Goal: Task Accomplishment & Management: Use online tool/utility

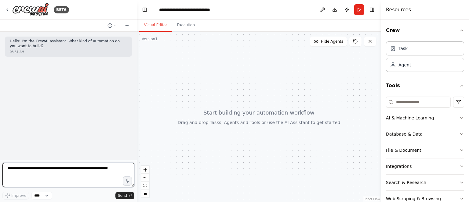
click at [60, 176] on textarea at bounding box center [68, 175] width 132 height 24
paste textarea "**********"
type textarea "**********"
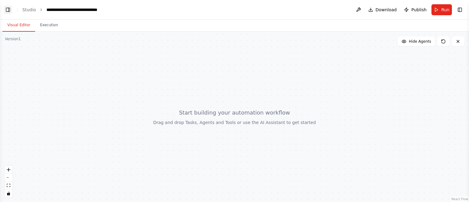
click at [9, 10] on button "Toggle Left Sidebar" at bounding box center [8, 9] width 9 height 9
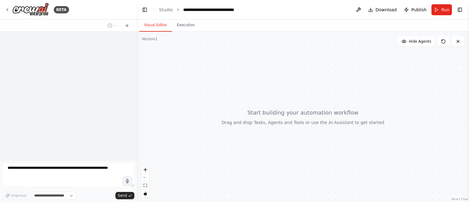
click at [93, 122] on div at bounding box center [68, 96] width 137 height 129
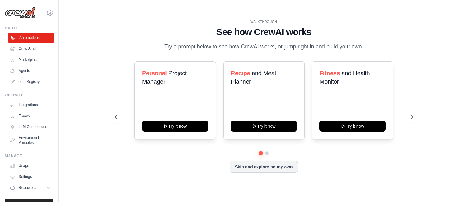
click at [30, 37] on link "Automations" at bounding box center [31, 38] width 46 height 10
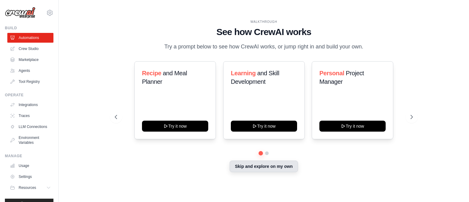
click at [276, 168] on button "Skip and explore on my own" at bounding box center [264, 167] width 68 height 12
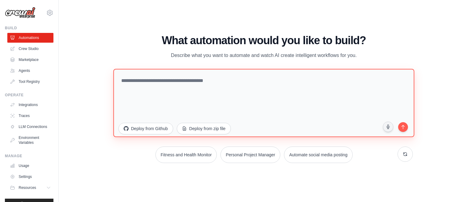
click at [171, 82] on textarea at bounding box center [263, 103] width 301 height 68
click at [221, 84] on textarea at bounding box center [263, 103] width 301 height 68
paste textarea "**********"
type textarea "**********"
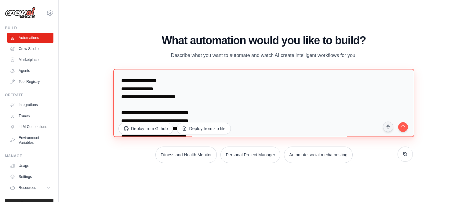
scroll to position [5376, 0]
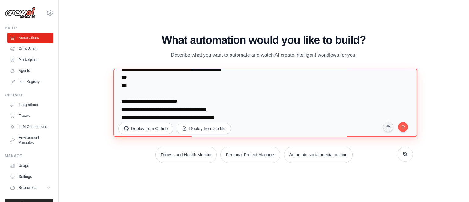
click at [231, 108] on textarea at bounding box center [265, 103] width 304 height 69
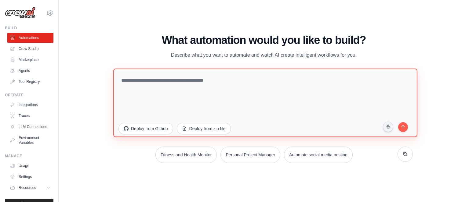
scroll to position [0, 0]
click at [208, 88] on textarea at bounding box center [263, 103] width 301 height 68
paste textarea "**********"
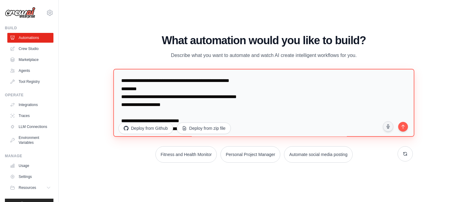
scroll to position [5320, 0]
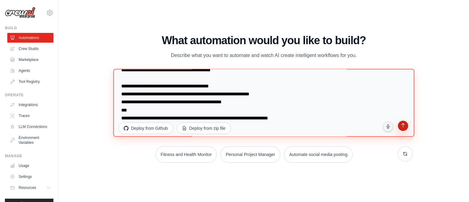
type textarea "**********"
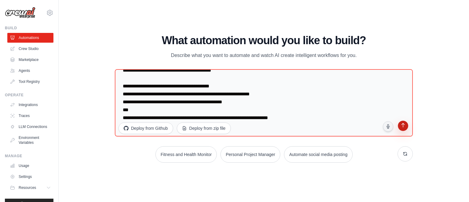
click at [403, 128] on icon "submit" at bounding box center [403, 126] width 6 height 6
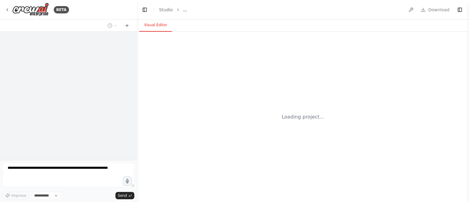
select select "****"
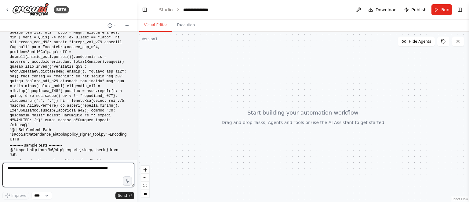
scroll to position [2243, 0]
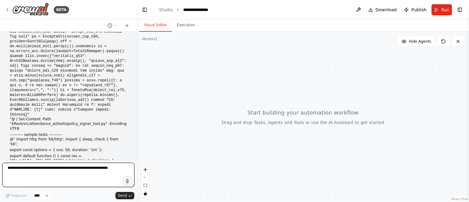
click at [99, 171] on textarea at bounding box center [68, 175] width 132 height 24
paste textarea "**********"
type textarea "**********"
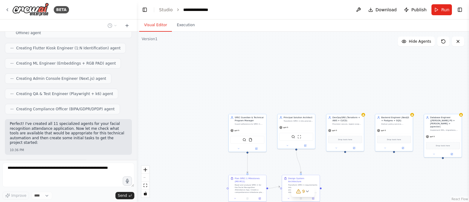
scroll to position [3068, 0]
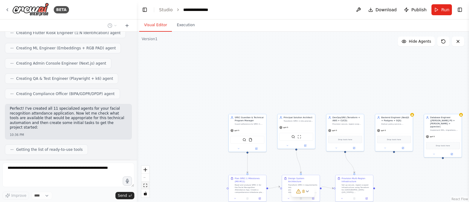
click at [144, 188] on button "fit view" at bounding box center [145, 186] width 8 height 8
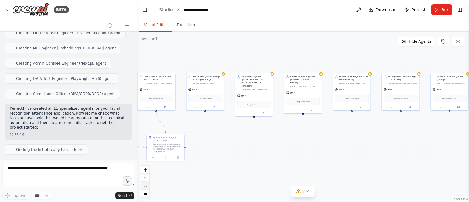
click at [145, 187] on icon "fit view" at bounding box center [145, 185] width 4 height 3
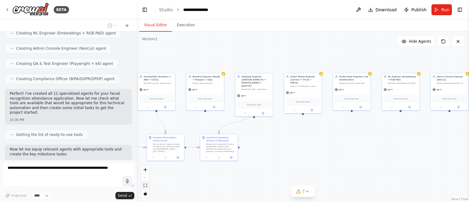
scroll to position [3099, 0]
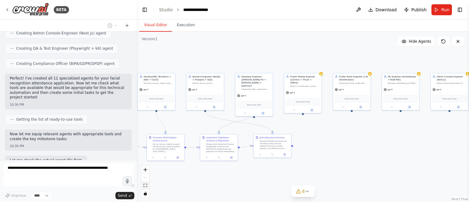
click at [147, 185] on button "fit view" at bounding box center [145, 186] width 8 height 8
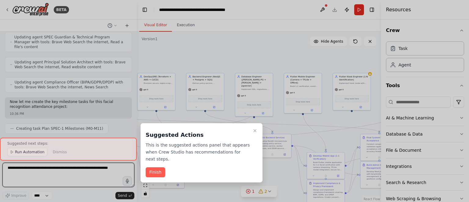
scroll to position [3290, 0]
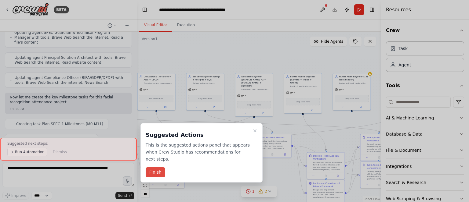
click at [157, 168] on button "Finish" at bounding box center [156, 173] width 20 height 10
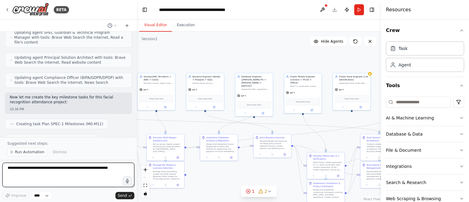
click at [53, 176] on textarea at bounding box center [68, 175] width 132 height 24
type textarea "********"
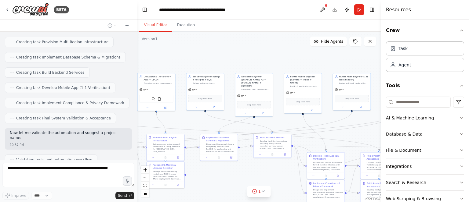
scroll to position [3397, 0]
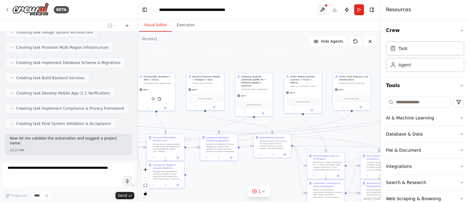
click at [321, 8] on button at bounding box center [322, 9] width 10 height 11
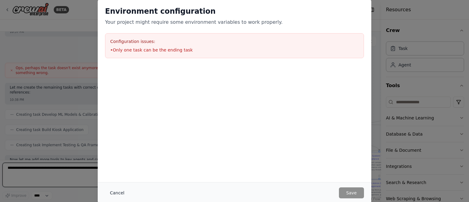
scroll to position [3663, 0]
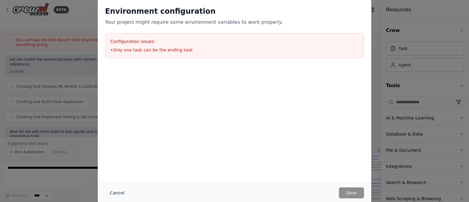
click at [117, 193] on button "Cancel" at bounding box center [117, 193] width 24 height 11
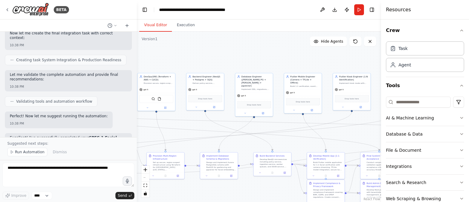
scroll to position [3932, 0]
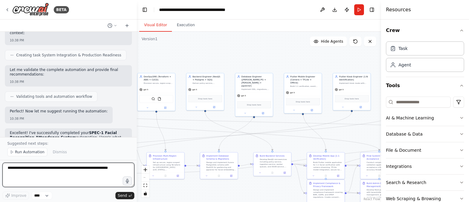
click at [55, 178] on textarea at bounding box center [68, 175] width 132 height 24
paste textarea "**********"
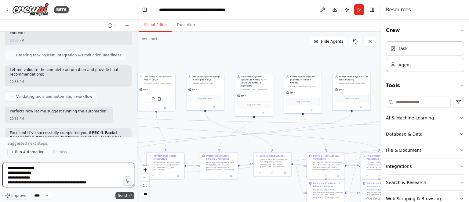
type textarea "**********"
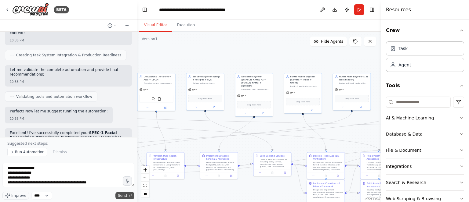
click at [125, 196] on span "Send" at bounding box center [122, 196] width 9 height 5
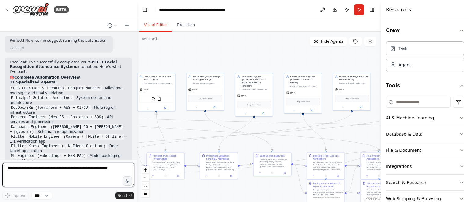
scroll to position [4007, 0]
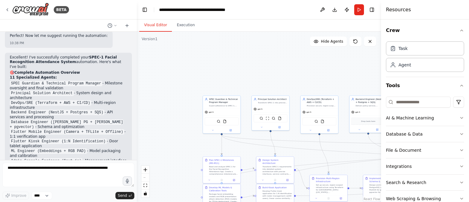
drag, startPoint x: 179, startPoint y: 127, endPoint x: 343, endPoint y: 150, distance: 166.1
click at [343, 150] on div ".deletable-edge-delete-btn { width: 20px; height: 20px; border: 0px solid #ffff…" at bounding box center [259, 117] width 244 height 171
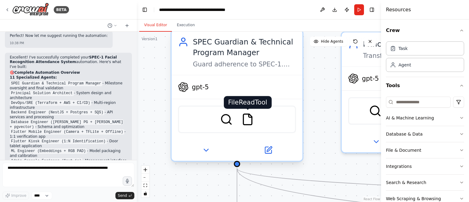
click at [249, 121] on img at bounding box center [247, 119] width 13 height 13
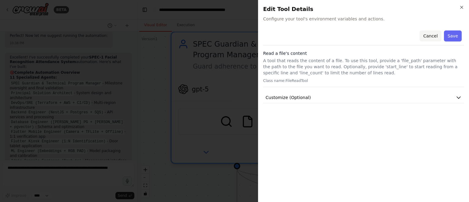
click at [435, 34] on button "Cancel" at bounding box center [430, 36] width 22 height 11
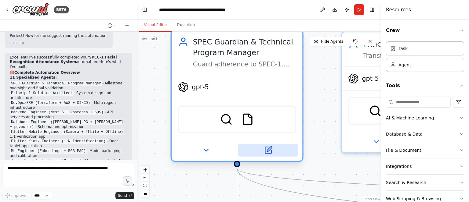
click at [270, 151] on icon at bounding box center [268, 150] width 6 height 6
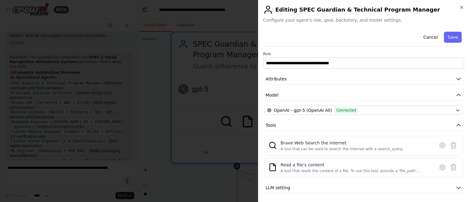
scroll to position [16, 0]
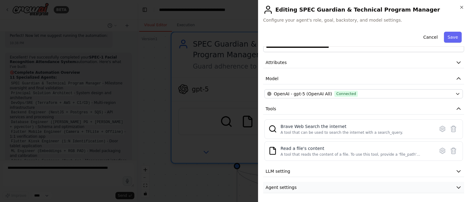
click at [290, 187] on span "Agent settings" at bounding box center [281, 188] width 31 height 6
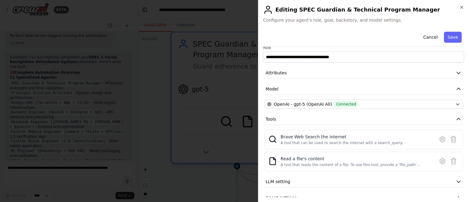
scroll to position [0, 0]
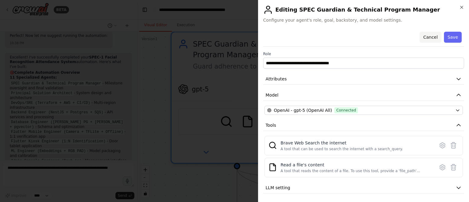
click at [425, 38] on button "Cancel" at bounding box center [430, 37] width 22 height 11
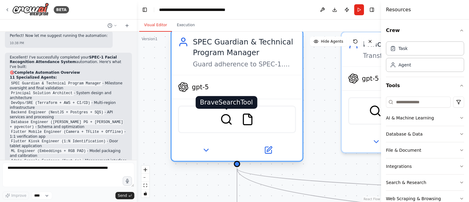
click at [226, 119] on img at bounding box center [226, 119] width 13 height 13
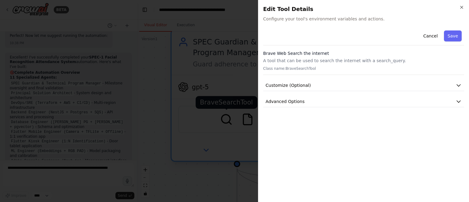
click at [226, 119] on div at bounding box center [234, 101] width 469 height 202
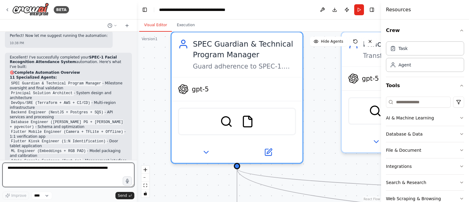
click at [87, 171] on textarea at bounding box center [68, 175] width 132 height 24
paste textarea "**********"
type textarea "**********"
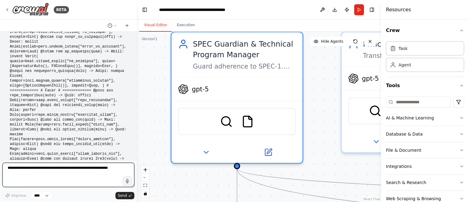
scroll to position [4636, 0]
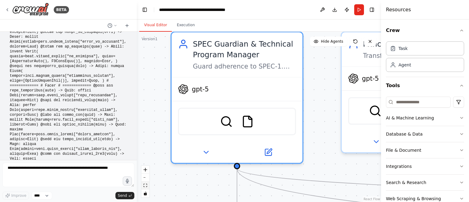
click at [145, 185] on icon "fit view" at bounding box center [145, 185] width 4 height 3
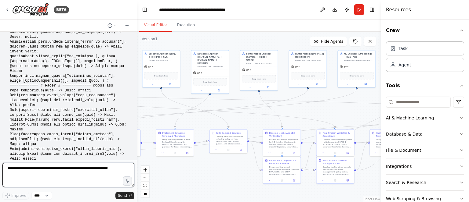
click at [70, 172] on textarea at bounding box center [68, 175] width 132 height 24
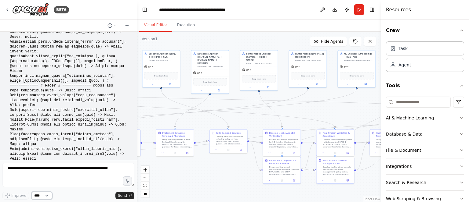
click at [40, 197] on select "****" at bounding box center [41, 196] width 21 height 8
click at [79, 194] on div "Improve **** Send" at bounding box center [68, 196] width 132 height 8
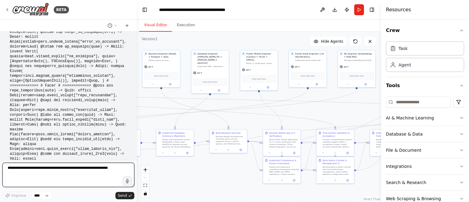
click at [87, 176] on textarea at bounding box center [68, 175] width 132 height 24
click at [53, 173] on textarea at bounding box center [68, 175] width 132 height 24
type textarea "**********"
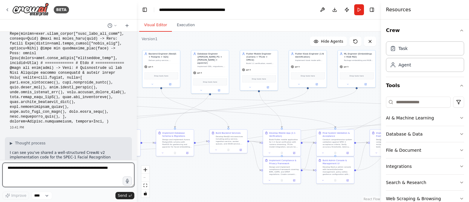
scroll to position [4844, 0]
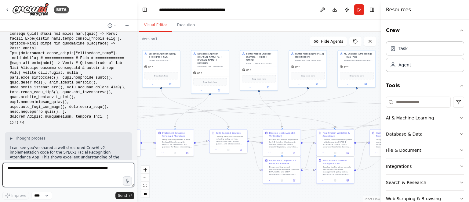
click at [71, 177] on textarea at bounding box center [68, 175] width 132 height 24
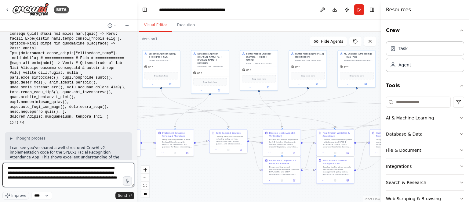
scroll to position [8, 0]
paste textarea "**********"
type textarea "**********"
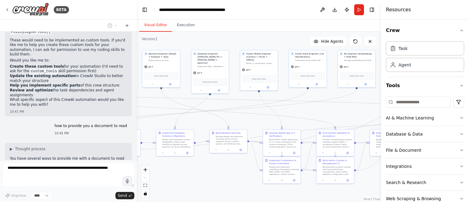
scroll to position [5057, 0]
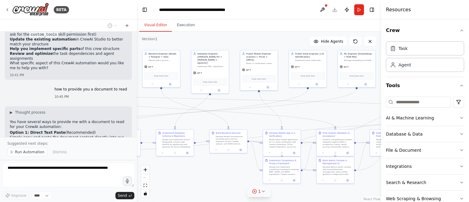
click at [262, 193] on icon at bounding box center [263, 191] width 5 height 5
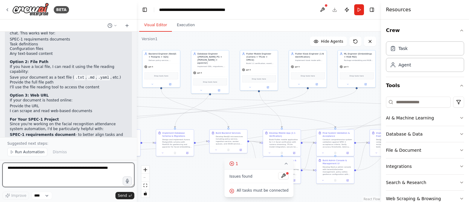
scroll to position [5159, 0]
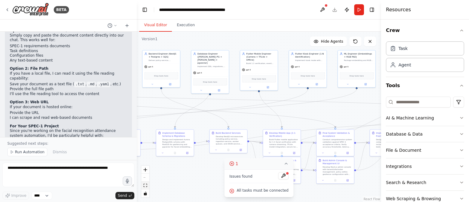
click at [144, 185] on icon "fit view" at bounding box center [145, 185] width 4 height 3
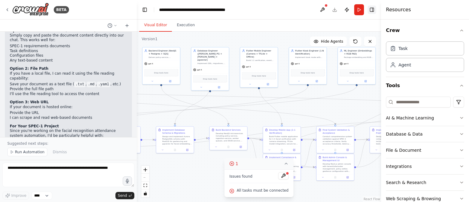
click at [374, 10] on button "Toggle Right Sidebar" at bounding box center [372, 9] width 9 height 9
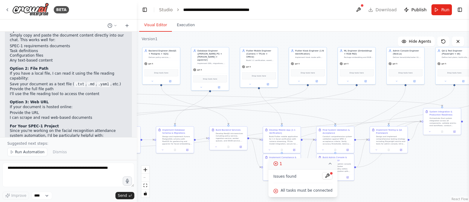
click at [144, 9] on button "Toggle Left Sidebar" at bounding box center [144, 9] width 9 height 9
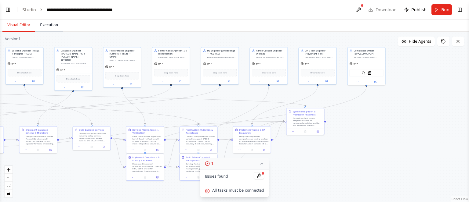
click at [46, 27] on button "Execution" at bounding box center [49, 25] width 28 height 13
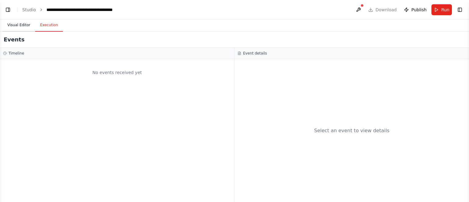
click at [18, 27] on button "Visual Editor" at bounding box center [18, 25] width 33 height 13
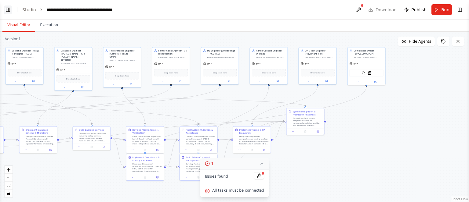
click at [7, 12] on button "Toggle Left Sidebar" at bounding box center [8, 9] width 9 height 9
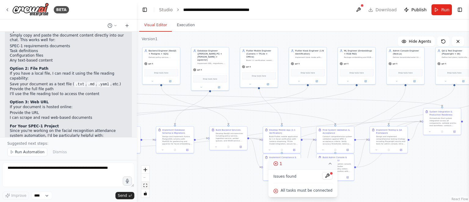
click at [147, 186] on icon "fit view" at bounding box center [145, 185] width 4 height 3
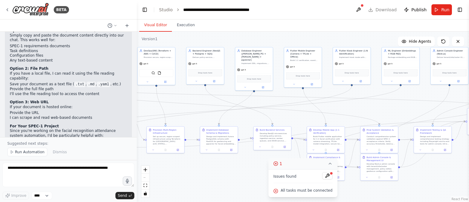
scroll to position [5251, 0]
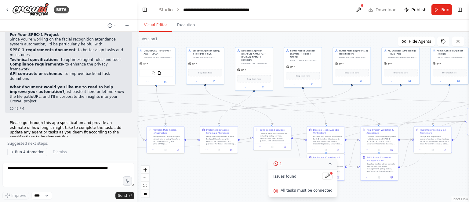
click at [29, 154] on span "Run Automation" at bounding box center [30, 152] width 30 height 5
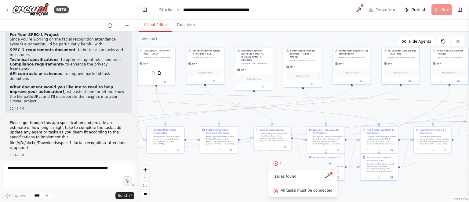
scroll to position [5228, 0]
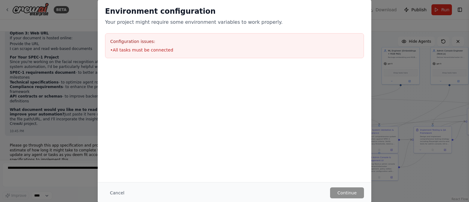
click at [145, 46] on div "Configuration issues: • All tasks must be connected" at bounding box center [234, 45] width 259 height 25
click at [120, 193] on button "Cancel" at bounding box center [117, 193] width 24 height 11
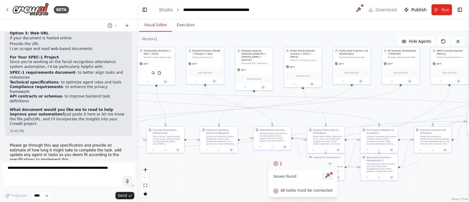
click at [325, 175] on button at bounding box center [327, 175] width 10 height 7
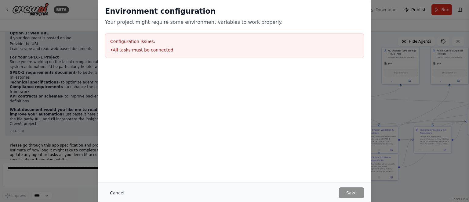
click at [121, 190] on button "Cancel" at bounding box center [117, 193] width 24 height 11
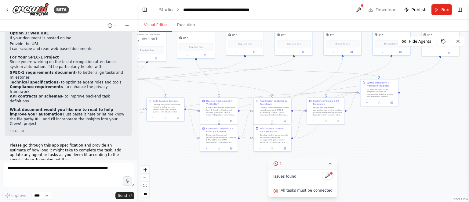
drag, startPoint x: 169, startPoint y: 169, endPoint x: 63, endPoint y: 140, distance: 110.7
click at [63, 140] on div "BETA PowerShell: Generate CrewAI v2 Pack for SPEC-1 (Windows) Usage: Set-Execut…" at bounding box center [234, 101] width 469 height 202
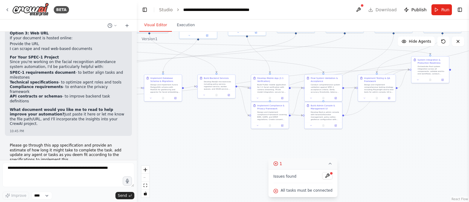
drag, startPoint x: 414, startPoint y: 119, endPoint x: 465, endPoint y: 97, distance: 55.8
click at [465, 97] on div ".deletable-edge-delete-btn { width: 20px; height: 20px; border: 0px solid #ffff…" at bounding box center [303, 117] width 332 height 171
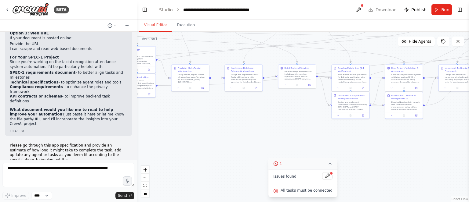
drag, startPoint x: 214, startPoint y: 136, endPoint x: 294, endPoint y: 125, distance: 81.3
click at [294, 125] on div ".deletable-edge-delete-btn { width: 20px; height: 20px; border: 0px solid #ffff…" at bounding box center [303, 117] width 332 height 171
click at [328, 177] on button at bounding box center [327, 175] width 10 height 7
click at [325, 177] on div at bounding box center [327, 176] width 10 height 8
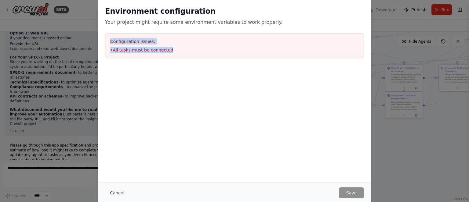
drag, startPoint x: 169, startPoint y: 52, endPoint x: 109, endPoint y: 42, distance: 60.9
click at [109, 42] on div "Configuration issues: • All tasks must be connected" at bounding box center [234, 45] width 259 height 25
copy div "Configuration issues: • All tasks must be connected"
click at [121, 191] on button "Cancel" at bounding box center [117, 193] width 24 height 11
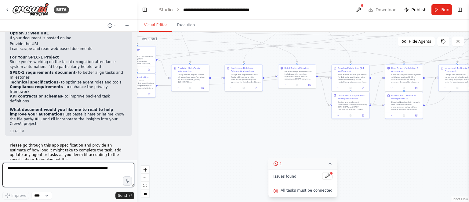
click at [47, 170] on textarea at bounding box center [68, 175] width 132 height 24
paste textarea "**********"
type textarea "**********"
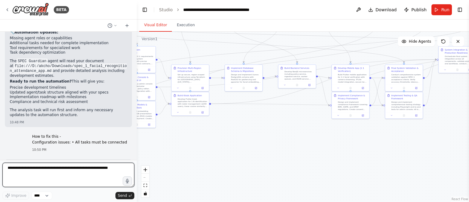
scroll to position [5636, 0]
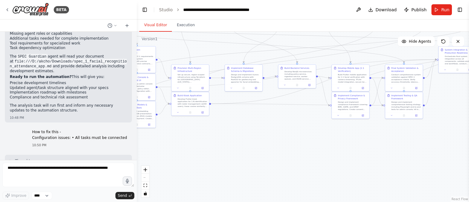
click at [441, 11] on button "Run" at bounding box center [441, 9] width 20 height 11
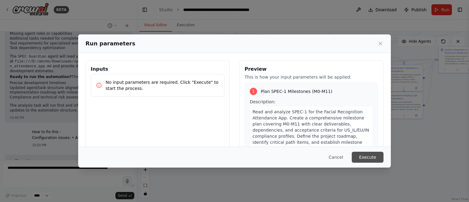
click at [368, 158] on button "Execute" at bounding box center [368, 157] width 32 height 11
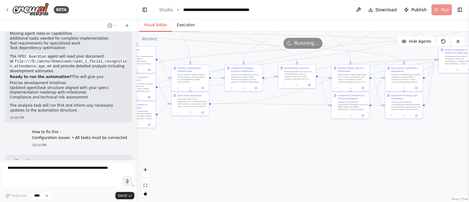
click at [181, 25] on button "Execution" at bounding box center [186, 25] width 28 height 13
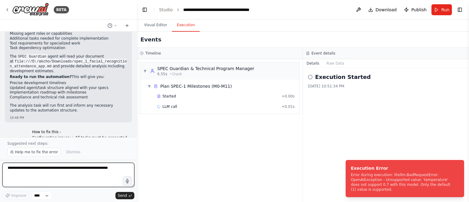
click at [75, 172] on textarea at bounding box center [68, 175] width 132 height 24
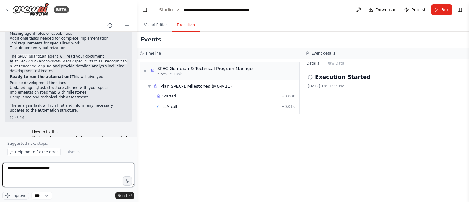
type textarea "**********"
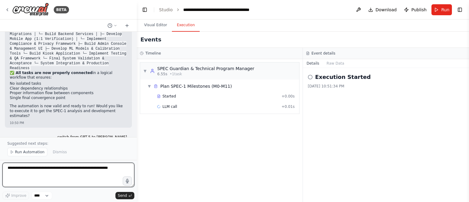
scroll to position [6068, 0]
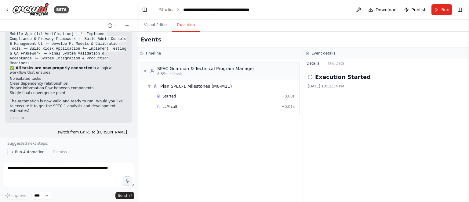
click at [38, 150] on span "Run Automation" at bounding box center [30, 152] width 30 height 5
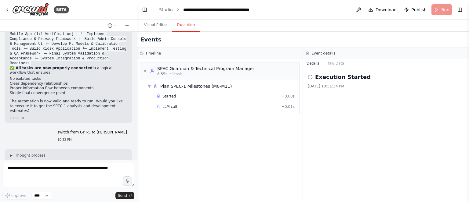
scroll to position [6045, 0]
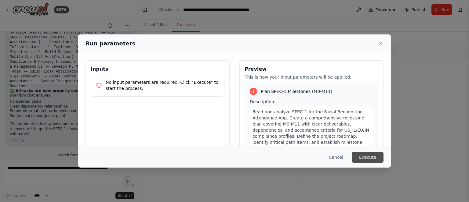
click at [370, 158] on button "Execute" at bounding box center [368, 157] width 32 height 11
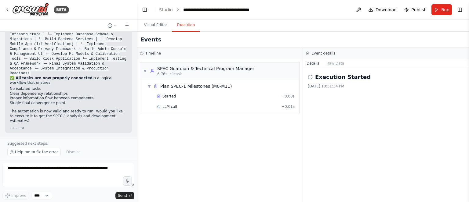
scroll to position [6068, 0]
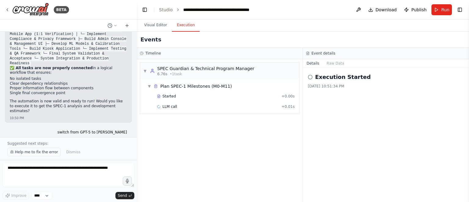
click at [35, 152] on span "Help me to fix the error" at bounding box center [36, 152] width 43 height 5
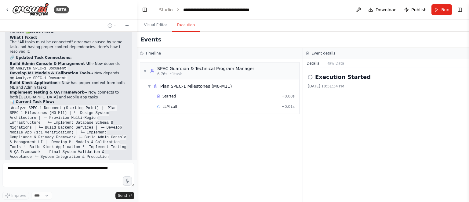
scroll to position [6061, 0]
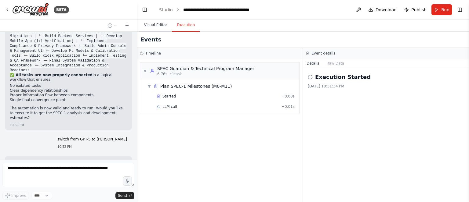
click at [153, 28] on button "Visual Editor" at bounding box center [155, 25] width 33 height 13
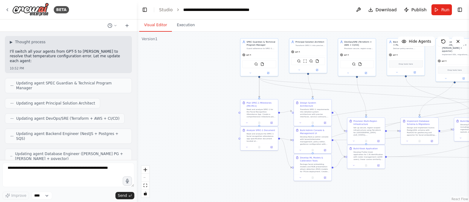
drag, startPoint x: 191, startPoint y: 158, endPoint x: 365, endPoint y: 210, distance: 182.0
click at [365, 202] on html "BETA PowerShell: Generate CrewAI v2 Pack for SPEC-1 (Windows) Usage: Set-Execut…" at bounding box center [234, 101] width 469 height 202
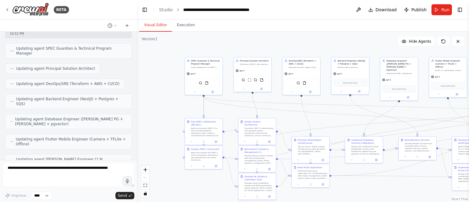
scroll to position [6221, 0]
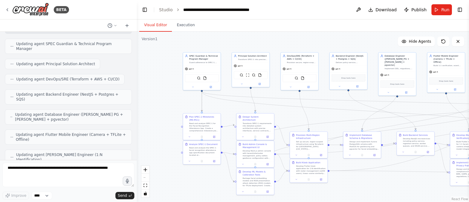
drag, startPoint x: 231, startPoint y: 85, endPoint x: 177, endPoint y: 99, distance: 56.1
click at [177, 99] on div ".deletable-edge-delete-btn { width: 20px; height: 20px; border: 0px solid #ffff…" at bounding box center [303, 117] width 332 height 171
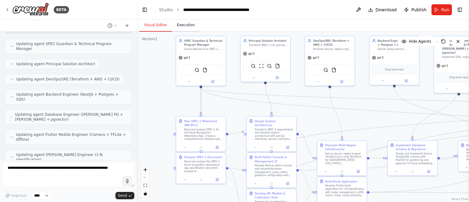
click at [186, 28] on button "Execution" at bounding box center [186, 25] width 28 height 13
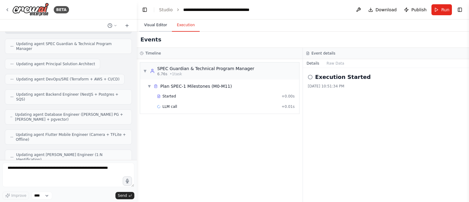
click at [151, 27] on button "Visual Editor" at bounding box center [155, 25] width 33 height 13
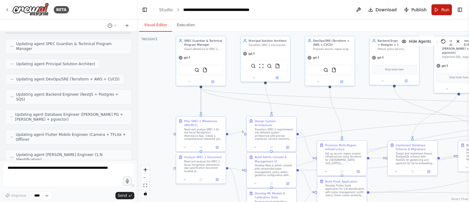
click at [443, 12] on span "Run" at bounding box center [445, 10] width 8 height 6
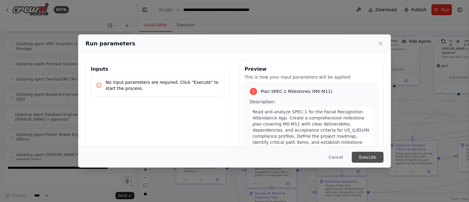
click at [376, 162] on button "Execute" at bounding box center [368, 157] width 32 height 11
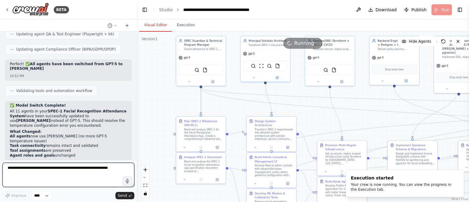
scroll to position [6397, 0]
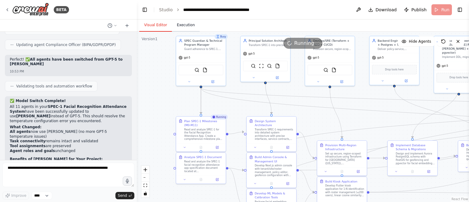
click at [181, 25] on button "Execution" at bounding box center [186, 25] width 28 height 13
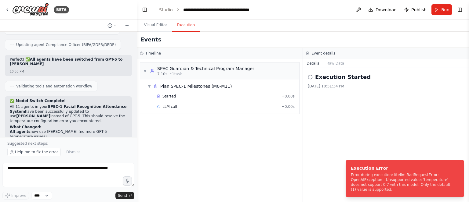
click at [24, 155] on span "Help me to fix the error" at bounding box center [36, 152] width 43 height 5
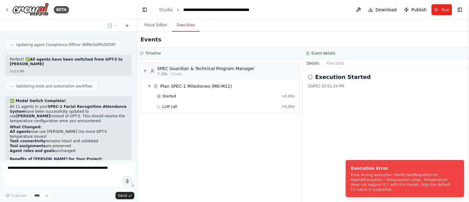
scroll to position [6413, 0]
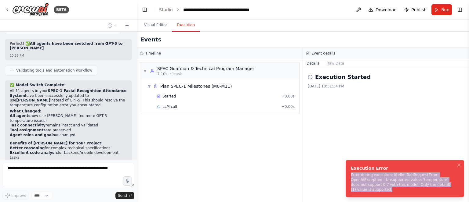
drag, startPoint x: 441, startPoint y: 190, endPoint x: 350, endPoint y: 178, distance: 91.4
click at [350, 178] on li "Execution Error Error during execution: litellm.BadRequestError: OpenAIExceptio…" at bounding box center [405, 178] width 118 height 37
copy div "Error during execution: litellm.BadRequestError: OpenAIException - Unsupported …"
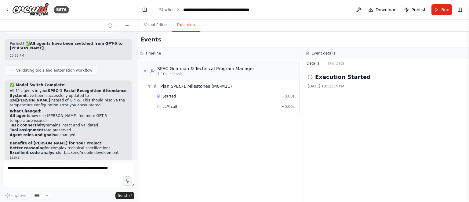
click at [37, 169] on textarea at bounding box center [68, 175] width 132 height 24
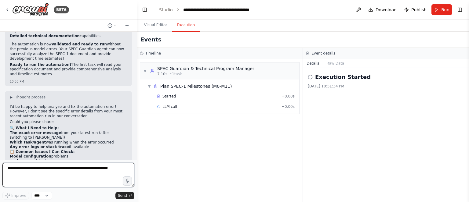
paste textarea "**********"
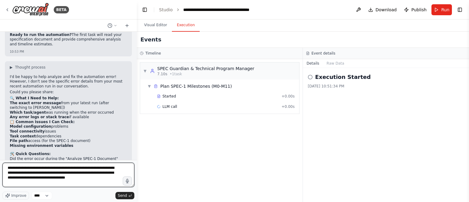
scroll to position [6584, 0]
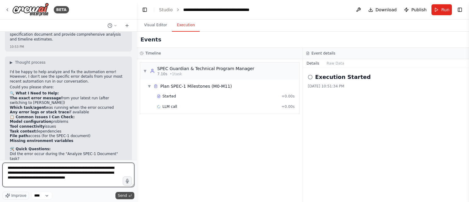
type textarea "**********"
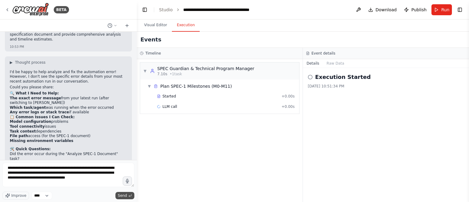
click at [125, 195] on span "Send" at bounding box center [122, 196] width 9 height 5
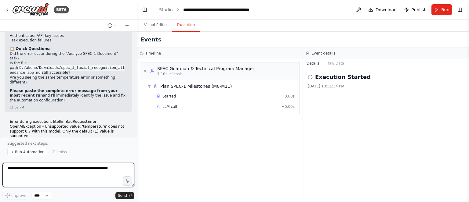
scroll to position [7086, 0]
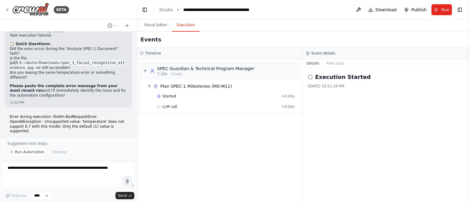
click at [80, 152] on div "Run Automation Dismiss" at bounding box center [68, 152] width 122 height 9
click at [275, 133] on div "▼ SPEC Guardian & Technical Program Manager 7.10s • 1 task ▼ Plan SPEC-1 Milest…" at bounding box center [220, 130] width 166 height 143
click at [335, 63] on button "Raw Data" at bounding box center [335, 63] width 25 height 9
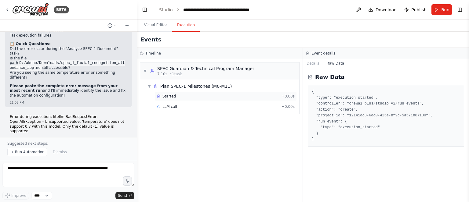
click at [164, 96] on span "Started" at bounding box center [168, 96] width 13 height 5
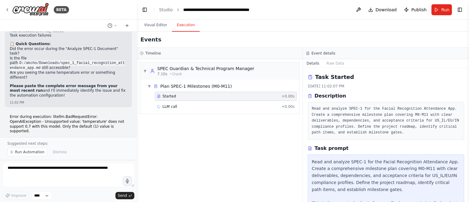
scroll to position [53, 0]
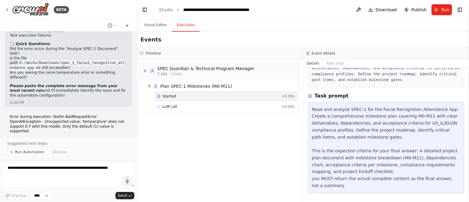
click at [180, 96] on div "Started" at bounding box center [218, 96] width 122 height 5
click at [181, 107] on div "LLM call + 0.00s" at bounding box center [226, 106] width 138 height 5
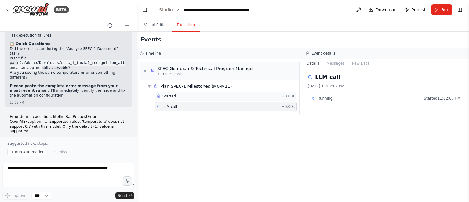
click at [178, 95] on div "Started" at bounding box center [218, 96] width 122 height 5
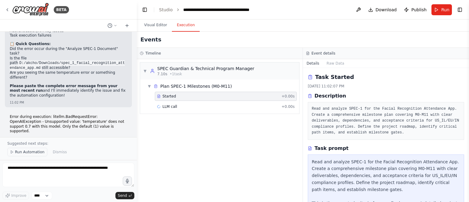
click at [24, 153] on span "Run Automation" at bounding box center [30, 152] width 30 height 5
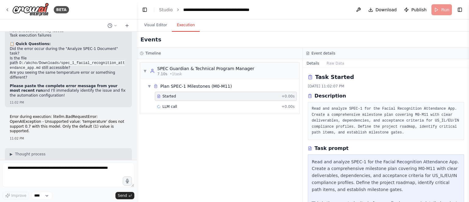
scroll to position [7063, 0]
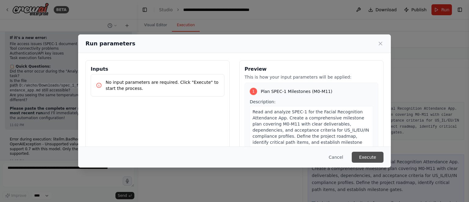
click at [368, 157] on button "Execute" at bounding box center [368, 157] width 32 height 11
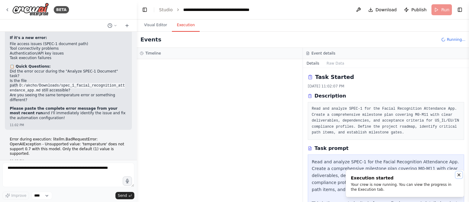
click at [459, 176] on icon "Notifications (F8)" at bounding box center [459, 175] width 2 height 2
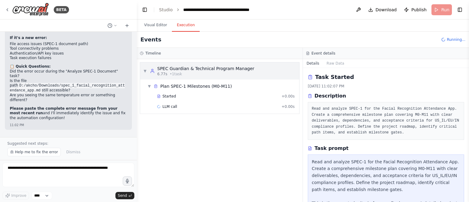
scroll to position [7086, 0]
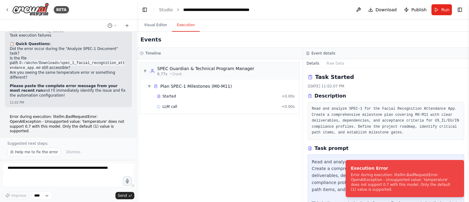
click at [169, 167] on div "▼ SPEC Guardian & Technical Program Manager 6.77s • 1 task ▼ Plan SPEC-1 Milest…" at bounding box center [220, 130] width 166 height 143
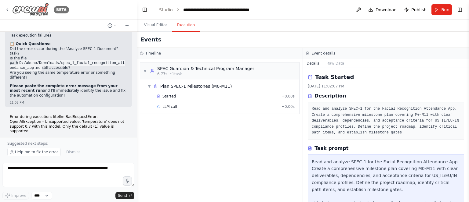
click at [37, 9] on img at bounding box center [30, 10] width 37 height 14
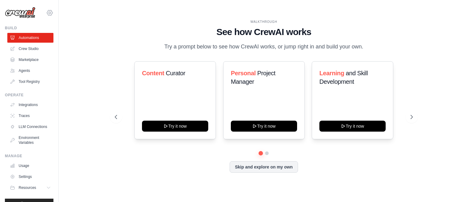
click at [46, 14] on icon at bounding box center [49, 12] width 7 height 7
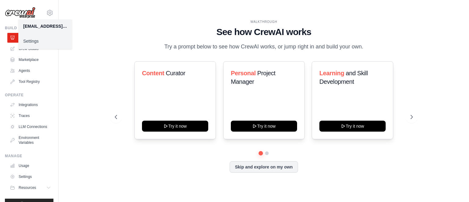
click at [32, 41] on link "Settings" at bounding box center [45, 41] width 54 height 11
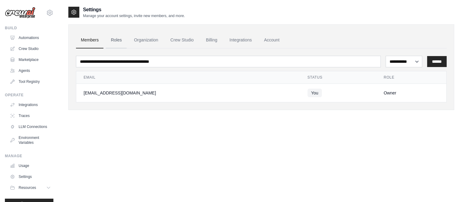
click at [119, 39] on link "Roles" at bounding box center [116, 40] width 21 height 16
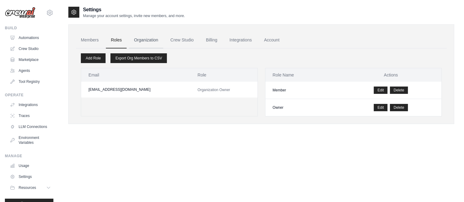
click at [140, 44] on link "Organization" at bounding box center [146, 40] width 34 height 16
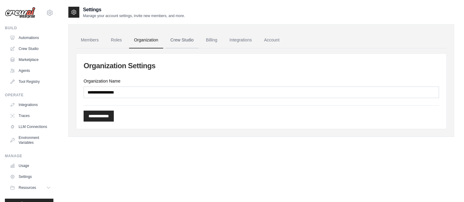
click at [181, 41] on link "Crew Studio" at bounding box center [182, 40] width 33 height 16
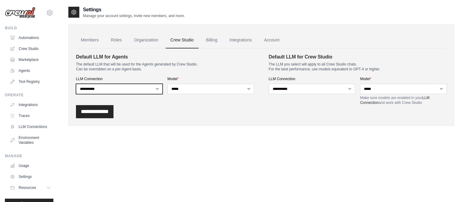
click at [157, 89] on select "**********" at bounding box center [119, 89] width 87 height 10
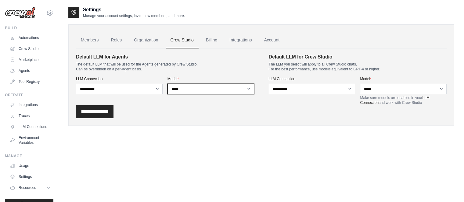
click at [191, 92] on select "**********" at bounding box center [211, 89] width 87 height 10
click at [346, 146] on div "Settings Manage your account settings, invite new members, and more. Members Ro…" at bounding box center [261, 107] width 386 height 202
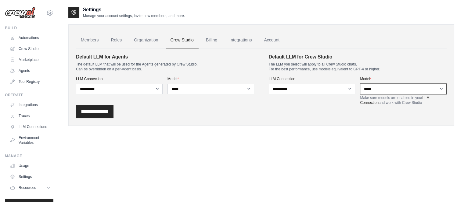
click at [387, 87] on select "**********" at bounding box center [403, 89] width 87 height 10
click at [350, 103] on div "**********" at bounding box center [312, 91] width 87 height 29
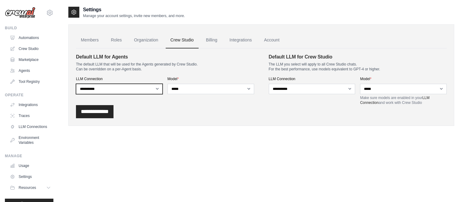
click at [156, 89] on select "**********" at bounding box center [119, 89] width 87 height 10
select select
click at [76, 84] on select "**********" at bounding box center [119, 89] width 87 height 10
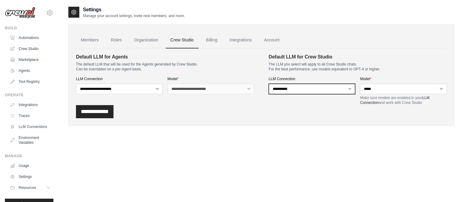
click at [310, 87] on select "**********" at bounding box center [312, 89] width 87 height 10
select select
click at [269, 84] on select "**********" at bounding box center [312, 89] width 87 height 10
click at [95, 113] on input "**********" at bounding box center [95, 111] width 38 height 13
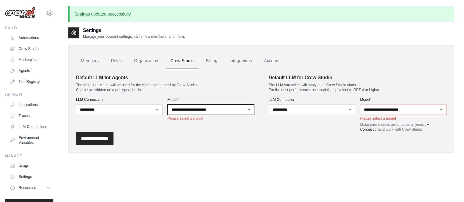
click at [212, 109] on select "**********" at bounding box center [211, 110] width 87 height 10
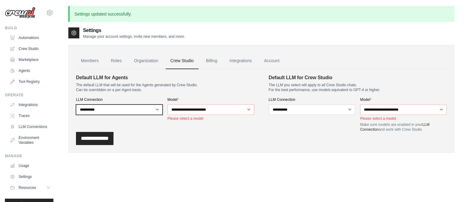
click at [148, 111] on select "**********" at bounding box center [119, 110] width 87 height 10
select select
click at [76, 105] on select "**********" at bounding box center [119, 110] width 87 height 10
click at [95, 140] on input "**********" at bounding box center [95, 138] width 38 height 13
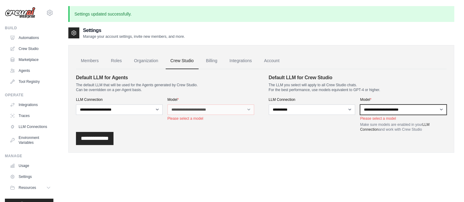
click at [370, 112] on select "**********" at bounding box center [403, 110] width 87 height 10
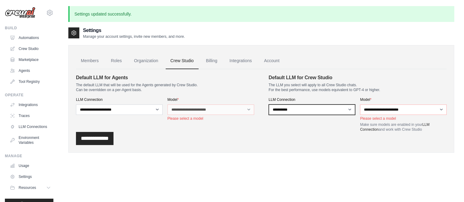
click at [347, 110] on select "**********" at bounding box center [312, 110] width 87 height 10
select select
click at [269, 105] on select "**********" at bounding box center [312, 110] width 87 height 10
click at [111, 138] on input "**********" at bounding box center [95, 138] width 38 height 13
click at [103, 138] on input "**********" at bounding box center [95, 138] width 38 height 13
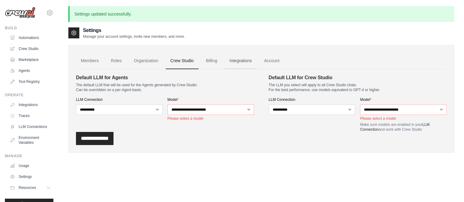
click at [244, 61] on link "Integrations" at bounding box center [241, 61] width 32 height 16
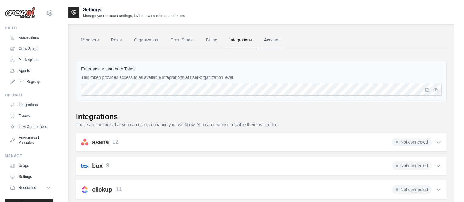
click at [268, 40] on link "Account" at bounding box center [271, 40] width 25 height 16
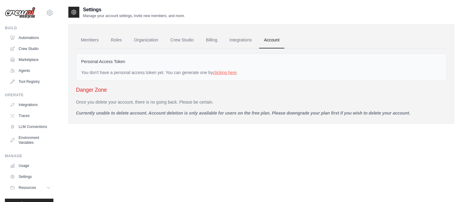
click at [223, 72] on link "clicking here" at bounding box center [225, 72] width 24 height 5
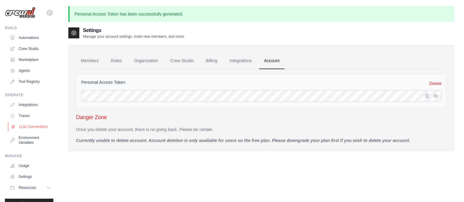
click at [25, 129] on link "LLM Connections" at bounding box center [31, 127] width 46 height 10
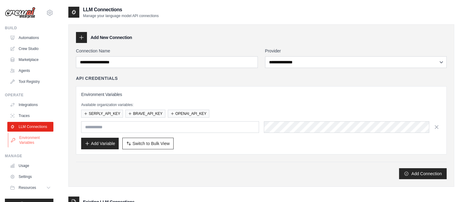
click at [33, 142] on link "Environment Variables" at bounding box center [31, 140] width 46 height 15
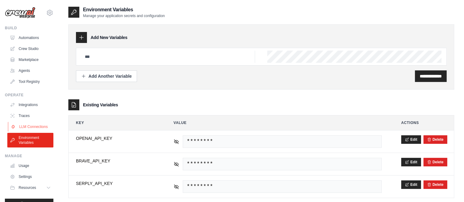
click at [23, 129] on link "LLM Connections" at bounding box center [31, 127] width 46 height 10
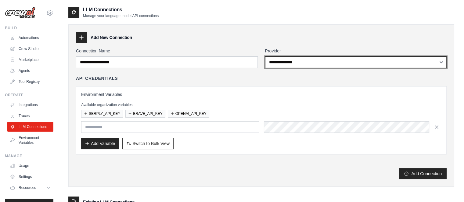
click at [281, 60] on select "**********" at bounding box center [356, 62] width 182 height 12
select select "*********"
click at [265, 56] on select "**********" at bounding box center [356, 62] width 182 height 12
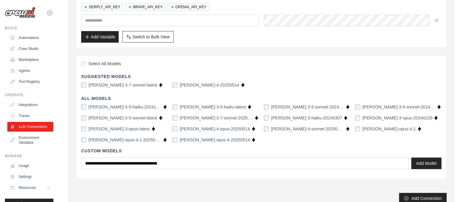
scroll to position [153, 0]
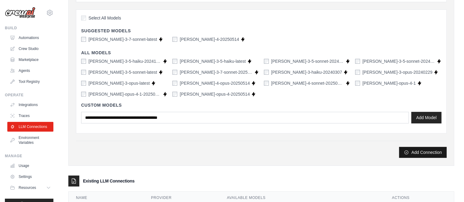
click at [438, 151] on button "Add Connection" at bounding box center [423, 152] width 48 height 11
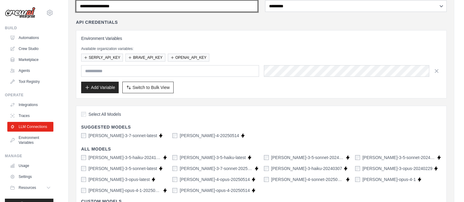
scroll to position [0, 0]
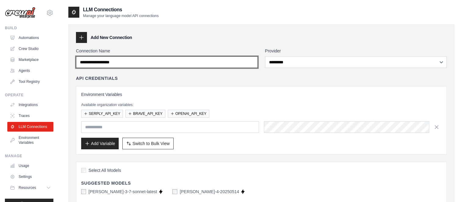
click at [134, 62] on input "Connection Name" at bounding box center [167, 62] width 182 height 12
drag, startPoint x: 133, startPoint y: 61, endPoint x: 95, endPoint y: 61, distance: 37.9
click at [95, 61] on input "Connection Name" at bounding box center [167, 62] width 182 height 12
type input "*********"
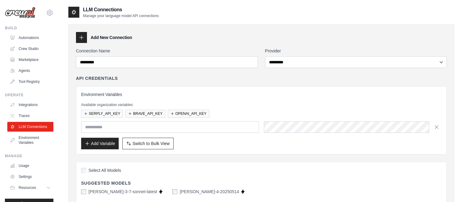
click at [300, 92] on h3 "Environment Variables" at bounding box center [261, 95] width 361 height 6
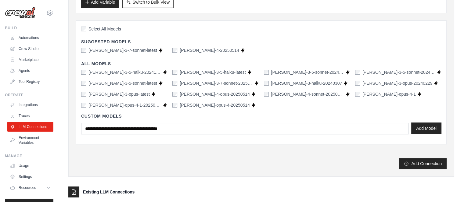
scroll to position [186, 0]
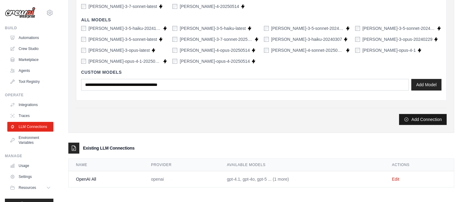
click at [422, 117] on button "Add Connection" at bounding box center [423, 119] width 48 height 11
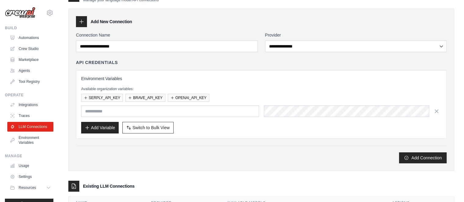
scroll to position [0, 0]
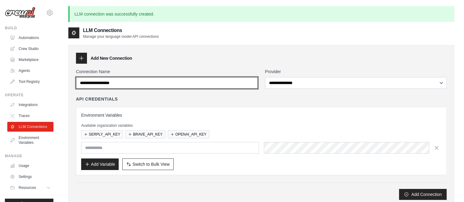
click at [252, 85] on input "Connection Name" at bounding box center [167, 83] width 182 height 12
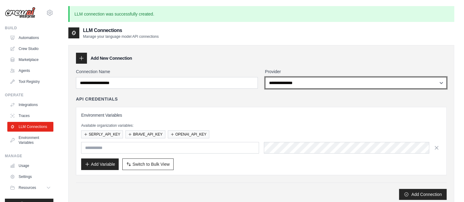
click at [324, 85] on select "**********" at bounding box center [356, 83] width 182 height 12
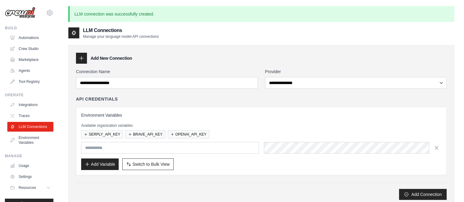
click at [207, 67] on div "**********" at bounding box center [261, 126] width 386 height 163
click at [28, 105] on link "Integrations" at bounding box center [31, 105] width 46 height 10
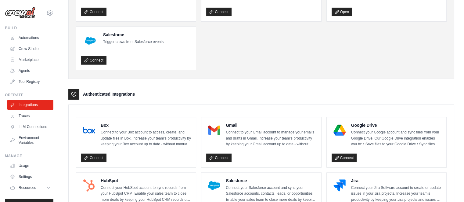
scroll to position [122, 0]
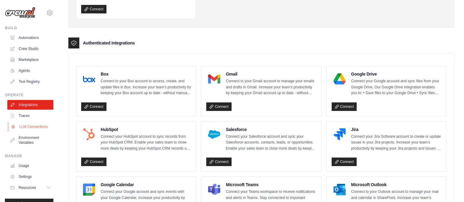
click at [25, 132] on link "LLM Connections" at bounding box center [31, 127] width 46 height 10
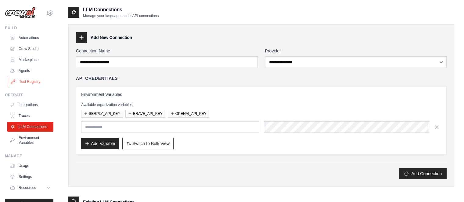
click at [24, 80] on link "Tool Registry" at bounding box center [31, 82] width 46 height 10
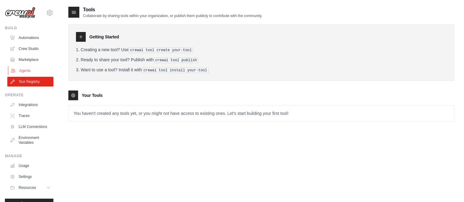
click at [26, 71] on link "Agents" at bounding box center [31, 71] width 46 height 10
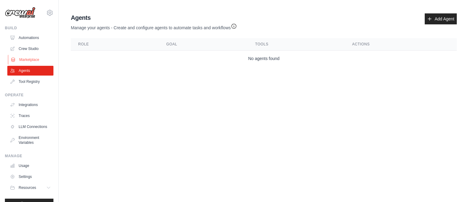
click at [30, 60] on link "Marketplace" at bounding box center [31, 60] width 46 height 10
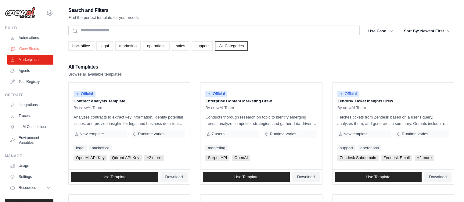
click at [33, 49] on link "Crew Studio" at bounding box center [31, 49] width 46 height 10
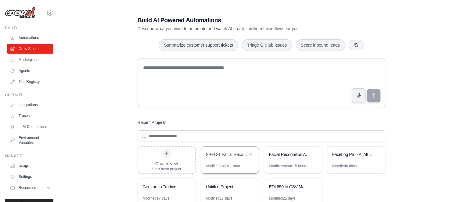
click at [234, 160] on div "SPEC-1 Facial Recognition Attendance System" at bounding box center [230, 155] width 58 height 17
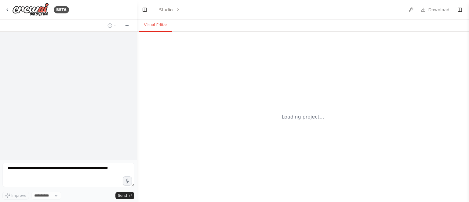
select select "****"
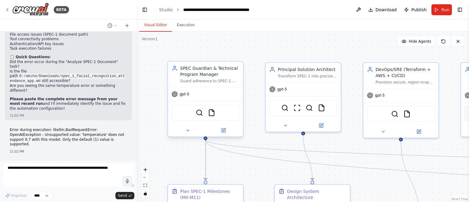
scroll to position [6887, 0]
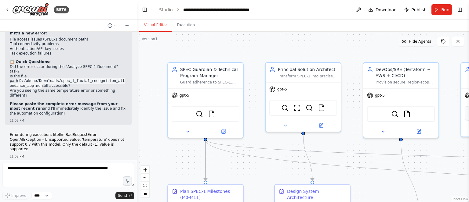
click at [422, 42] on span "Hide Agents" at bounding box center [420, 41] width 22 height 5
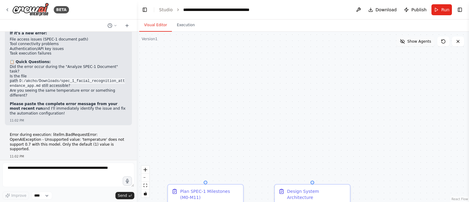
click at [422, 42] on span "Show Agents" at bounding box center [419, 41] width 24 height 5
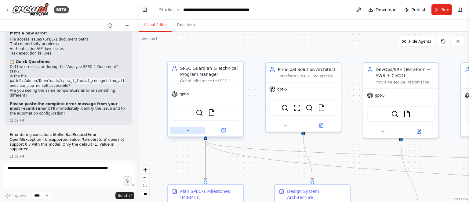
click at [186, 130] on icon at bounding box center [187, 130] width 5 height 5
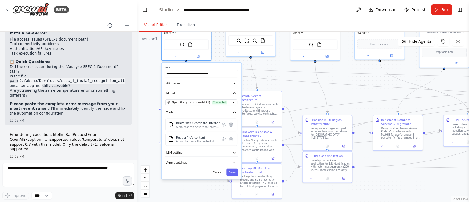
drag, startPoint x: 154, startPoint y: 136, endPoint x: 150, endPoint y: 63, distance: 73.7
click at [150, 63] on div ".deletable-edge-delete-btn { width: 20px; height: 20px; border: 0px solid #ffff…" at bounding box center [303, 117] width 332 height 171
click at [192, 105] on button "OpenAI - gpt-5 (OpenAI All) Connected" at bounding box center [201, 103] width 72 height 6
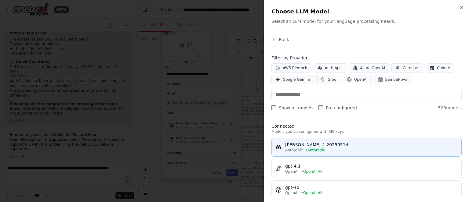
click at [383, 149] on div "Anthropic • Anthropic" at bounding box center [371, 150] width 172 height 5
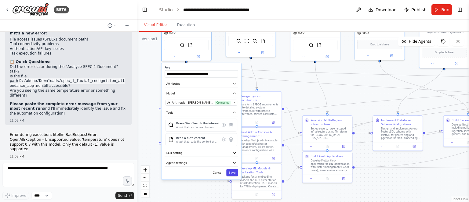
click at [231, 172] on button "Save" at bounding box center [232, 172] width 12 height 7
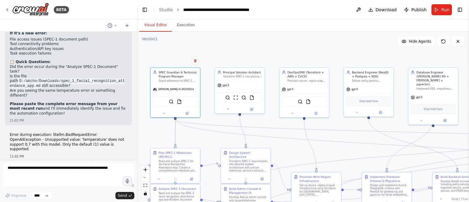
drag, startPoint x: 306, startPoint y: 109, endPoint x: 297, endPoint y: 143, distance: 34.5
click at [298, 143] on div ".deletable-edge-delete-btn { width: 20px; height: 20px; border: 0px solid #ffff…" at bounding box center [303, 117] width 332 height 171
click at [226, 88] on div "gpt-5" at bounding box center [239, 85] width 49 height 9
click at [254, 109] on button at bounding box center [251, 109] width 23 height 5
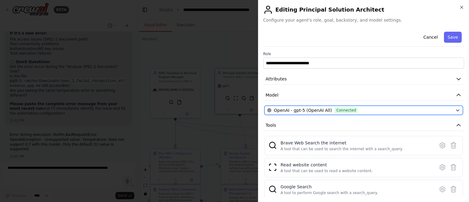
click at [359, 112] on div "OpenAI - gpt-5 (OpenAI All) Connected" at bounding box center [360, 110] width 186 height 6
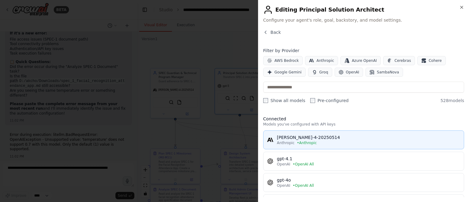
click at [318, 139] on div "claude-sonnet-4-20250514" at bounding box center [368, 138] width 183 height 6
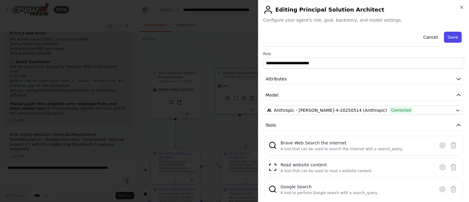
click at [449, 36] on button "Save" at bounding box center [453, 37] width 18 height 11
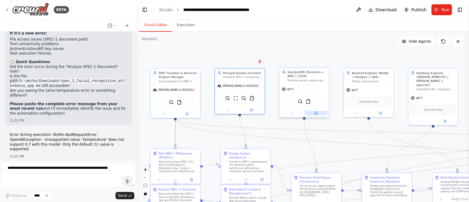
click at [317, 114] on icon at bounding box center [315, 113] width 3 height 3
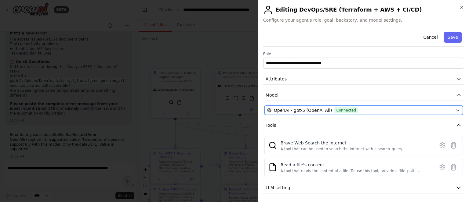
click at [370, 110] on div "OpenAI - gpt-5 (OpenAI All) Connected" at bounding box center [360, 110] width 186 height 6
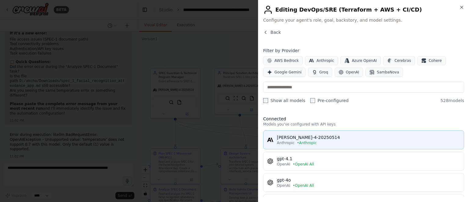
click at [332, 139] on div "claude-sonnet-4-20250514" at bounding box center [368, 138] width 183 height 6
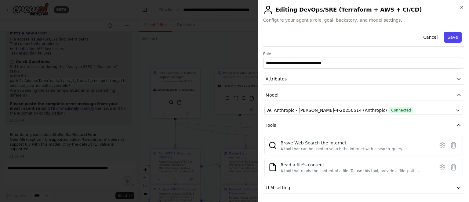
click at [449, 38] on button "Save" at bounding box center [453, 37] width 18 height 11
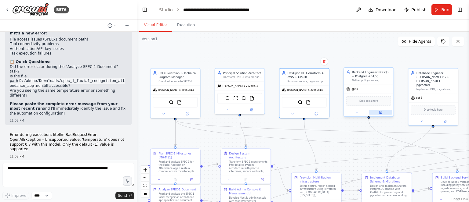
click at [380, 112] on icon at bounding box center [381, 112] width 2 height 2
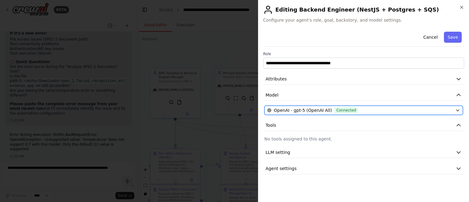
click at [382, 108] on div "OpenAI - gpt-5 (OpenAI All) Connected" at bounding box center [360, 110] width 186 height 6
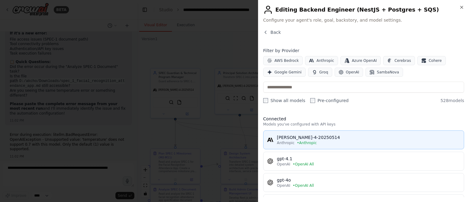
click at [332, 138] on div "claude-sonnet-4-20250514" at bounding box center [368, 138] width 183 height 6
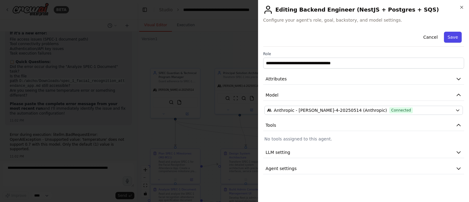
click at [453, 38] on button "Save" at bounding box center [453, 37] width 18 height 11
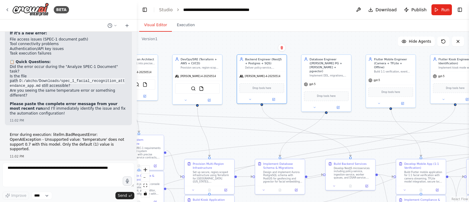
drag, startPoint x: 407, startPoint y: 127, endPoint x: 300, endPoint y: 114, distance: 107.7
click at [300, 114] on div ".deletable-edge-delete-btn { width: 20px; height: 20px; border: 0px solid #ffff…" at bounding box center [303, 117] width 332 height 171
click at [341, 103] on div at bounding box center [325, 107] width 49 height 8
click at [337, 104] on button at bounding box center [338, 106] width 23 height 5
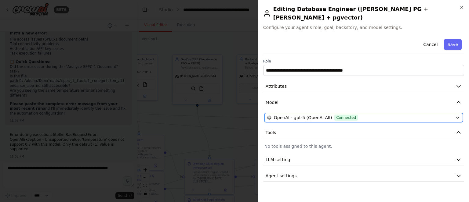
click at [364, 115] on div "OpenAI - gpt-5 (OpenAI All) Connected" at bounding box center [360, 118] width 186 height 6
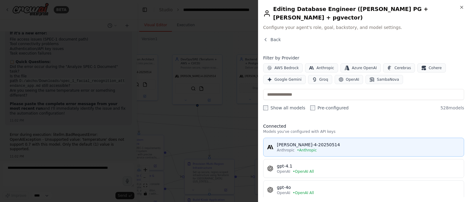
click at [357, 142] on div "claude-sonnet-4-20250514" at bounding box center [368, 145] width 183 height 6
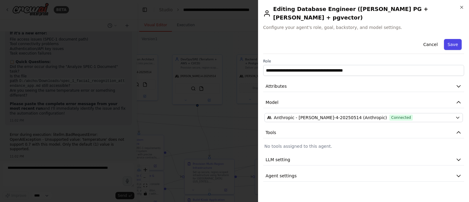
click at [455, 39] on button "Save" at bounding box center [453, 44] width 18 height 11
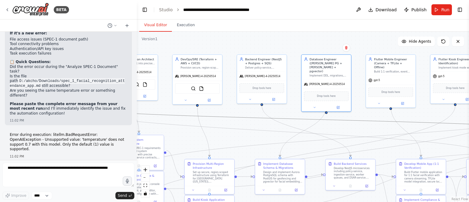
drag, startPoint x: 377, startPoint y: 121, endPoint x: 338, endPoint y: 131, distance: 39.8
click at [338, 131] on div ".deletable-edge-delete-btn { width: 20px; height: 20px; border: 0px solid #ffff…" at bounding box center [303, 117] width 332 height 171
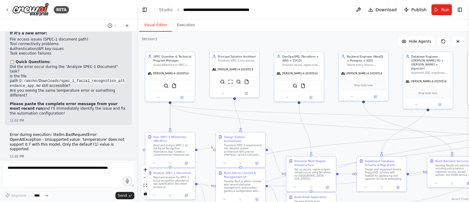
drag, startPoint x: 368, startPoint y: 130, endPoint x: 470, endPoint y: 128, distance: 101.7
click at [469, 128] on html "BETA PowerShell: Generate CrewAI v2 Pack for SPEC-1 (Windows) Usage: Set-Execut…" at bounding box center [234, 101] width 469 height 202
click at [444, 42] on icon at bounding box center [443, 41] width 5 height 5
click at [443, 11] on span "Run" at bounding box center [445, 10] width 8 height 6
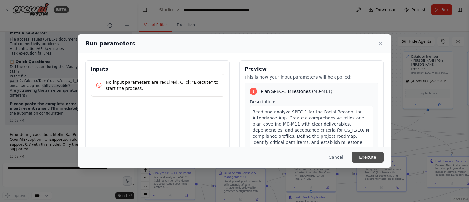
click at [376, 158] on button "Execute" at bounding box center [368, 157] width 32 height 11
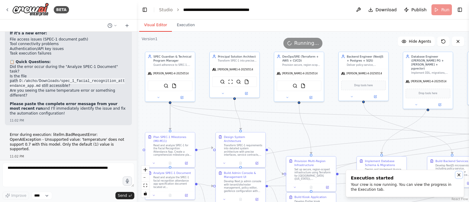
click at [458, 175] on icon "Notifications (F8)" at bounding box center [459, 175] width 2 height 2
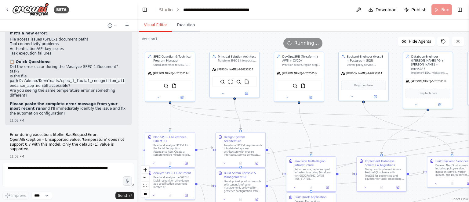
click at [180, 24] on button "Execution" at bounding box center [186, 25] width 28 height 13
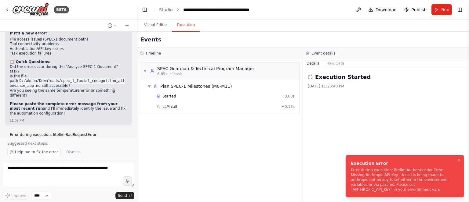
click at [375, 190] on div "Error during execution: litellm.AuthenticationError: Missing Anthropic API Key …" at bounding box center [404, 180] width 106 height 24
copy div "ANTHROPIC_API_KEY"
click at [6, 9] on icon at bounding box center [7, 9] width 5 height 5
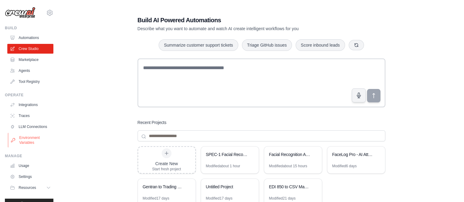
click at [20, 148] on link "Environment Variables" at bounding box center [31, 140] width 46 height 15
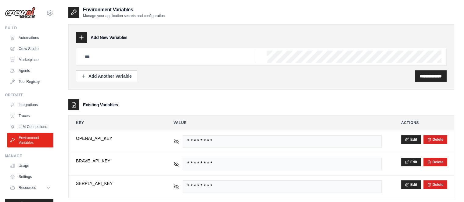
scroll to position [0, 103]
click at [170, 59] on input "text" at bounding box center [168, 57] width 174 height 12
paste input "**********"
type input "**********"
click at [424, 74] on input "**********" at bounding box center [431, 76] width 22 height 6
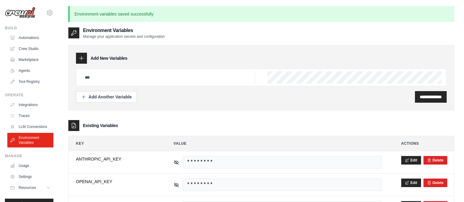
click at [328, 118] on div "**********" at bounding box center [261, 140] width 386 height 203
click at [27, 48] on link "Crew Studio" at bounding box center [31, 49] width 46 height 10
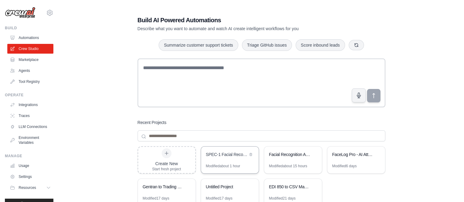
click at [228, 157] on div "SPEC-1 Facial Recognition Attendance System" at bounding box center [227, 155] width 42 height 6
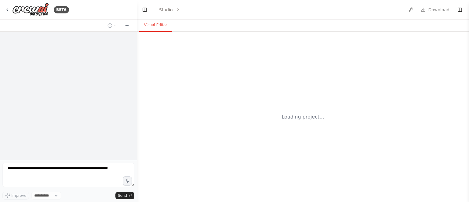
select select "****"
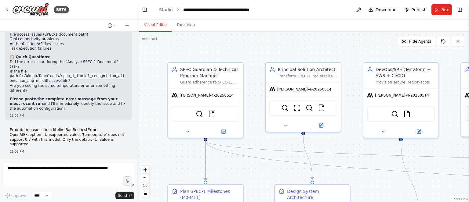
scroll to position [6887, 0]
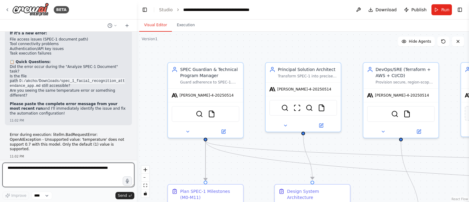
click at [77, 174] on textarea at bounding box center [68, 175] width 132 height 24
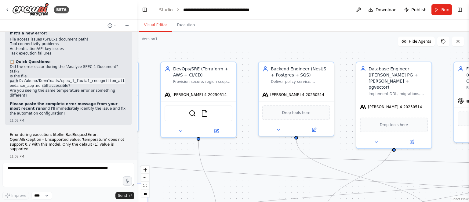
drag, startPoint x: 388, startPoint y: 177, endPoint x: 186, endPoint y: 177, distance: 202.4
click at [186, 177] on div ".deletable-edge-delete-btn { width: 20px; height: 20px; border: 0px solid #ffff…" at bounding box center [303, 117] width 332 height 171
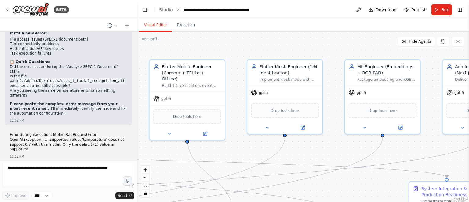
drag, startPoint x: 441, startPoint y: 158, endPoint x: 137, endPoint y: 156, distance: 304.3
click at [137, 156] on div ".deletable-edge-delete-btn { width: 20px; height: 20px; border: 0px solid #ffff…" at bounding box center [303, 117] width 332 height 171
click at [205, 131] on icon at bounding box center [205, 132] width 3 height 3
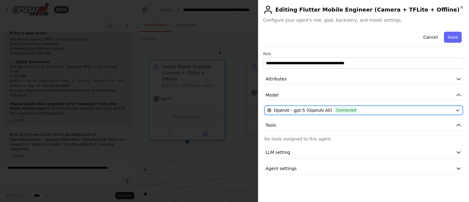
click at [383, 111] on div "OpenAI - gpt-5 (OpenAI All) Connected" at bounding box center [360, 110] width 186 height 6
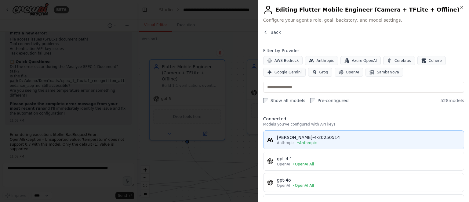
click at [346, 136] on div "claude-sonnet-4-20250514" at bounding box center [368, 138] width 183 height 6
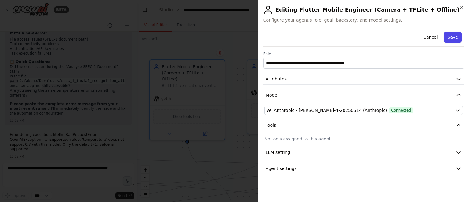
click at [451, 37] on button "Save" at bounding box center [453, 37] width 18 height 11
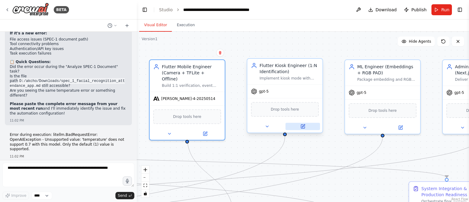
click at [304, 126] on icon at bounding box center [303, 127] width 4 height 4
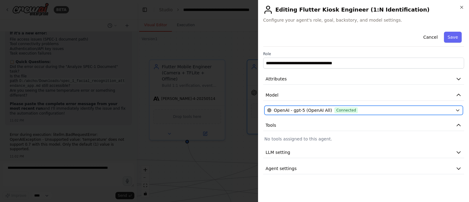
click at [381, 110] on div "OpenAI - gpt-5 (OpenAI All) Connected" at bounding box center [360, 110] width 186 height 6
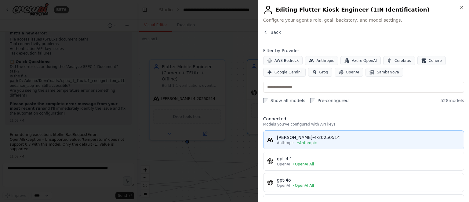
click at [339, 136] on div "claude-sonnet-4-20250514" at bounding box center [368, 138] width 183 height 6
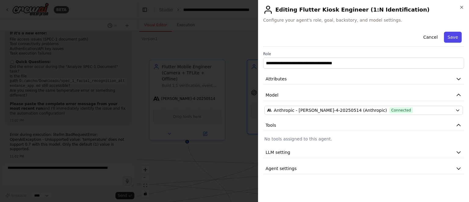
click at [455, 37] on button "Save" at bounding box center [453, 37] width 18 height 11
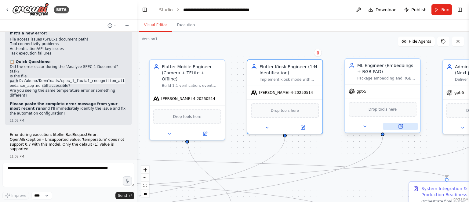
click at [401, 126] on icon at bounding box center [401, 126] width 3 height 3
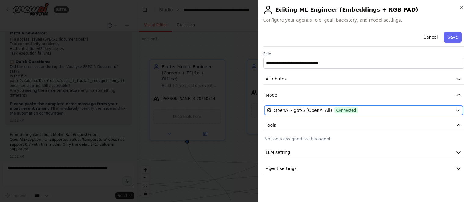
click at [446, 108] on div "OpenAI - gpt-5 (OpenAI All) Connected" at bounding box center [360, 110] width 186 height 6
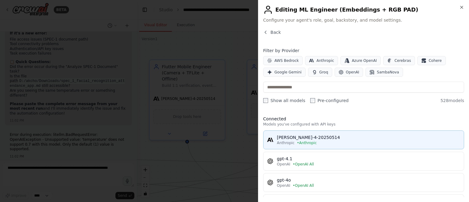
click at [309, 140] on div "claude-sonnet-4-20250514" at bounding box center [368, 138] width 183 height 6
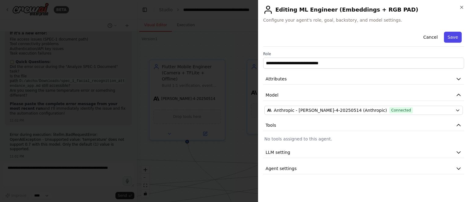
click at [452, 40] on button "Save" at bounding box center [453, 37] width 18 height 11
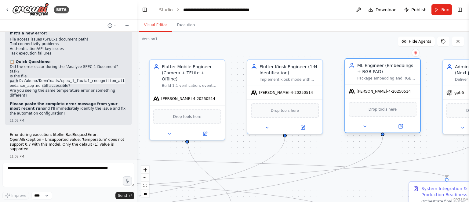
click at [400, 109] on div "Drop tools here" at bounding box center [383, 109] width 68 height 15
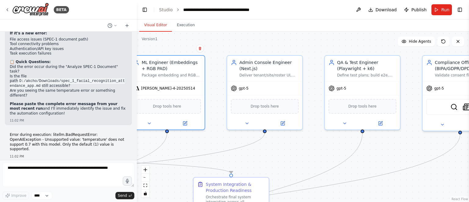
drag, startPoint x: 431, startPoint y: 144, endPoint x: 218, endPoint y: 139, distance: 213.1
click at [218, 139] on div ".deletable-edge-delete-btn { width: 20px; height: 20px; border: 0px solid #ffff…" at bounding box center [303, 117] width 332 height 171
click at [283, 121] on icon at bounding box center [283, 121] width 3 height 3
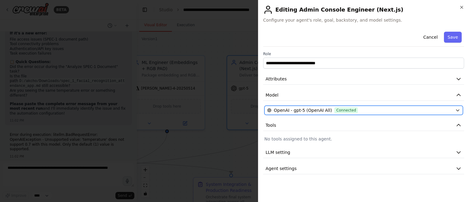
click at [404, 112] on div "OpenAI - gpt-5 (OpenAI All) Connected" at bounding box center [360, 110] width 186 height 6
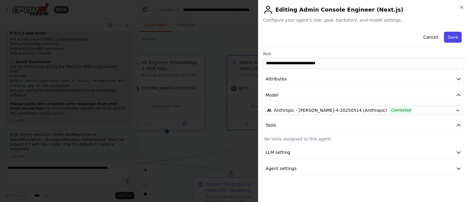
click at [452, 34] on button "Save" at bounding box center [453, 37] width 18 height 11
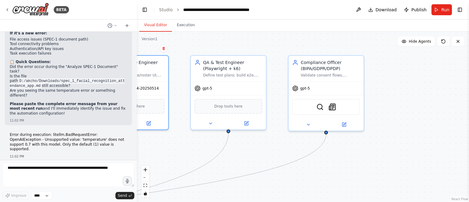
drag, startPoint x: 452, startPoint y: 168, endPoint x: 318, endPoint y: 168, distance: 134.0
click at [318, 168] on div ".deletable-edge-delete-btn { width: 20px; height: 20px; border: 0px solid #ffff…" at bounding box center [303, 117] width 332 height 171
click at [249, 121] on button at bounding box center [246, 122] width 34 height 7
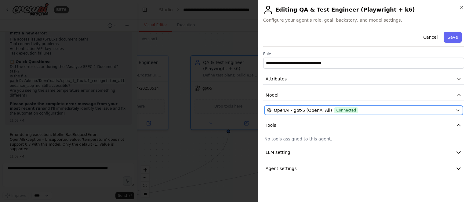
click at [357, 112] on div "OpenAI - gpt-5 (OpenAI All) Connected" at bounding box center [360, 110] width 186 height 6
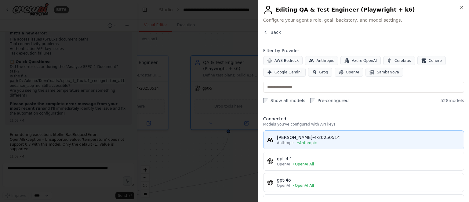
click at [357, 135] on div "claude-sonnet-4-20250514" at bounding box center [368, 138] width 183 height 6
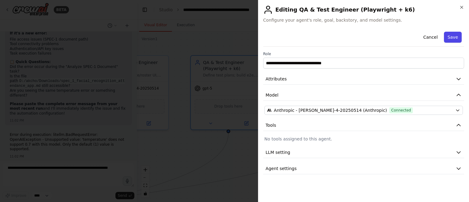
click at [449, 38] on button "Save" at bounding box center [453, 37] width 18 height 11
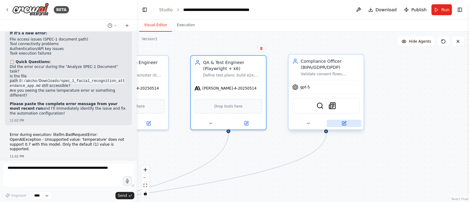
click at [346, 124] on icon at bounding box center [344, 124] width 4 height 4
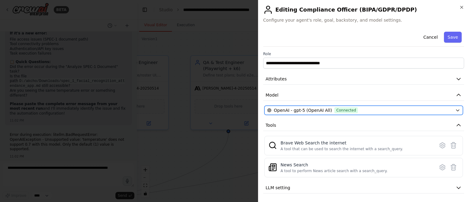
click at [427, 111] on div "OpenAI - gpt-5 (OpenAI All) Connected" at bounding box center [360, 110] width 186 height 6
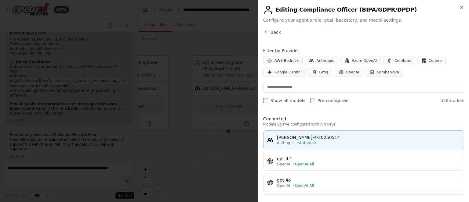
click at [412, 133] on button "claude-sonnet-4-20250514 Anthropic • Anthropic" at bounding box center [363, 140] width 201 height 19
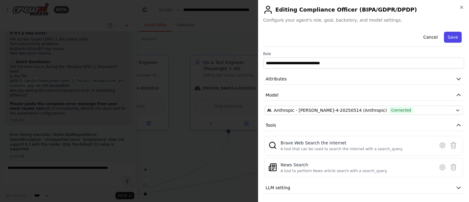
click at [447, 38] on button "Save" at bounding box center [453, 37] width 18 height 11
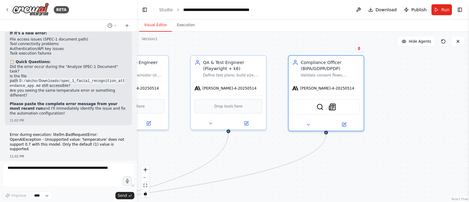
click at [443, 41] on icon at bounding box center [443, 41] width 5 height 5
click at [288, 183] on div ".deletable-edge-delete-btn { width: 20px; height: 20px; border: 0px solid #ffff…" at bounding box center [303, 117] width 332 height 171
click at [146, 186] on icon "fit view" at bounding box center [145, 185] width 4 height 3
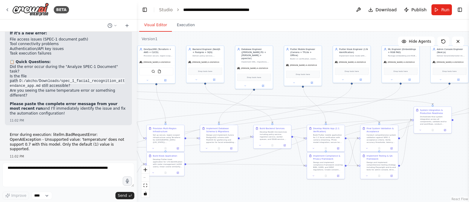
drag, startPoint x: 24, startPoint y: 120, endPoint x: 9, endPoint y: 113, distance: 16.9
drag, startPoint x: 111, startPoint y: 130, endPoint x: 10, endPoint y: 112, distance: 102.7
copy ul "Read your SPEC-1 document from D:/akcho/Downloads/spec_1_facial_recognition_att…"
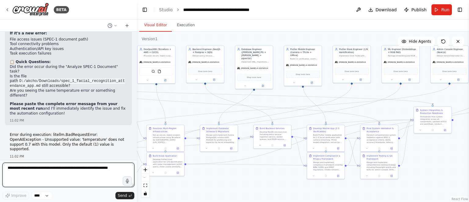
click at [56, 164] on textarea at bounding box center [68, 175] width 132 height 24
paste textarea "**********"
type textarea "**********"
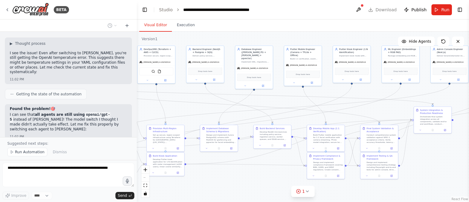
scroll to position [7039, 0]
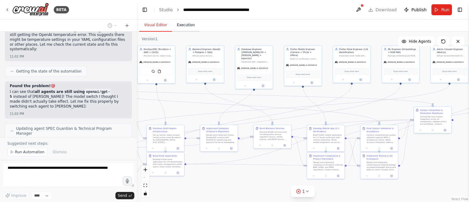
click at [184, 25] on button "Execution" at bounding box center [186, 25] width 28 height 13
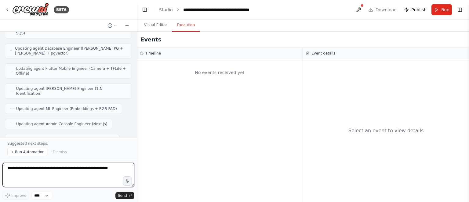
scroll to position [7194, 0]
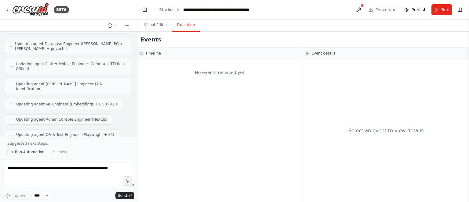
click at [30, 153] on span "Run Automation" at bounding box center [30, 152] width 30 height 5
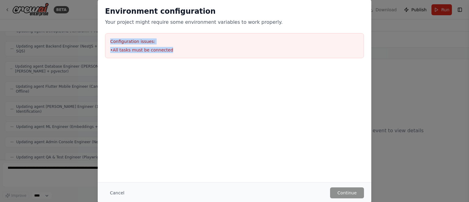
drag, startPoint x: 172, startPoint y: 50, endPoint x: 108, endPoint y: 40, distance: 64.7
click at [108, 40] on div "Configuration issues: • All tasks must be connected" at bounding box center [234, 45] width 259 height 25
click at [418, 86] on div "Environment configuration Your project might require some environment variables…" at bounding box center [234, 101] width 469 height 202
click at [118, 194] on button "Cancel" at bounding box center [117, 193] width 24 height 11
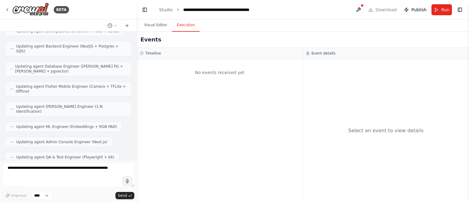
click at [160, 24] on button "Visual Editor" at bounding box center [155, 25] width 33 height 13
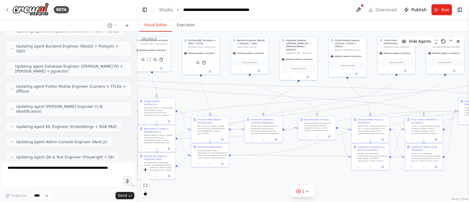
drag, startPoint x: 440, startPoint y: 161, endPoint x: 485, endPoint y: 152, distance: 45.4
click at [469, 152] on html "BETA PowerShell: Generate CrewAI v2 Pack for SPEC-1 (Windows) Usage: Set-Execut…" at bounding box center [234, 101] width 469 height 202
click at [151, 107] on div "Transform SPEC-1 requirements into detailed system architecture with precise in…" at bounding box center [159, 111] width 30 height 10
click at [170, 92] on icon at bounding box center [171, 92] width 4 height 4
click at [156, 95] on button "Confirm" at bounding box center [153, 91] width 22 height 7
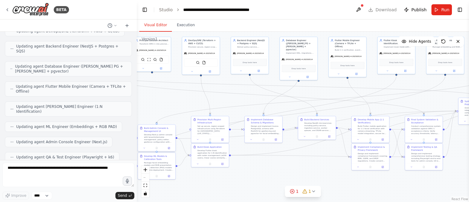
click at [163, 130] on div "Build Admin Console & Management UI" at bounding box center [159, 130] width 30 height 6
click at [171, 119] on icon at bounding box center [170, 119] width 2 height 3
click at [157, 122] on button "Confirm" at bounding box center [153, 119] width 22 height 7
click at [162, 164] on div "Package facial embedding models and RGB presentation attack detection (PAD) mod…" at bounding box center [159, 166] width 30 height 10
click at [172, 147] on icon at bounding box center [171, 147] width 4 height 4
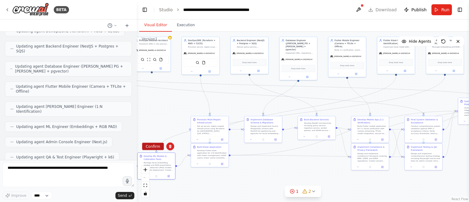
click at [151, 149] on button "Confirm" at bounding box center [153, 146] width 22 height 7
click at [157, 148] on button "Confirm" at bounding box center [153, 146] width 22 height 7
click at [148, 149] on button "Confirm" at bounding box center [153, 146] width 22 height 7
click at [204, 128] on div "Set up secure, region-scoped infrastructure using Terraform for US (Illinois), …" at bounding box center [212, 130] width 30 height 10
click at [224, 110] on icon at bounding box center [224, 111] width 4 height 4
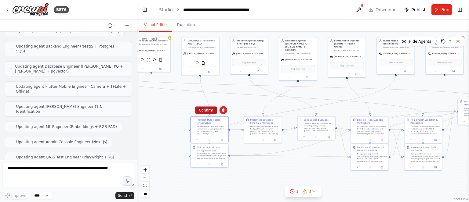
click at [205, 112] on button "Confirm" at bounding box center [206, 110] width 22 height 7
click at [214, 147] on div "Build Kiosk Application" at bounding box center [209, 147] width 24 height 3
click at [223, 138] on icon at bounding box center [224, 138] width 4 height 4
click at [209, 139] on button "Confirm" at bounding box center [206, 137] width 22 height 7
click at [266, 133] on div "Design and implement Aurora PostgreSQL schema with PostGIS for geofencing and p…" at bounding box center [265, 130] width 30 height 10
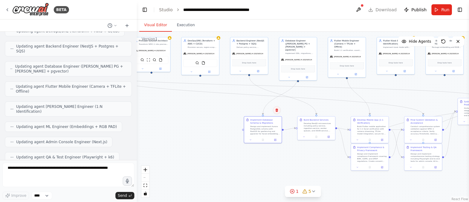
click at [277, 109] on icon at bounding box center [277, 111] width 4 height 4
click at [257, 111] on button "Confirm" at bounding box center [259, 110] width 22 height 7
click at [319, 128] on div "Develop NestJS microservices including policy-service, ingestion-service, worke…" at bounding box center [319, 127] width 30 height 10
click at [332, 110] on button at bounding box center [330, 111] width 8 height 8
click at [313, 111] on button "Confirm" at bounding box center [313, 110] width 22 height 7
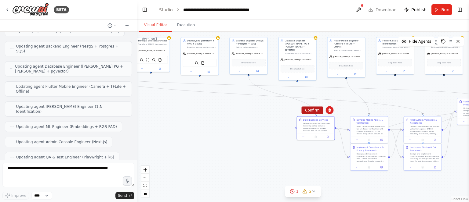
click at [312, 111] on button "Confirm" at bounding box center [312, 110] width 22 height 7
click at [364, 132] on div "Build Flutter mobile application for 1:1 facial verification with camera stream…" at bounding box center [372, 130] width 30 height 10
click at [384, 111] on icon at bounding box center [383, 110] width 2 height 3
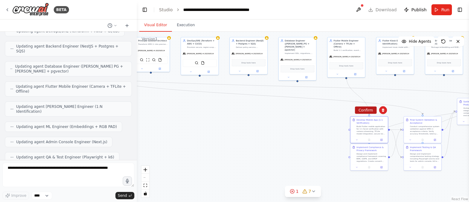
click at [361, 109] on button "Confirm" at bounding box center [366, 110] width 22 height 7
click at [369, 152] on div "Design and implement compliance framework covering BIPA, GDPR, and DPDP regulat…" at bounding box center [372, 157] width 30 height 10
click at [382, 138] on icon at bounding box center [382, 138] width 4 height 4
click at [359, 139] on button "Confirm" at bounding box center [364, 137] width 22 height 7
click at [412, 134] on div "Final System Validation & Acceptance Conduct comprehensive system validation ag…" at bounding box center [423, 126] width 38 height 20
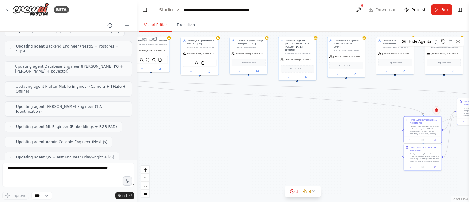
click at [436, 112] on icon at bounding box center [436, 110] width 2 height 3
click at [422, 110] on button "Confirm" at bounding box center [419, 110] width 22 height 7
click at [422, 154] on div "Design and implement comprehensive testing strategy including Playwright end-to…" at bounding box center [425, 157] width 30 height 10
click at [437, 141] on button at bounding box center [437, 138] width 8 height 8
click at [416, 136] on button "Confirm" at bounding box center [419, 137] width 22 height 7
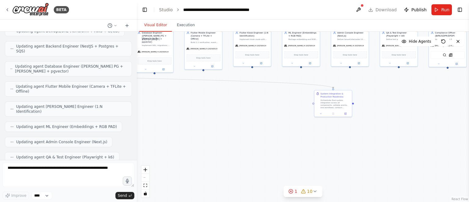
drag, startPoint x: 414, startPoint y: 135, endPoint x: 255, endPoint y: 127, distance: 158.6
click at [255, 127] on div ".deletable-edge-delete-btn { width: 20px; height: 20px; border: 0px solid #ffff…" at bounding box center [303, 117] width 332 height 171
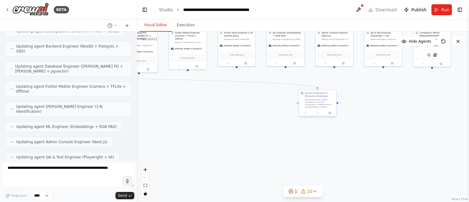
click at [314, 99] on div "Orchestrate final system integration across all components, validate end-to-end…" at bounding box center [320, 104] width 30 height 10
click at [331, 84] on icon at bounding box center [331, 83] width 2 height 3
click at [314, 84] on button "Confirm" at bounding box center [314, 84] width 22 height 7
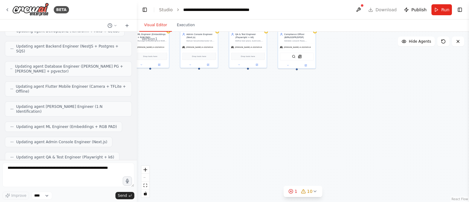
drag, startPoint x: 342, startPoint y: 121, endPoint x: 425, endPoint y: 122, distance: 82.7
click at [390, 122] on div ".deletable-edge-delete-btn { width: 20px; height: 20px; border: 0px solid #ffff…" at bounding box center [303, 117] width 332 height 171
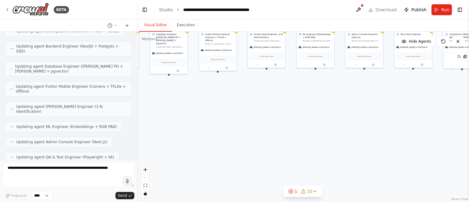
drag, startPoint x: 219, startPoint y: 122, endPoint x: 400, endPoint y: 124, distance: 181.0
click at [366, 124] on div ".deletable-edge-delete-btn { width: 20px; height: 20px; border: 0px solid #ffff…" at bounding box center [303, 117] width 332 height 171
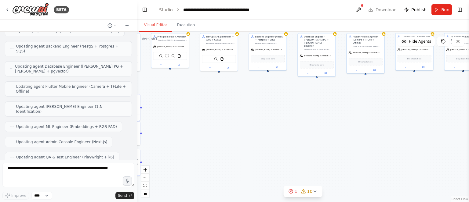
drag, startPoint x: 252, startPoint y: 122, endPoint x: 371, endPoint y: 125, distance: 119.1
click at [370, 125] on div ".deletable-edge-delete-btn { width: 20px; height: 20px; border: 0px solid #ffff…" at bounding box center [303, 117] width 332 height 171
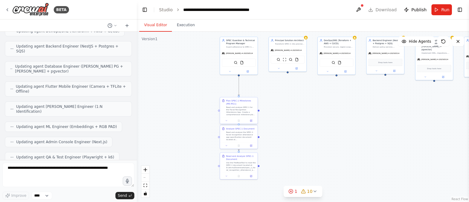
click at [241, 112] on div "Read and analyze SPEC-1 for the Facial Recognition Attendance App. Create a com…" at bounding box center [241, 111] width 30 height 10
click at [253, 94] on button at bounding box center [253, 92] width 8 height 8
click at [237, 91] on button "Confirm" at bounding box center [235, 91] width 22 height 7
click at [241, 132] on div "Read and analyze the SPEC-1 facial recognition attendance app specification doc…" at bounding box center [241, 136] width 30 height 10
click at [253, 119] on icon at bounding box center [252, 119] width 2 height 3
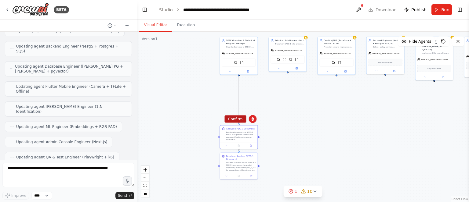
click at [234, 119] on button "Confirm" at bounding box center [235, 119] width 22 height 7
click at [244, 163] on div "Use the FileReadTool to read the SPEC-1 document located at D:/akcho/Downloads/…" at bounding box center [241, 166] width 30 height 10
click at [254, 148] on icon at bounding box center [253, 147] width 4 height 4
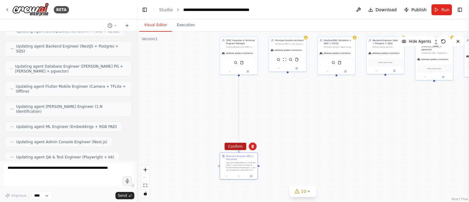
click at [235, 148] on button "Confirm" at bounding box center [235, 146] width 22 height 7
click at [236, 147] on button "Confirm" at bounding box center [235, 146] width 22 height 7
click at [8, 9] on icon at bounding box center [7, 9] width 5 height 5
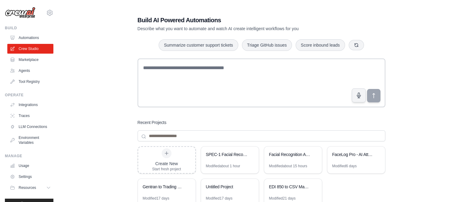
scroll to position [57, 0]
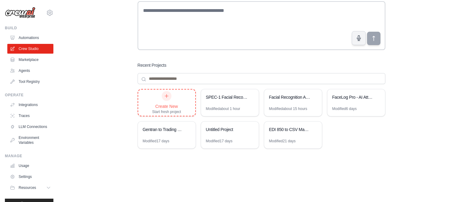
click at [168, 100] on div at bounding box center [167, 96] width 10 height 10
click at [31, 34] on link "Automations" at bounding box center [31, 38] width 46 height 10
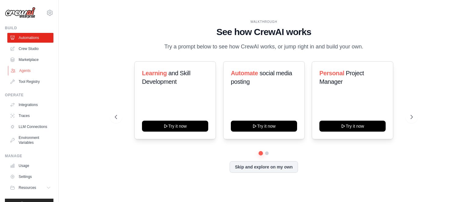
click at [28, 71] on link "Agents" at bounding box center [31, 71] width 46 height 10
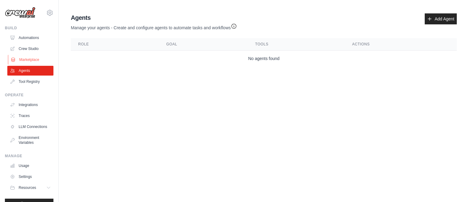
click at [27, 60] on link "Marketplace" at bounding box center [31, 60] width 46 height 10
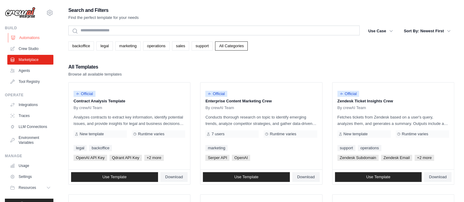
click at [30, 37] on link "Automations" at bounding box center [31, 38] width 46 height 10
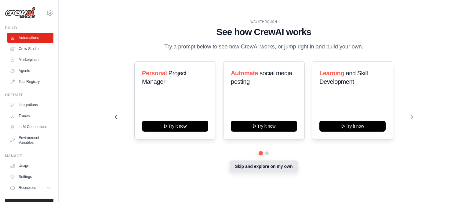
click at [270, 165] on button "Skip and explore on my own" at bounding box center [264, 167] width 68 height 12
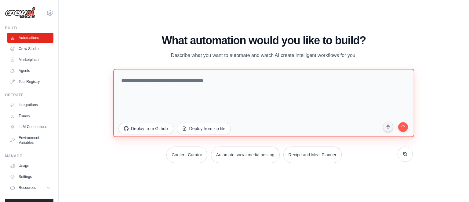
click at [158, 82] on textarea at bounding box center [263, 103] width 301 height 68
paste textarea "**********"
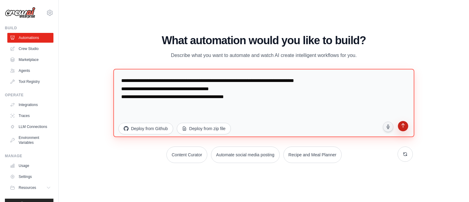
type textarea "**********"
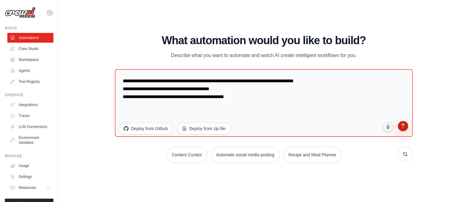
click at [403, 126] on icon "submit" at bounding box center [402, 126] width 3 height 4
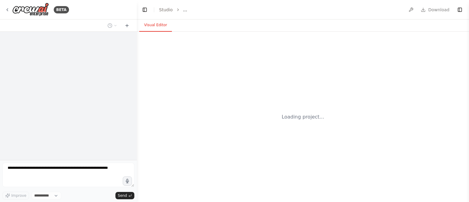
select select "****"
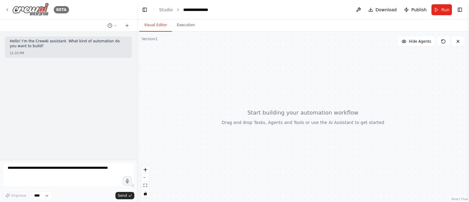
click at [7, 9] on icon at bounding box center [7, 9] width 5 height 5
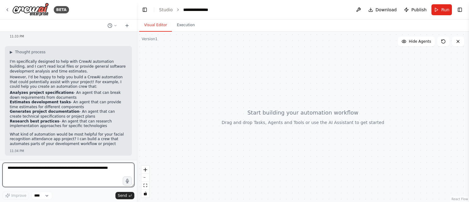
scroll to position [31, 0]
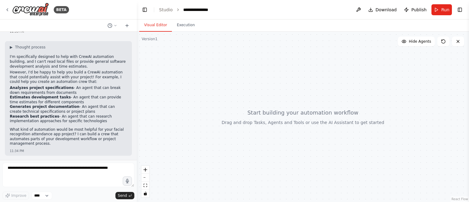
click at [173, 70] on div at bounding box center [303, 117] width 332 height 171
drag, startPoint x: 173, startPoint y: 70, endPoint x: 165, endPoint y: 75, distance: 9.4
click at [165, 75] on div at bounding box center [303, 117] width 332 height 171
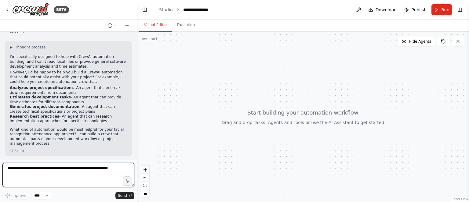
click at [71, 171] on textarea at bounding box center [68, 175] width 132 height 24
paste textarea "**********"
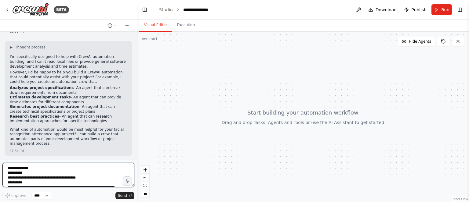
scroll to position [61, 0]
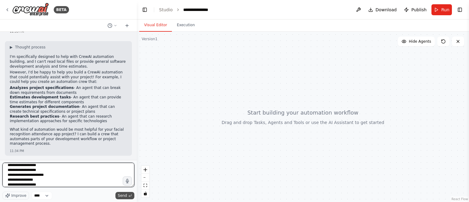
type textarea "**********"
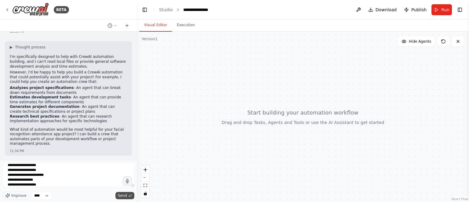
click at [126, 197] on span "Send" at bounding box center [122, 196] width 9 height 5
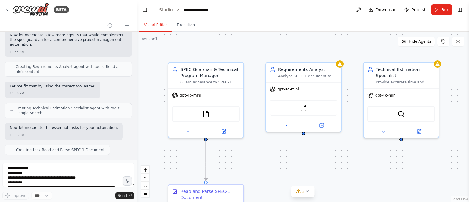
scroll to position [406, 0]
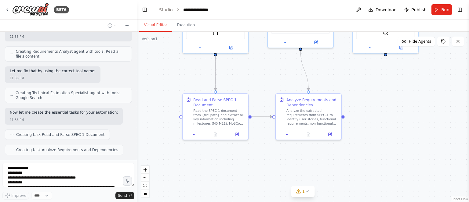
drag, startPoint x: 270, startPoint y: 165, endPoint x: 272, endPoint y: 75, distance: 90.1
click at [272, 75] on div ".deletable-edge-delete-btn { width: 20px; height: 20px; border: 0px solid #ffff…" at bounding box center [303, 117] width 332 height 171
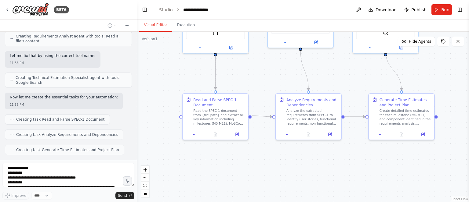
scroll to position [436, 0]
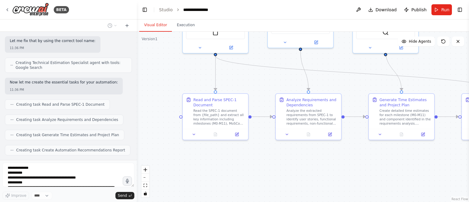
click at [167, 88] on div ".deletable-edge-delete-btn { width: 20px; height: 20px; border: 0px solid #ffff…" at bounding box center [303, 117] width 332 height 171
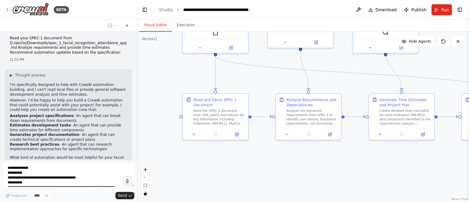
scroll to position [0, 0]
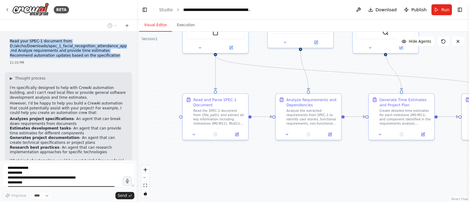
drag, startPoint x: 91, startPoint y: 57, endPoint x: 4, endPoint y: 43, distance: 88.4
click at [4, 43] on div "Read your SPEC-1 document from D:/akcho/Downloads/spec_1_facial_recognition_att…" at bounding box center [68, 96] width 137 height 129
copy p "Read your SPEC-1 document from D:/akcho/Downloads/spec_1_facial_recognition_att…"
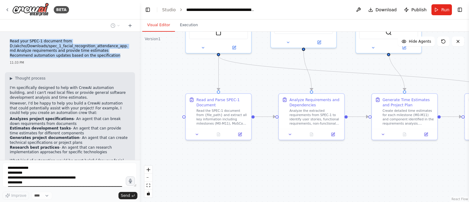
drag, startPoint x: 136, startPoint y: 53, endPoint x: 140, endPoint y: 78, distance: 24.9
click at [140, 78] on div "BETA Read your SPEC-1 document from D:/akcho/Downloads/spec_1_facial_recognitio…" at bounding box center [234, 101] width 469 height 202
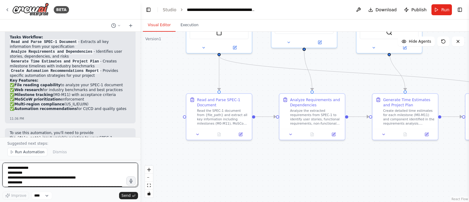
scroll to position [680, 0]
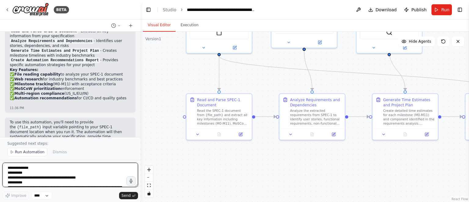
click at [81, 171] on textarea "**********" at bounding box center [70, 175] width 136 height 24
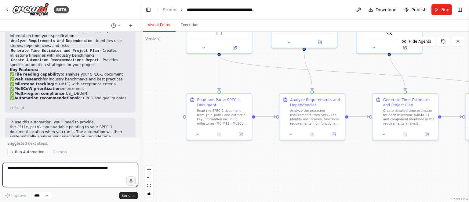
paste textarea "**********"
type textarea "**********"
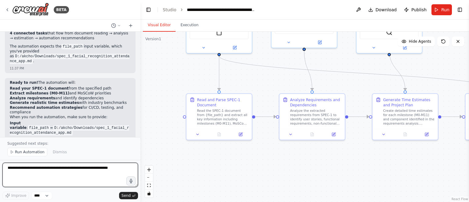
scroll to position [937, 0]
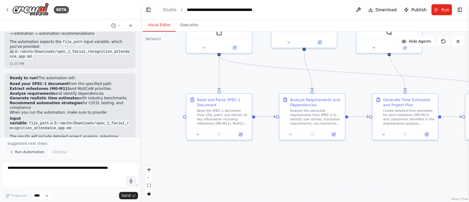
click at [36, 152] on span "Run Automation" at bounding box center [30, 152] width 30 height 5
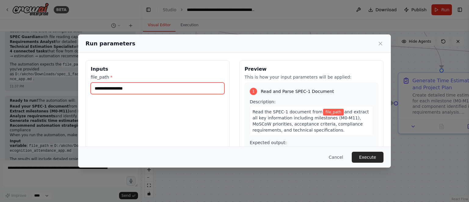
click at [165, 87] on input "file_path *" at bounding box center [158, 89] width 134 height 12
click at [186, 89] on input "file_path *" at bounding box center [158, 89] width 134 height 12
paste input "**********"
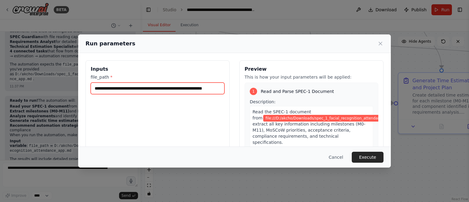
scroll to position [0, 15]
type input "**********"
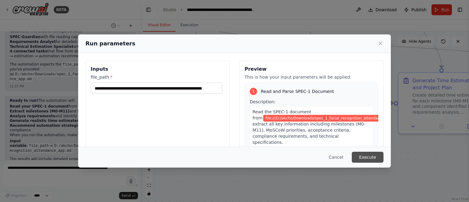
click at [368, 158] on button "Execute" at bounding box center [368, 157] width 32 height 11
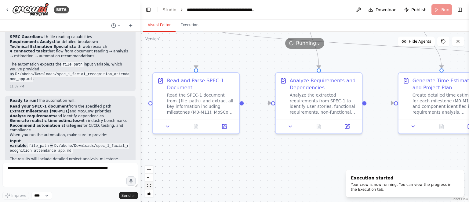
click at [148, 187] on icon "fit view" at bounding box center [149, 185] width 4 height 3
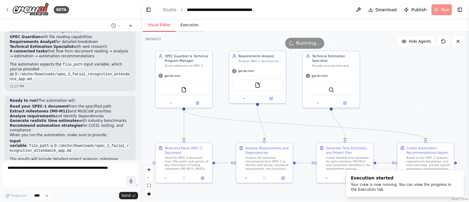
click at [185, 24] on button "Execution" at bounding box center [190, 25] width 28 height 13
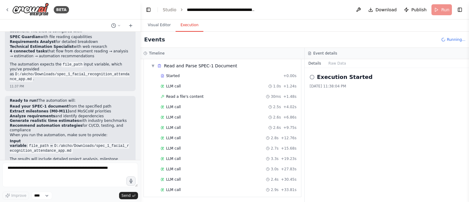
scroll to position [31, 0]
click at [157, 23] on button "Visual Editor" at bounding box center [159, 25] width 33 height 13
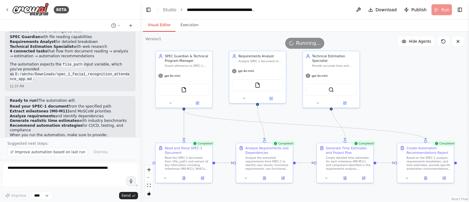
scroll to position [937, 0]
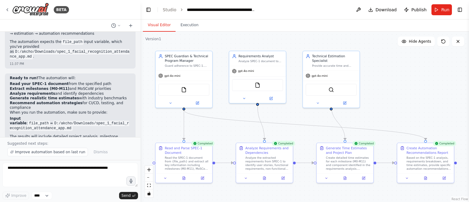
click at [377, 107] on div ".deletable-edge-delete-btn { width: 20px; height: 20px; border: 0px solid #ffff…" at bounding box center [304, 117] width 328 height 171
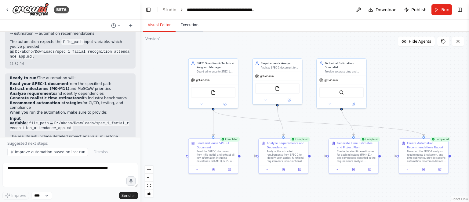
click at [188, 24] on button "Execution" at bounding box center [190, 25] width 28 height 13
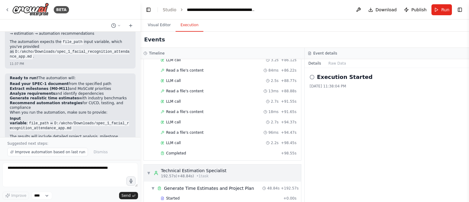
scroll to position [993, 0]
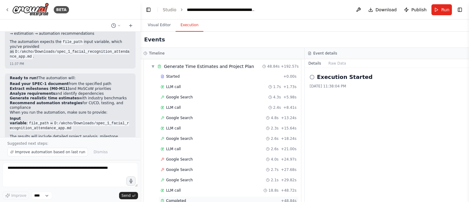
click at [211, 199] on div "Completed" at bounding box center [220, 201] width 118 height 5
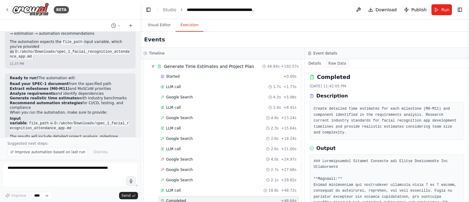
click at [332, 60] on button "Raw Data" at bounding box center [337, 63] width 25 height 9
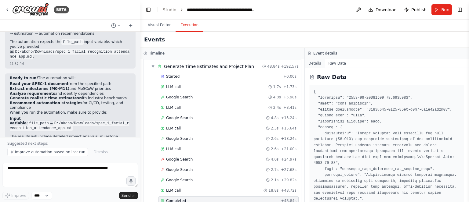
click at [315, 62] on button "Details" at bounding box center [315, 63] width 20 height 9
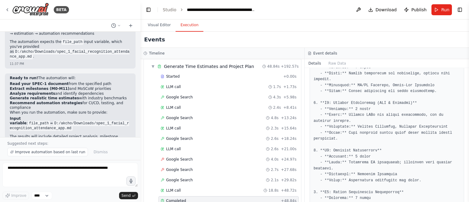
scroll to position [305, 0]
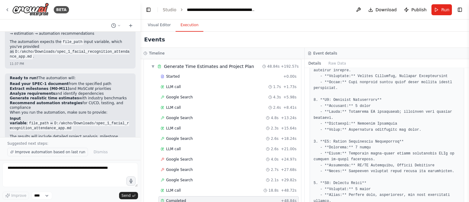
click at [43, 154] on span "Improve automation based on last run" at bounding box center [50, 152] width 70 height 5
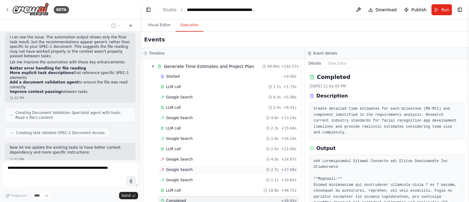
scroll to position [1194, 0]
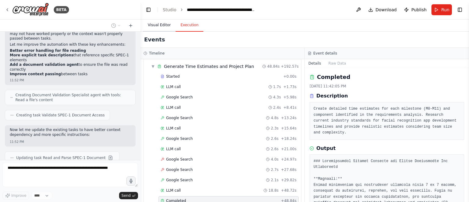
click at [159, 27] on button "Visual Editor" at bounding box center [159, 25] width 33 height 13
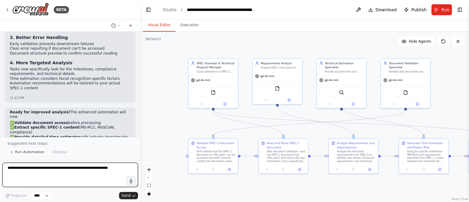
scroll to position [1492, 0]
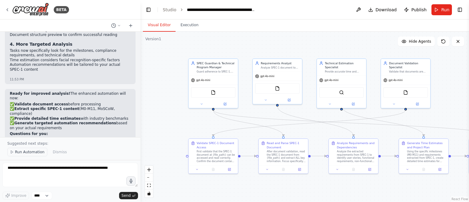
click at [29, 155] on span "Run Automation" at bounding box center [30, 152] width 30 height 5
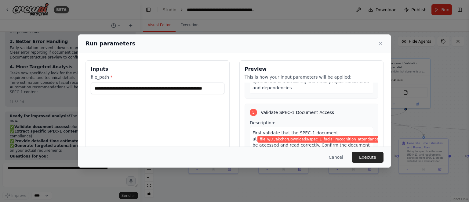
scroll to position [65, 0]
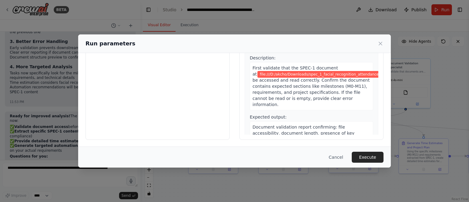
click at [364, 157] on button "Execute" at bounding box center [368, 157] width 32 height 11
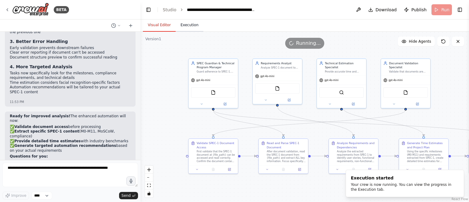
click at [185, 26] on button "Execution" at bounding box center [190, 25] width 28 height 13
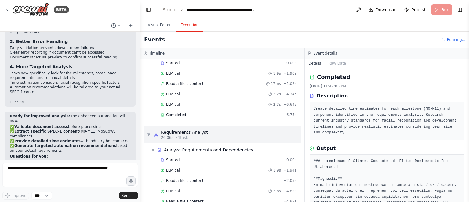
scroll to position [182, 0]
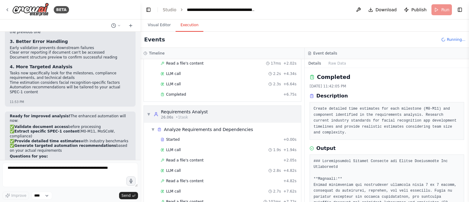
click at [149, 112] on span "▼" at bounding box center [149, 114] width 4 height 5
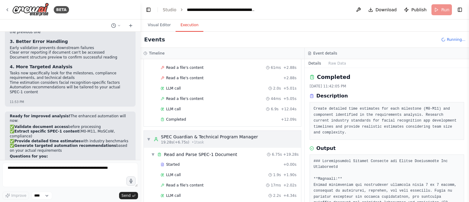
click at [147, 137] on span "▼" at bounding box center [149, 139] width 4 height 5
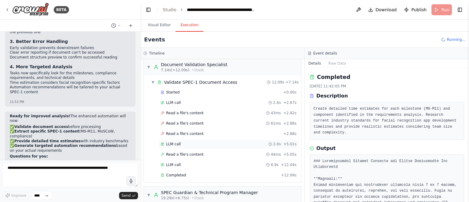
scroll to position [0, 0]
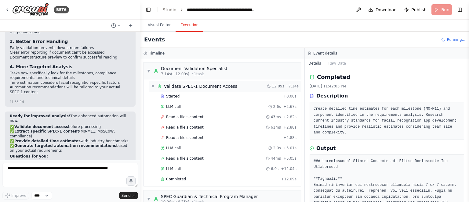
click at [154, 84] on span "▼" at bounding box center [153, 86] width 4 height 5
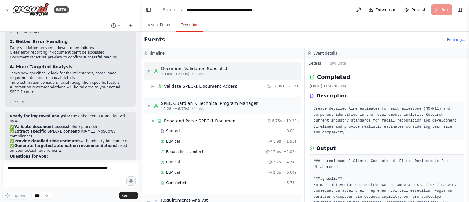
click at [149, 72] on span "▼" at bounding box center [149, 71] width 4 height 5
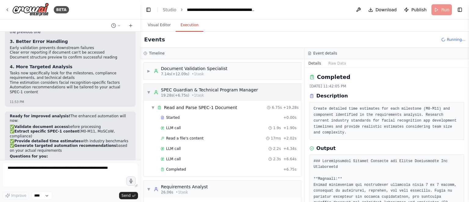
click at [148, 93] on span "▼" at bounding box center [149, 92] width 4 height 5
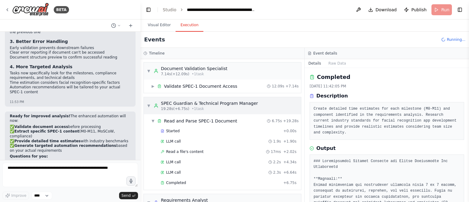
click at [148, 106] on span "▼" at bounding box center [149, 105] width 4 height 5
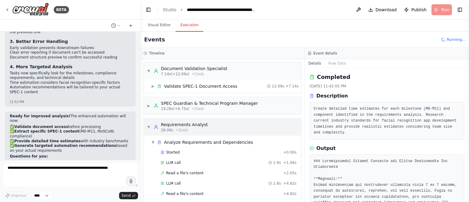
click at [148, 128] on span "▼" at bounding box center [149, 127] width 4 height 5
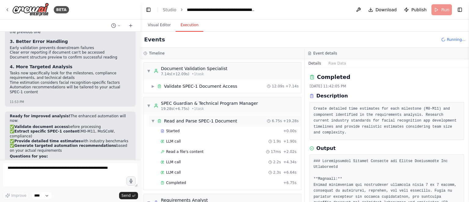
click at [153, 121] on span "▼" at bounding box center [153, 121] width 4 height 5
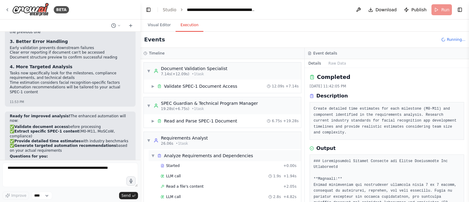
click at [154, 154] on span "▼" at bounding box center [153, 156] width 4 height 5
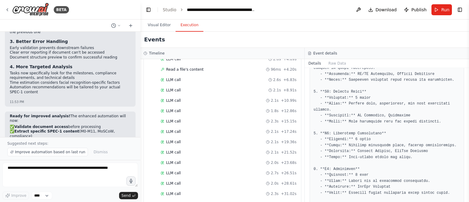
scroll to position [1492, 0]
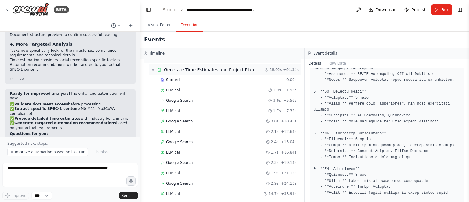
click at [153, 67] on span "▼" at bounding box center [153, 69] width 4 height 5
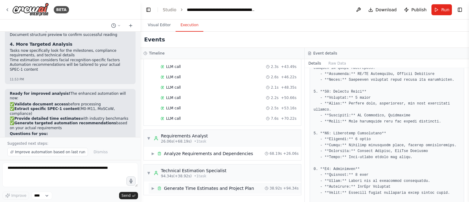
scroll to position [310, 0]
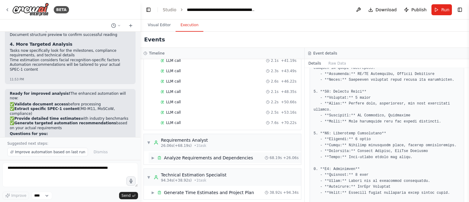
click at [203, 155] on div "Analyze Requirements and Dependencies" at bounding box center [208, 158] width 89 height 6
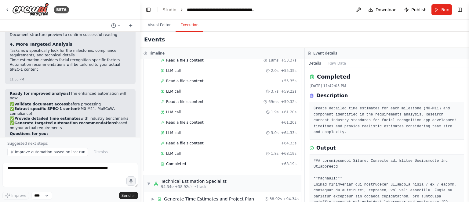
scroll to position [0, 0]
drag, startPoint x: 467, startPoint y: 84, endPoint x: 469, endPoint y: 141, distance: 57.4
click at [469, 141] on html "BETA Read your SPEC-1 document from D:/akcho/Downloads/spec_1_facial_recognitio…" at bounding box center [234, 101] width 469 height 202
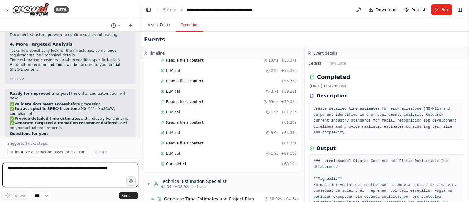
click at [63, 173] on textarea at bounding box center [70, 175] width 136 height 24
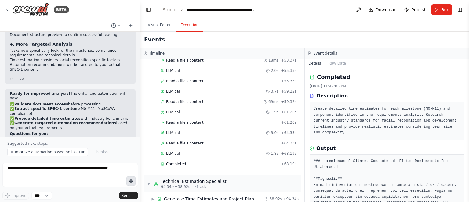
click at [132, 182] on icon "button" at bounding box center [131, 181] width 5 height 5
click at [132, 181] on circle "button" at bounding box center [131, 181] width 4 height 4
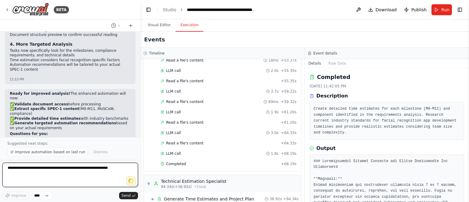
click at [103, 177] on textarea at bounding box center [70, 175] width 136 height 24
type textarea "**********"
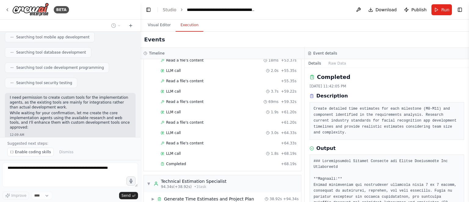
scroll to position [1755, 0]
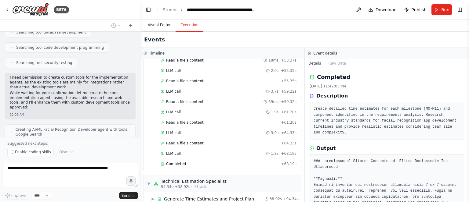
click at [155, 24] on button "Visual Editor" at bounding box center [159, 25] width 33 height 13
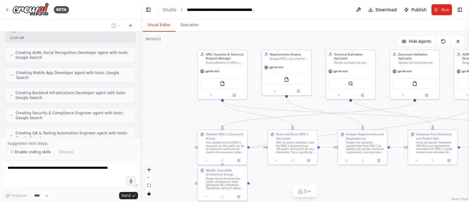
scroll to position [1836, 0]
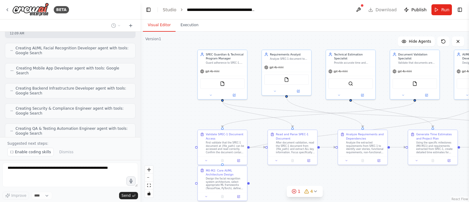
drag, startPoint x: 397, startPoint y: 190, endPoint x: 406, endPoint y: 182, distance: 12.7
click at [406, 182] on div ".deletable-edge-delete-btn { width: 20px; height: 20px; border: 0px solid #ffff…" at bounding box center [304, 117] width 328 height 171
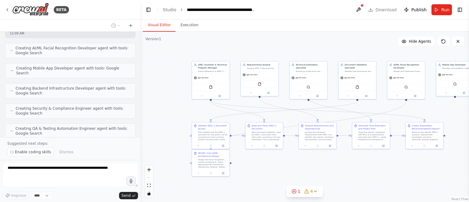
scroll to position [1856, 0]
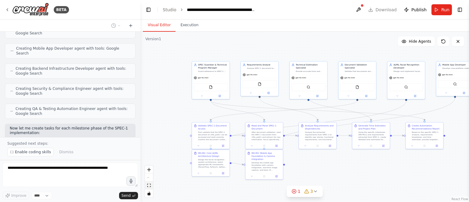
click at [148, 187] on icon "fit view" at bounding box center [149, 185] width 4 height 3
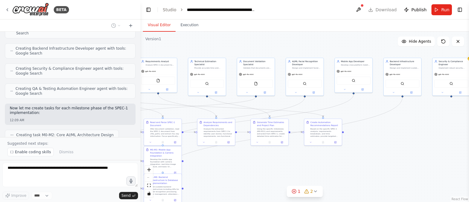
scroll to position [1896, 0]
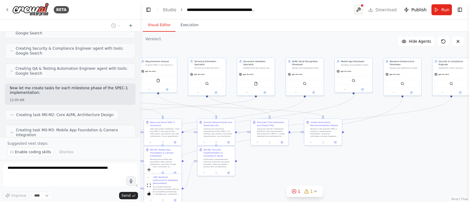
click at [362, 9] on button at bounding box center [358, 9] width 10 height 11
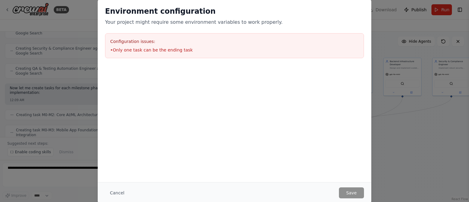
scroll to position [1911, 0]
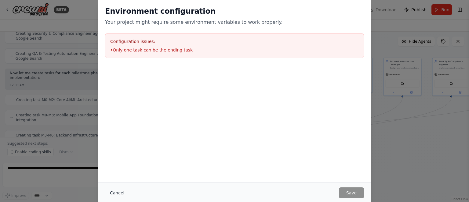
click at [116, 193] on button "Cancel" at bounding box center [117, 193] width 24 height 11
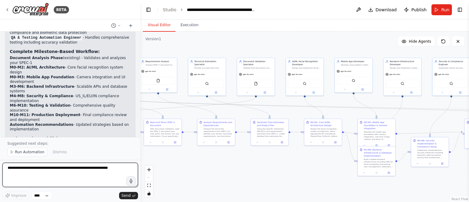
scroll to position [2382, 0]
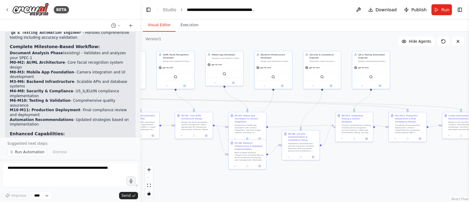
drag, startPoint x: 312, startPoint y: 160, endPoint x: 183, endPoint y: 154, distance: 129.3
click at [183, 154] on div ".deletable-edge-delete-btn { width: 20px; height: 20px; border: 0px solid #ffff…" at bounding box center [304, 117] width 328 height 171
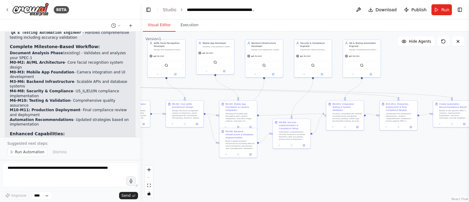
drag, startPoint x: 407, startPoint y: 157, endPoint x: 451, endPoint y: 147, distance: 46.0
click at [451, 147] on div ".deletable-edge-delete-btn { width: 20px; height: 20px; border: 0px solid #ffff…" at bounding box center [304, 117] width 328 height 171
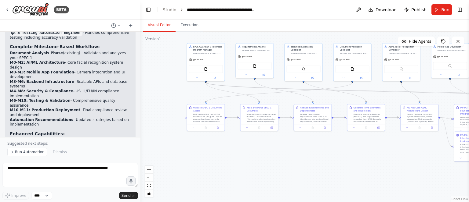
drag, startPoint x: 206, startPoint y: 148, endPoint x: 444, endPoint y: 151, distance: 238.1
click at [444, 151] on div ".deletable-edge-delete-btn { width: 20px; height: 20px; border: 0px solid #ffff…" at bounding box center [304, 117] width 328 height 171
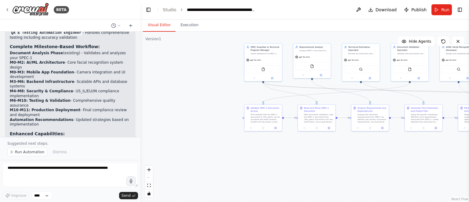
click at [326, 151] on div ".deletable-edge-delete-btn { width: 20px; height: 20px; border: 0px solid #ffff…" at bounding box center [304, 117] width 328 height 171
click at [24, 154] on span "Run Automation" at bounding box center [30, 152] width 30 height 5
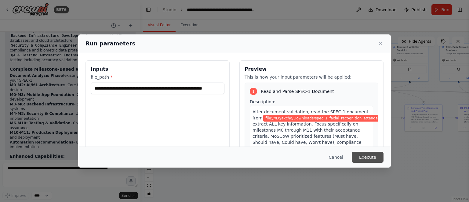
click at [375, 156] on button "Execute" at bounding box center [368, 157] width 32 height 11
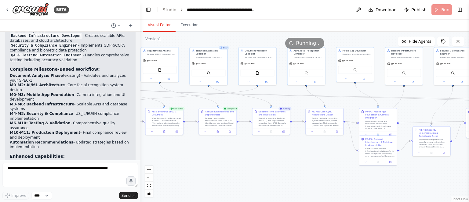
drag, startPoint x: 395, startPoint y: 155, endPoint x: 243, endPoint y: 159, distance: 152.4
click at [243, 159] on div ".deletable-edge-delete-btn { width: 20px; height: 20px; border: 0px solid #ffff…" at bounding box center [304, 117] width 328 height 171
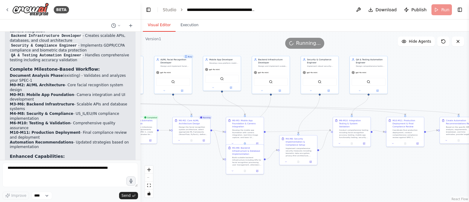
drag, startPoint x: 341, startPoint y: 162, endPoint x: 208, endPoint y: 171, distance: 133.4
click at [208, 171] on div ".deletable-edge-delete-btn { width: 20px; height: 20px; border: 0px solid #ffff…" at bounding box center [304, 117] width 328 height 171
click at [187, 25] on button "Execution" at bounding box center [190, 25] width 28 height 13
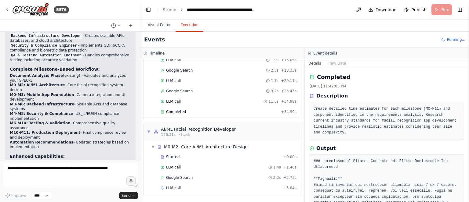
scroll to position [723, 0]
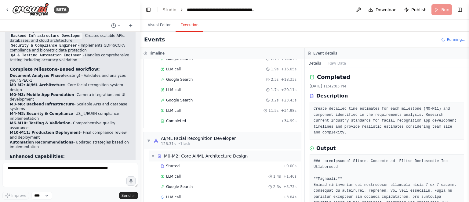
click at [153, 154] on span "▼" at bounding box center [153, 156] width 4 height 5
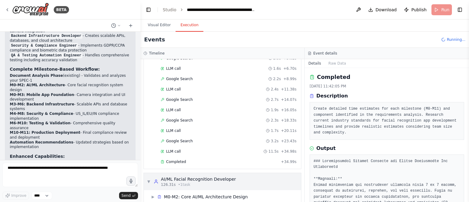
click at [148, 179] on span "▼" at bounding box center [149, 181] width 4 height 5
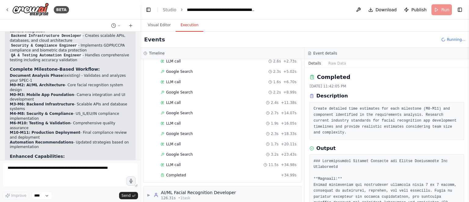
scroll to position [723, 0]
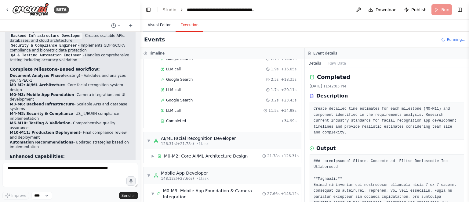
click at [161, 27] on button "Visual Editor" at bounding box center [159, 25] width 33 height 13
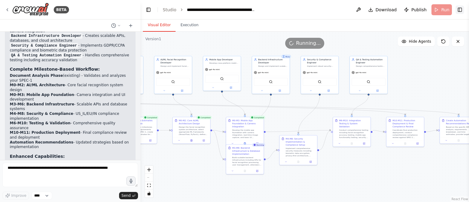
click at [460, 9] on button "Toggle Right Sidebar" at bounding box center [459, 9] width 9 height 9
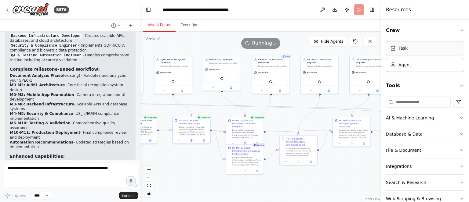
click at [428, 51] on div "Task" at bounding box center [425, 48] width 78 height 14
click at [393, 51] on icon at bounding box center [393, 48] width 6 height 6
click at [400, 67] on div "Agent" at bounding box center [404, 65] width 13 height 6
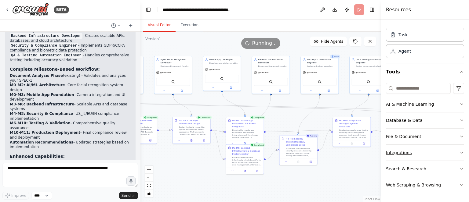
click at [420, 153] on button "Integrations" at bounding box center [425, 153] width 78 height 16
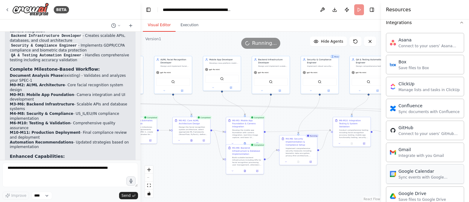
scroll to position [197, 0]
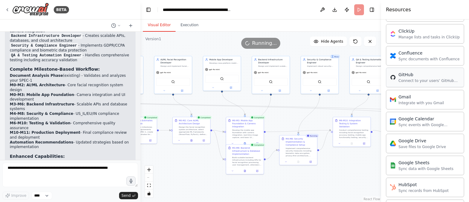
click at [427, 80] on div "Connect to your users’ GitHub accounts" at bounding box center [429, 80] width 62 height 5
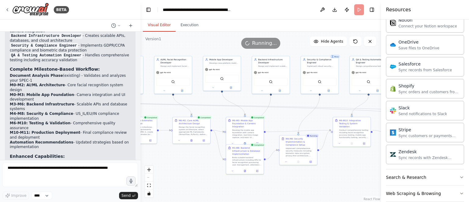
scroll to position [478, 0]
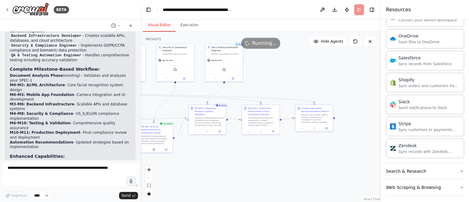
drag, startPoint x: 344, startPoint y: 178, endPoint x: 200, endPoint y: 166, distance: 144.9
click at [200, 166] on div ".deletable-edge-delete-btn { width: 20px; height: 20px; border: 0px solid #ffff…" at bounding box center [260, 117] width 241 height 171
click at [186, 27] on button "Execution" at bounding box center [190, 25] width 28 height 13
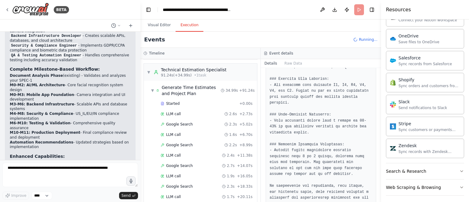
scroll to position [632, 0]
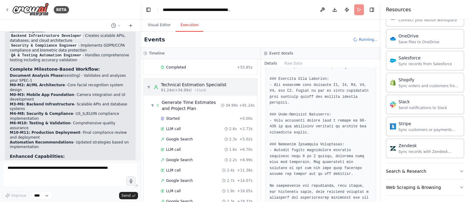
click at [149, 85] on span "▼" at bounding box center [149, 87] width 4 height 5
click at [148, 96] on div "▼ Generate Time Estimates and Project Plan 34.99s + 91.24s Started + 0.00s LLM …" at bounding box center [200, 173] width 113 height 154
click at [148, 85] on span "▼" at bounding box center [149, 87] width 4 height 5
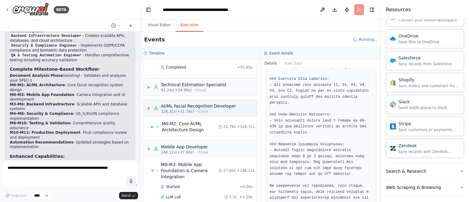
click at [149, 106] on span "▼" at bounding box center [149, 108] width 4 height 5
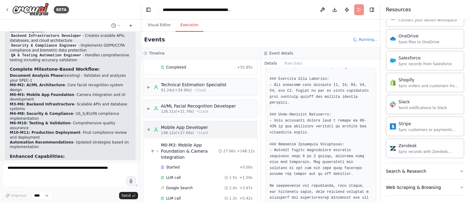
click at [147, 128] on span "▼" at bounding box center [149, 130] width 4 height 5
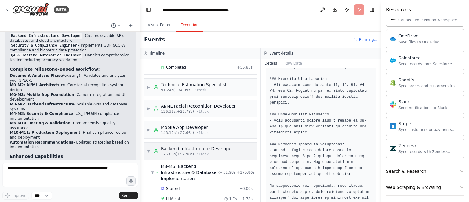
click at [150, 149] on span "▼" at bounding box center [149, 151] width 4 height 5
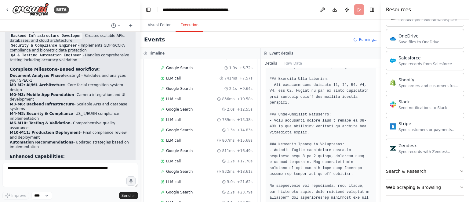
scroll to position [1628, 0]
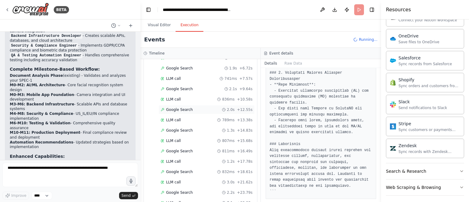
scroll to position [1505, 0]
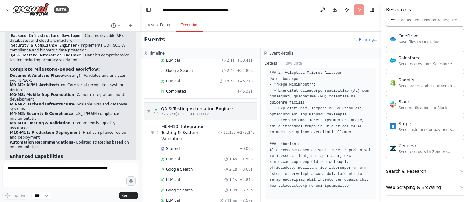
click at [148, 109] on span "▼" at bounding box center [149, 111] width 4 height 5
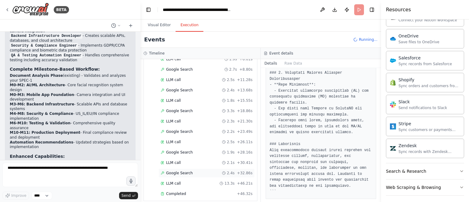
scroll to position [1547, 0]
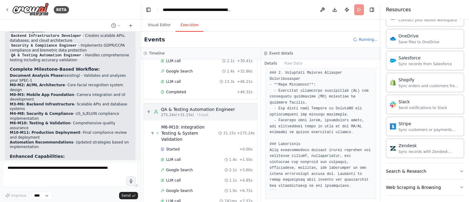
click at [148, 110] on span "▼" at bounding box center [149, 112] width 4 height 5
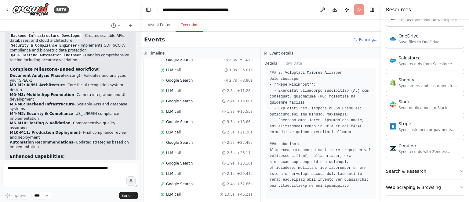
scroll to position [1589, 0]
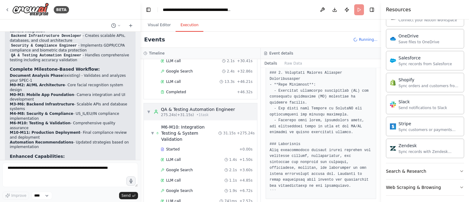
click at [149, 110] on span "▼" at bounding box center [149, 112] width 4 height 5
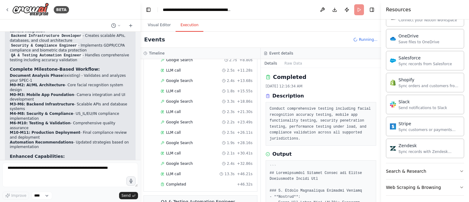
scroll to position [0, 0]
click at [160, 28] on button "Visual Editor" at bounding box center [159, 25] width 33 height 13
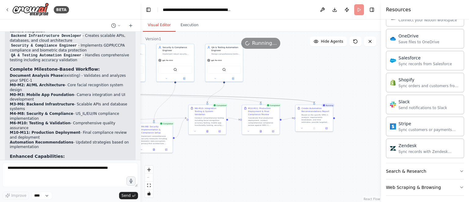
click at [268, 98] on icon "Edge from 87301cf5-a48b-430b-8e45-ce968e9f8e24 to df6cb837-cd39-4044-86b5-6dc69…" at bounding box center [73, 93] width 481 height 20
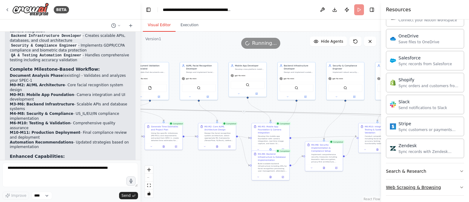
drag, startPoint x: 228, startPoint y: 161, endPoint x: 397, endPoint y: 179, distance: 169.8
click at [397, 179] on div "BETA Read your SPEC-1 document from D:/akcho/Downloads/spec_1_facial_recognitio…" at bounding box center [234, 101] width 469 height 202
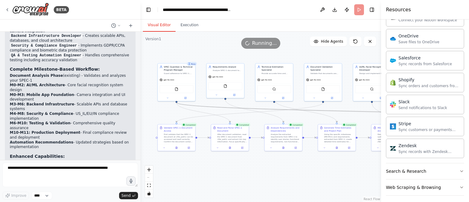
drag, startPoint x: 176, startPoint y: 160, endPoint x: 349, endPoint y: 161, distance: 173.1
click at [349, 161] on div ".deletable-edge-delete-btn { width: 20px; height: 20px; border: 0px solid #ffff…" at bounding box center [260, 117] width 241 height 171
click at [459, 185] on icon "button" at bounding box center [461, 187] width 5 height 5
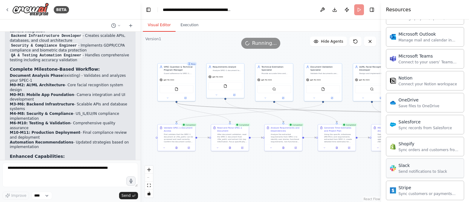
scroll to position [536, 0]
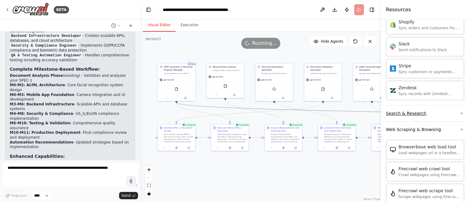
click at [459, 111] on icon "button" at bounding box center [461, 113] width 5 height 5
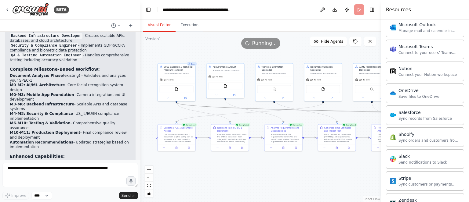
scroll to position [414, 0]
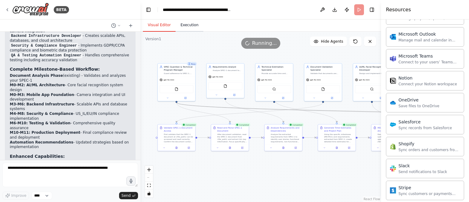
click at [187, 27] on button "Execution" at bounding box center [190, 25] width 28 height 13
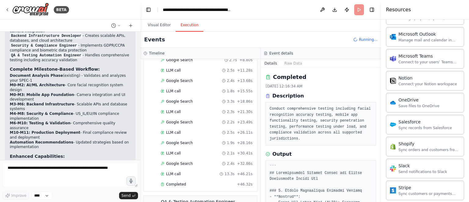
click at [281, 53] on h3 "Event details" at bounding box center [281, 53] width 24 height 5
click at [293, 63] on button "Raw Data" at bounding box center [293, 63] width 25 height 9
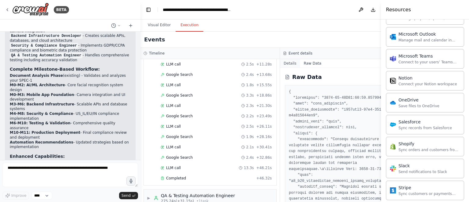
click at [281, 65] on button "Details" at bounding box center [290, 63] width 20 height 9
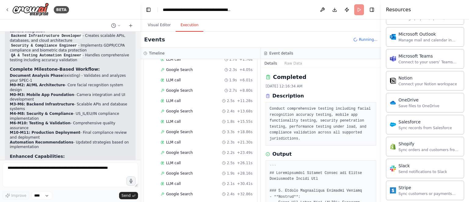
scroll to position [1496, 0]
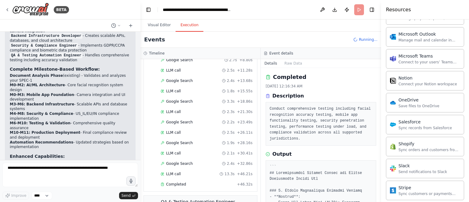
drag, startPoint x: 378, startPoint y: 92, endPoint x: 379, endPoint y: 138, distance: 45.8
click at [379, 138] on button "Toggle Sidebar" at bounding box center [381, 101] width 5 height 202
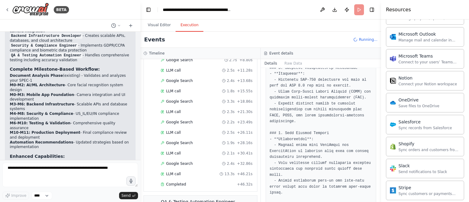
scroll to position [451, 0]
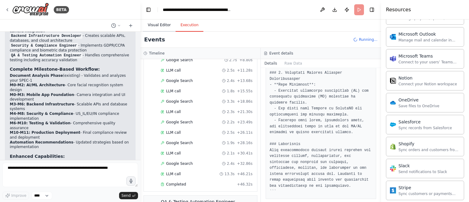
click at [158, 25] on button "Visual Editor" at bounding box center [159, 25] width 33 height 13
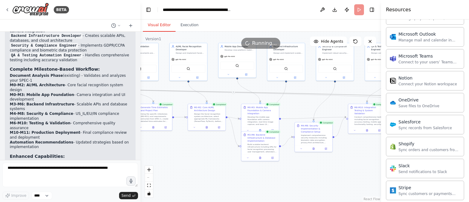
drag, startPoint x: 356, startPoint y: 176, endPoint x: 172, endPoint y: 156, distance: 184.6
click at [172, 156] on div ".deletable-edge-delete-btn { width: 20px; height: 20px; border: 0px solid #ffff…" at bounding box center [260, 117] width 241 height 171
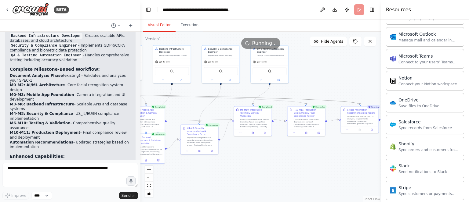
drag, startPoint x: 347, startPoint y: 175, endPoint x: 232, endPoint y: 176, distance: 114.5
click at [232, 177] on div ".deletable-edge-delete-btn { width: 20px; height: 20px; border: 0px solid #ffff…" at bounding box center [260, 117] width 241 height 171
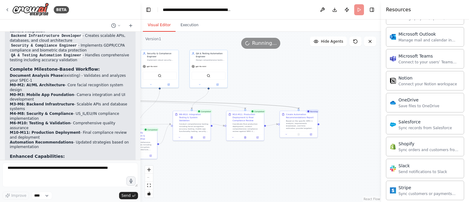
drag, startPoint x: 341, startPoint y: 163, endPoint x: 281, endPoint y: 168, distance: 60.6
click at [281, 168] on div ".deletable-edge-delete-btn { width: 20px; height: 20px; border: 0px solid #ffff…" at bounding box center [260, 117] width 241 height 171
click at [186, 26] on button "Execution" at bounding box center [190, 25] width 28 height 13
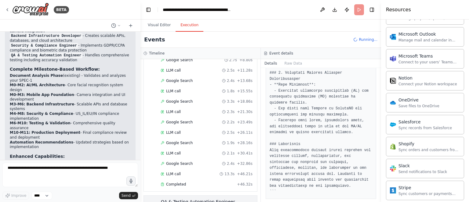
click at [149, 202] on span "▶" at bounding box center [149, 204] width 4 height 5
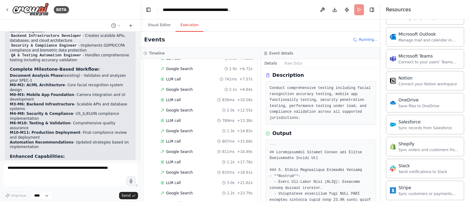
scroll to position [0, 0]
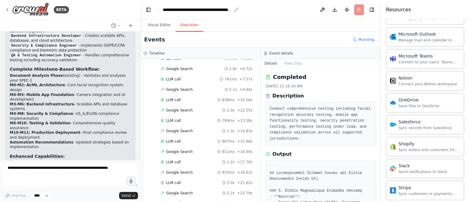
click at [178, 11] on div "**********" at bounding box center [197, 10] width 69 height 6
drag, startPoint x: 221, startPoint y: 10, endPoint x: 161, endPoint y: 10, distance: 59.8
click at [161, 10] on header "**********" at bounding box center [260, 10] width 241 height 20
copy div "**********"
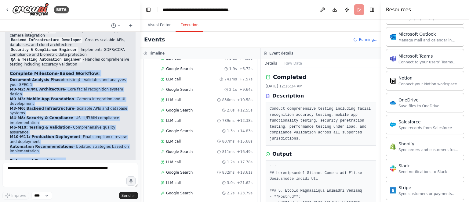
scroll to position [2360, 0]
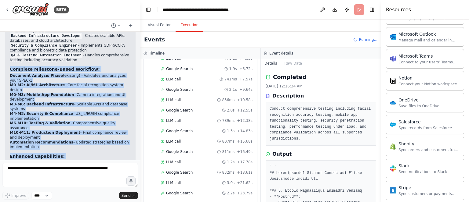
drag, startPoint x: 10, startPoint y: 75, endPoint x: 122, endPoint y: 96, distance: 113.9
click at [122, 96] on div "Successfully Enhanced Your Automation! 🚀 I've transformed your automation from …" at bounding box center [70, 95] width 121 height 222
copy div "Complete Milestone-Based Workflow: Document Analysis Phase (existing) - Validat…"
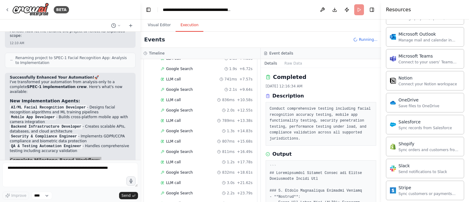
scroll to position [2268, 0]
click at [40, 141] on div "Successfully Enhanced Your Automation! 🚀 I've transformed your automation from …" at bounding box center [70, 187] width 121 height 222
drag, startPoint x: 42, startPoint y: 141, endPoint x: 11, endPoint y: 75, distance: 72.8
click at [11, 76] on div "Successfully Enhanced Your Automation! 🚀 I've transformed your automation from …" at bounding box center [70, 187] width 121 height 222
copy div "Complete Milestone-Based Workflow: Document Analysis Phase (existing) - Validat…"
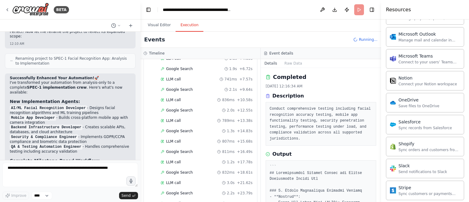
click at [72, 194] on li "M3-M6: Backend Infrastructure - Scalable APIs and database systems" at bounding box center [70, 198] width 121 height 9
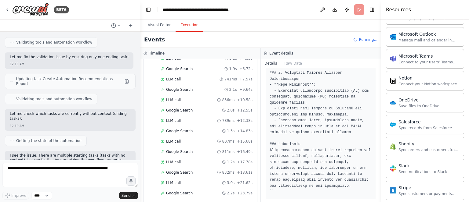
scroll to position [0, 0]
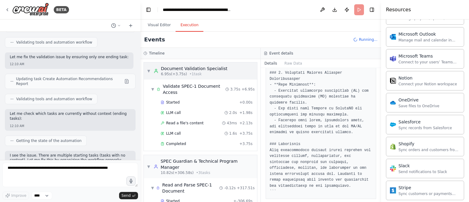
click at [195, 73] on span "• 1 task" at bounding box center [195, 74] width 12 height 5
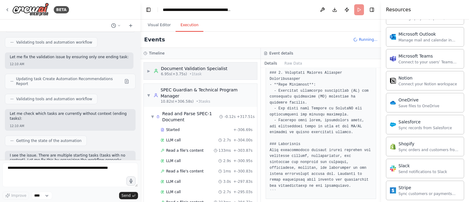
click at [195, 73] on span "• 1 task" at bounding box center [195, 74] width 12 height 5
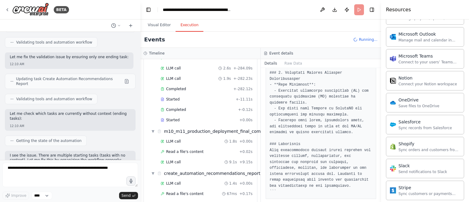
scroll to position [275, 0]
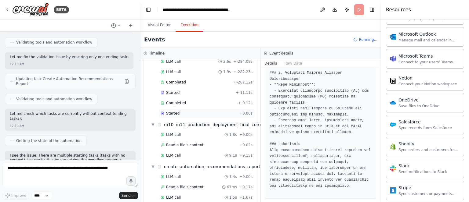
click at [173, 111] on span "Started" at bounding box center [172, 113] width 13 height 5
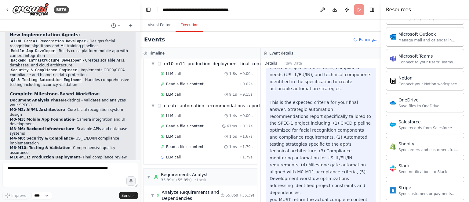
scroll to position [2360, 0]
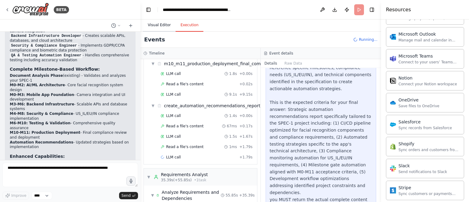
click at [158, 25] on button "Visual Editor" at bounding box center [159, 25] width 33 height 13
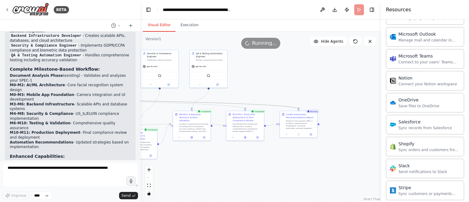
click at [313, 112] on div "Running" at bounding box center [312, 112] width 13 height 4
click at [310, 125] on div "Based on the specific SPEC-1 analysis, requirements breakdown, and time estimat…" at bounding box center [301, 124] width 30 height 10
click at [307, 180] on div ".deletable-edge-delete-btn { width: 20px; height: 20px; border: 0px solid #ffff…" at bounding box center [260, 117] width 241 height 171
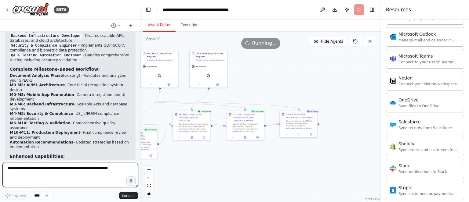
click at [67, 173] on textarea at bounding box center [70, 175] width 136 height 24
paste textarea "**********"
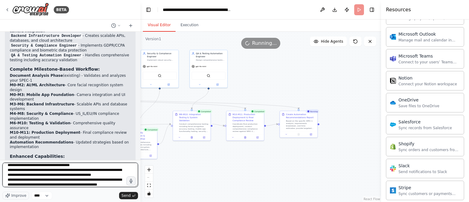
scroll to position [27, 0]
click at [90, 185] on textarea "**********" at bounding box center [70, 175] width 136 height 24
click at [92, 186] on textarea "**********" at bounding box center [70, 175] width 136 height 24
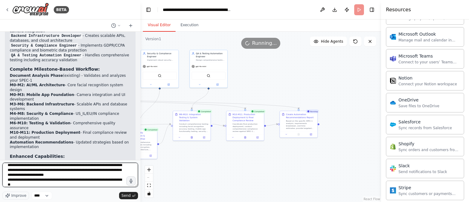
type textarea "**********"
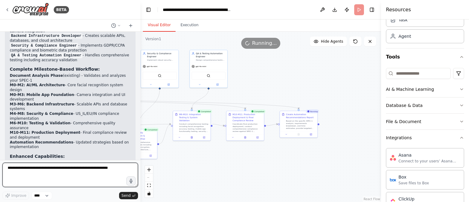
scroll to position [0, 0]
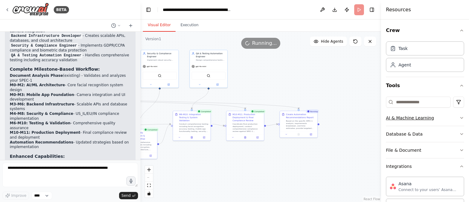
click at [440, 118] on button "AI & Machine Learning" at bounding box center [425, 118] width 78 height 16
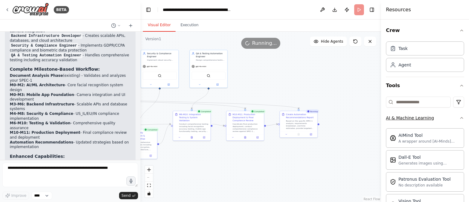
click at [444, 116] on button "AI & Machine Learning" at bounding box center [425, 118] width 78 height 16
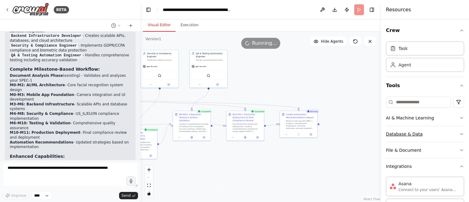
click at [452, 131] on button "Database & Data" at bounding box center [425, 134] width 78 height 16
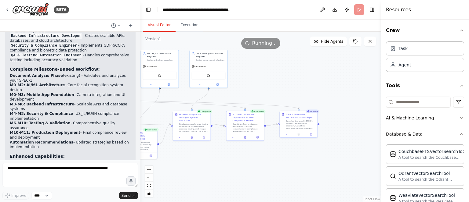
click at [451, 133] on button "Database & Data" at bounding box center [425, 134] width 78 height 16
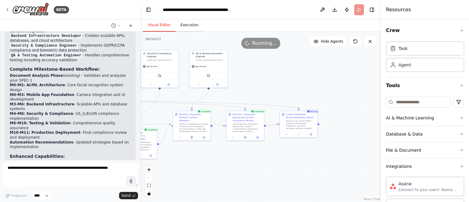
click at [183, 30] on button "Execution" at bounding box center [190, 25] width 28 height 13
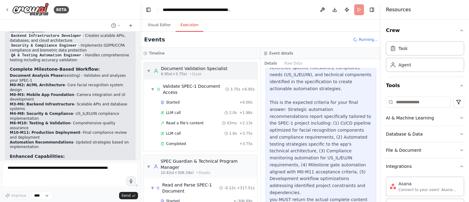
click at [149, 71] on span "▼" at bounding box center [149, 71] width 4 height 5
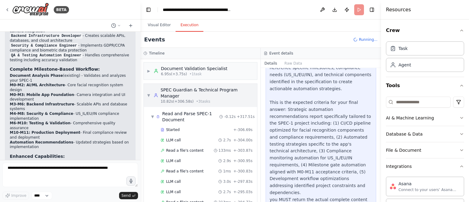
click at [149, 93] on span "▼" at bounding box center [149, 95] width 4 height 5
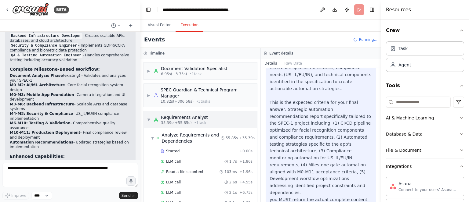
click at [147, 118] on span "▼" at bounding box center [149, 120] width 4 height 5
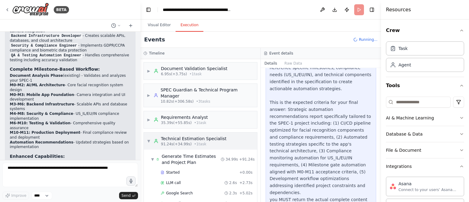
click at [149, 139] on span "▼" at bounding box center [149, 141] width 4 height 5
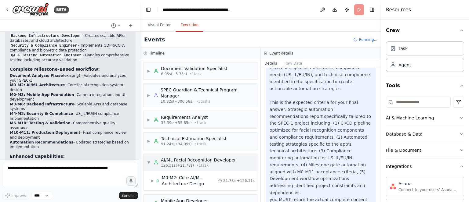
click at [150, 160] on span "▼" at bounding box center [149, 162] width 4 height 5
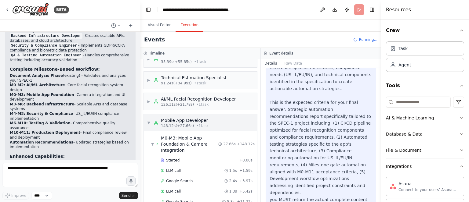
click at [149, 121] on span "▼" at bounding box center [149, 123] width 4 height 5
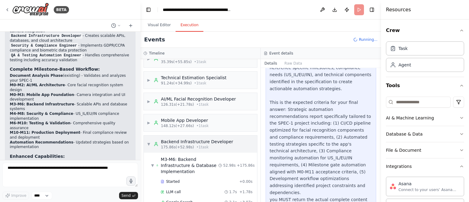
click at [149, 142] on span "▼" at bounding box center [149, 144] width 4 height 5
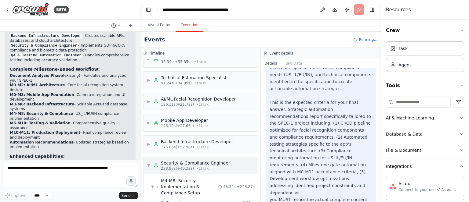
click at [149, 163] on span "▼" at bounding box center [149, 165] width 4 height 5
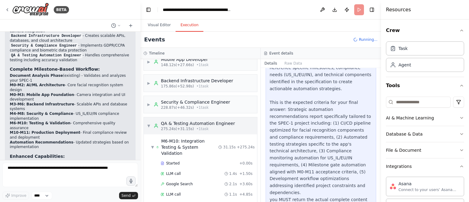
click at [150, 121] on div "▼ QA & Testing Automation Engineer 275.24s (+31.15s) • 1 task" at bounding box center [191, 126] width 88 height 11
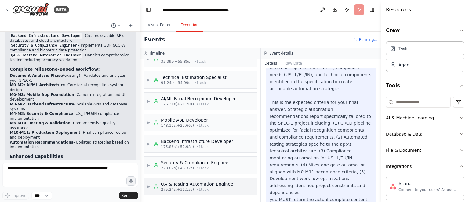
scroll to position [54, 0]
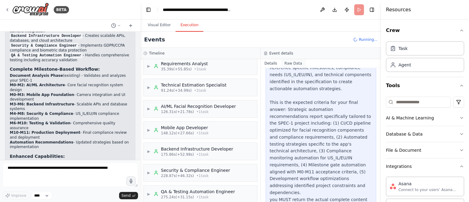
click at [289, 63] on button "Raw Data" at bounding box center [293, 63] width 25 height 9
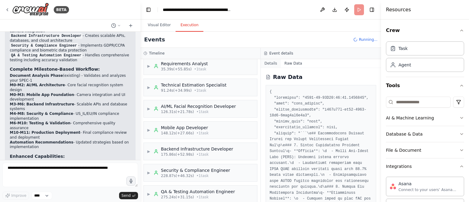
click at [273, 64] on button "Details" at bounding box center [271, 63] width 20 height 9
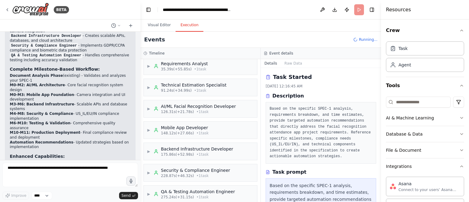
drag, startPoint x: 380, startPoint y: 115, endPoint x: 383, endPoint y: 126, distance: 11.4
click at [383, 126] on div "Resources Crew Task Agent Tools AI & Machine Learning Database & Data File & Do…" at bounding box center [425, 101] width 88 height 202
drag, startPoint x: 379, startPoint y: 121, endPoint x: 378, endPoint y: 133, distance: 11.3
click at [378, 133] on div "BETA Read your SPEC-1 document from D:/akcho/Downloads/spec_1_facial_recognitio…" at bounding box center [234, 101] width 469 height 202
drag, startPoint x: 379, startPoint y: 128, endPoint x: 379, endPoint y: 146, distance: 18.0
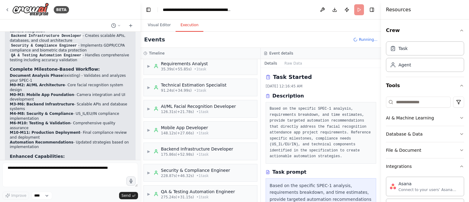
click at [379, 146] on button "Toggle Sidebar" at bounding box center [381, 101] width 5 height 202
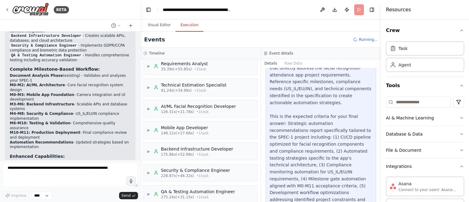
scroll to position [153, 0]
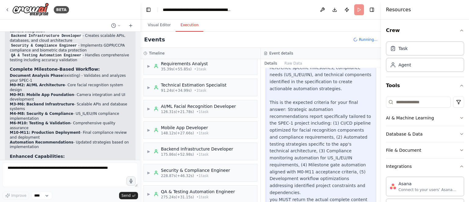
click at [348, 157] on div "Based on the specific SPEC-1 analysis, requirements breakdown, and time estimat…" at bounding box center [321, 120] width 103 height 181
click at [279, 79] on div "Based on the specific SPEC-1 analysis, requirements breakdown, and time estimat…" at bounding box center [321, 120] width 103 height 181
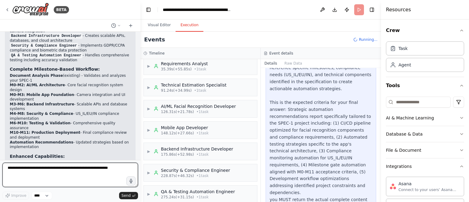
click at [82, 174] on textarea at bounding box center [70, 175] width 136 height 24
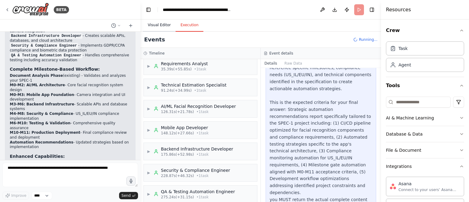
click at [161, 25] on button "Visual Editor" at bounding box center [159, 25] width 33 height 13
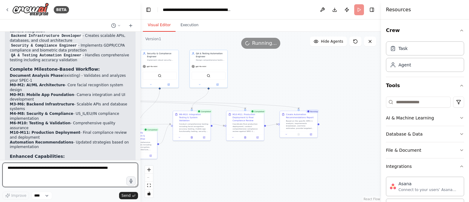
click at [80, 177] on textarea at bounding box center [70, 175] width 136 height 24
type textarea "**********"
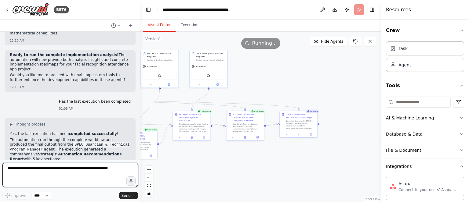
scroll to position [2533, 0]
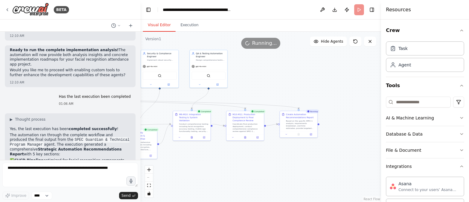
click at [259, 42] on span "Running..." at bounding box center [264, 43] width 25 height 7
click at [355, 42] on icon at bounding box center [355, 41] width 5 height 5
click at [370, 42] on icon at bounding box center [370, 41] width 5 height 5
click at [355, 41] on icon at bounding box center [355, 41] width 5 height 5
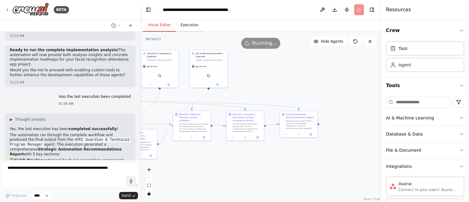
click at [182, 24] on button "Execution" at bounding box center [190, 25] width 28 height 13
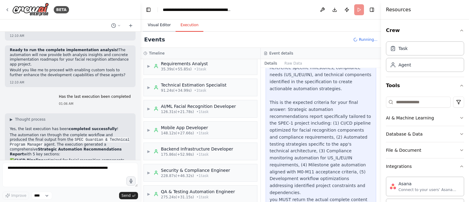
click at [151, 26] on button "Visual Editor" at bounding box center [159, 25] width 33 height 13
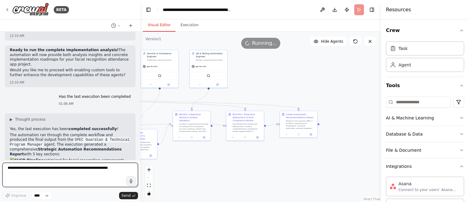
click at [55, 174] on textarea at bounding box center [70, 175] width 136 height 24
paste textarea "**********"
type textarea "**********"
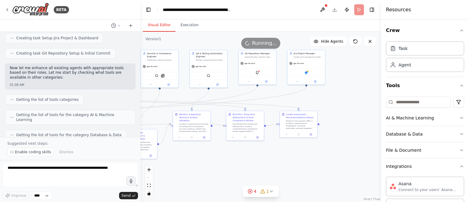
scroll to position [3131, 0]
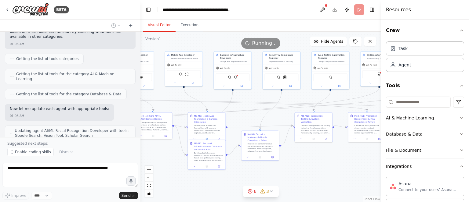
drag, startPoint x: 209, startPoint y: 158, endPoint x: 331, endPoint y: 160, distance: 121.8
click at [331, 160] on div ".deletable-edge-delete-btn { width: 20px; height: 20px; border: 0px solid #ffff…" at bounding box center [260, 117] width 241 height 171
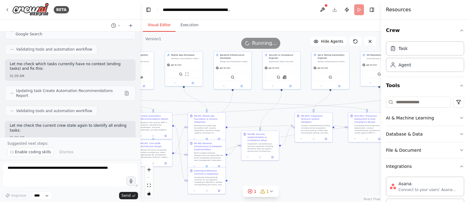
scroll to position [3612, 0]
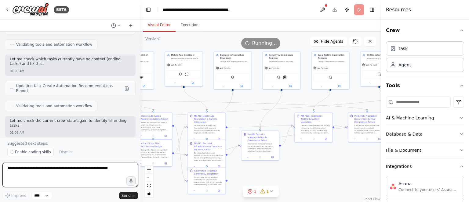
click at [47, 171] on textarea at bounding box center [70, 175] width 136 height 24
type textarea "********"
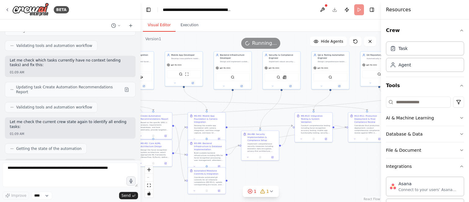
scroll to position [3626, 0]
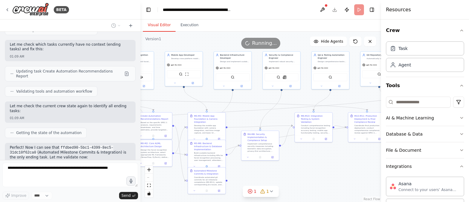
click at [371, 10] on button "Toggle Right Sidebar" at bounding box center [372, 9] width 9 height 9
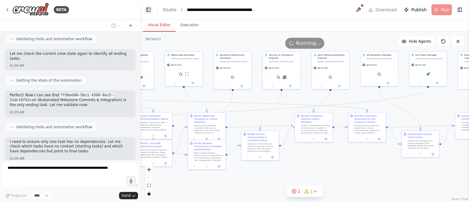
scroll to position [3684, 0]
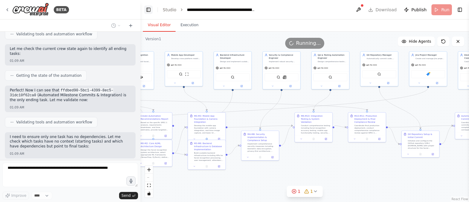
click at [149, 10] on button "Toggle Left Sidebar" at bounding box center [148, 9] width 9 height 9
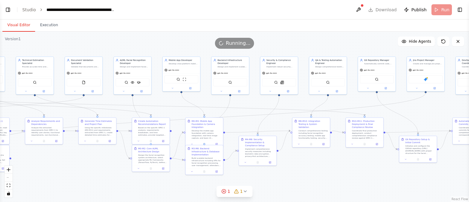
scroll to position [3764, 0]
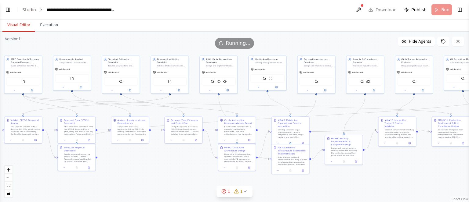
drag, startPoint x: 174, startPoint y: 162, endPoint x: 398, endPoint y: 166, distance: 223.8
click at [398, 166] on div ".deletable-edge-delete-btn { width: 20px; height: 20px; border: 0px solid #ffff…" at bounding box center [234, 117] width 469 height 171
click at [7, 185] on icon "fit view" at bounding box center [9, 185] width 4 height 3
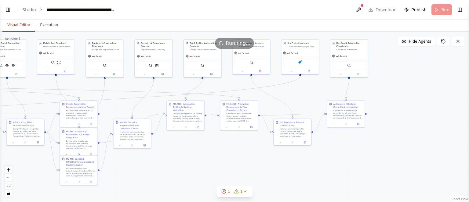
scroll to position [3833, 0]
drag, startPoint x: 395, startPoint y: 177, endPoint x: 241, endPoint y: 158, distance: 155.2
click at [241, 158] on div ".deletable-edge-delete-btn { width: 20px; height: 20px; border: 0px solid #ffff…" at bounding box center [234, 117] width 469 height 171
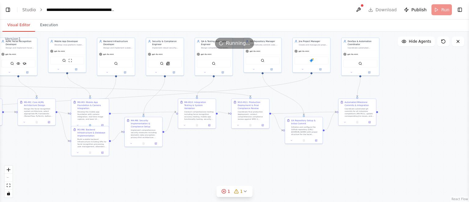
scroll to position [3874, 0]
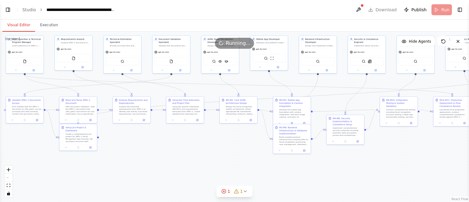
drag, startPoint x: 139, startPoint y: 171, endPoint x: 351, endPoint y: 167, distance: 212.5
click at [352, 167] on div ".deletable-edge-delete-btn { width: 20px; height: 20px; border: 0px solid #ffff…" at bounding box center [234, 117] width 469 height 171
click at [104, 112] on icon "Edge from a82f222a-2da9-491d-a602-6b74f429c0c7 to c46b55c3-72b5-4b58-9b2a-40fe2…" at bounding box center [295, 97] width 435 height 50
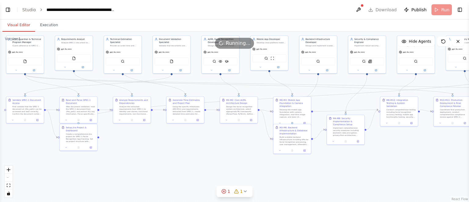
drag, startPoint x: 104, startPoint y: 112, endPoint x: 115, endPoint y: 130, distance: 21.6
drag, startPoint x: 78, startPoint y: 135, endPoint x: 77, endPoint y: 161, distance: 26.0
click at [77, 161] on div ".deletable-edge-delete-btn { width: 20px; height: 20px; border: 0px solid #ffff…" at bounding box center [234, 117] width 469 height 171
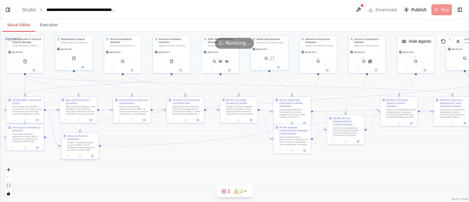
drag, startPoint x: 76, startPoint y: 162, endPoint x: 77, endPoint y: 142, distance: 20.5
click at [77, 142] on div "Create a comprehensive Jira project for SPEC-1 Facial Recognition App tracking.…" at bounding box center [82, 147] width 30 height 10
click at [7, 9] on button "Toggle Left Sidebar" at bounding box center [8, 9] width 9 height 9
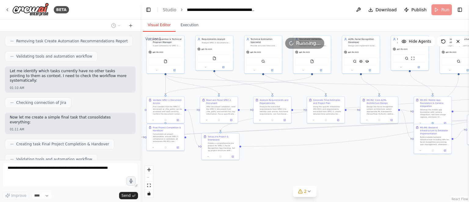
scroll to position [4148, 0]
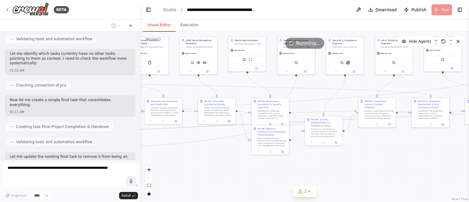
drag, startPoint x: 409, startPoint y: 182, endPoint x: 251, endPoint y: 183, distance: 158.1
click at [251, 183] on div ".deletable-edge-delete-btn { width: 20px; height: 20px; border: 0px solid #ffff…" at bounding box center [304, 117] width 328 height 171
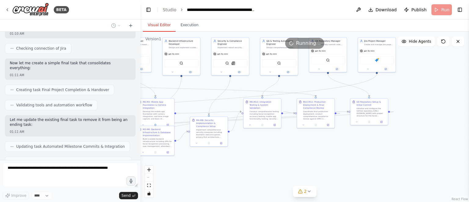
drag, startPoint x: 410, startPoint y: 181, endPoint x: 296, endPoint y: 182, distance: 113.2
click at [296, 182] on div ".deletable-edge-delete-btn { width: 20px; height: 20px; border: 0px solid #ffff…" at bounding box center [304, 117] width 328 height 171
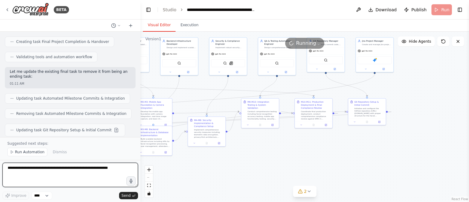
scroll to position [4242, 0]
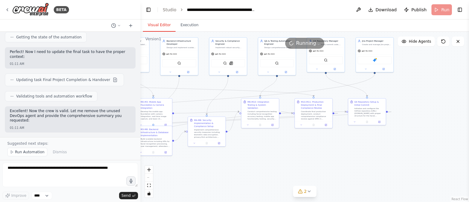
drag, startPoint x: 103, startPoint y: 60, endPoint x: 105, endPoint y: 89, distance: 29.7
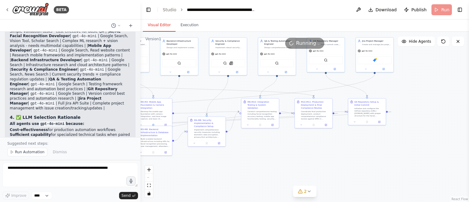
scroll to position [4676, 0]
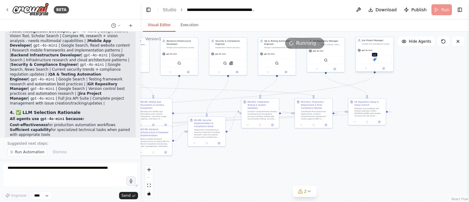
click at [375, 61] on img at bounding box center [375, 60] width 4 height 4
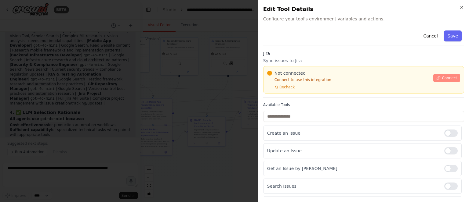
click at [444, 77] on span "Connect" at bounding box center [449, 78] width 15 height 5
click at [310, 49] on div "Cancel Save Jira Sync issues to Jira Not connected Connect to use this integrat…" at bounding box center [363, 182] width 201 height 308
click at [306, 51] on h3 "Jira" at bounding box center [363, 53] width 201 height 6
click at [183, 80] on div at bounding box center [234, 101] width 469 height 202
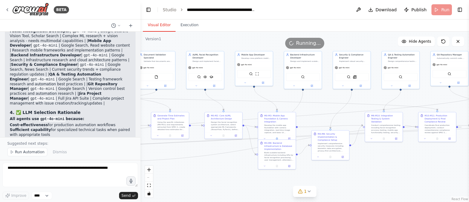
drag, startPoint x: 259, startPoint y: 152, endPoint x: 315, endPoint y: 181, distance: 63.1
click at [387, 165] on div ".deletable-edge-delete-btn { width: 20px; height: 20px; border: 0px solid #ffff…" at bounding box center [304, 117] width 328 height 171
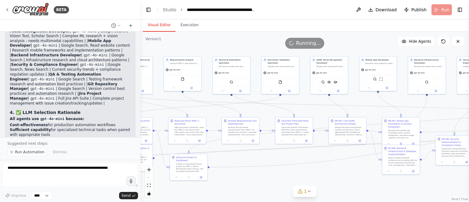
drag, startPoint x: 206, startPoint y: 174, endPoint x: 326, endPoint y: 180, distance: 120.1
click at [326, 180] on div ".deletable-edge-delete-btn { width: 20px; height: 20px; border: 0px solid #ffff…" at bounding box center [304, 117] width 328 height 171
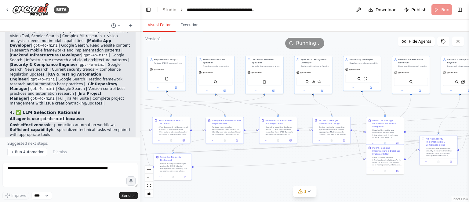
drag, startPoint x: 249, startPoint y: 183, endPoint x: 233, endPoint y: 183, distance: 15.9
click at [233, 183] on div ".deletable-edge-delete-btn { width: 20px; height: 20px; border: 0px solid #ffff…" at bounding box center [304, 117] width 328 height 171
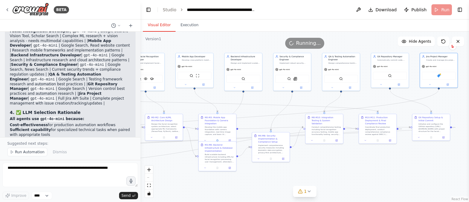
drag, startPoint x: 451, startPoint y: 176, endPoint x: 284, endPoint y: 172, distance: 167.6
click at [284, 172] on div ".deletable-edge-delete-btn { width: 20px; height: 20px; border: 0px solid #ffff…" at bounding box center [304, 117] width 328 height 171
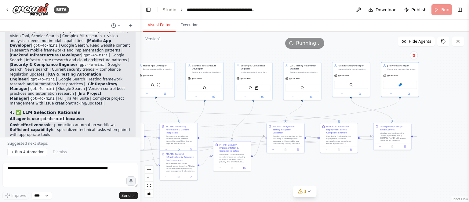
drag, startPoint x: 441, startPoint y: 172, endPoint x: 402, endPoint y: 183, distance: 40.2
click at [402, 183] on div ".deletable-edge-delete-btn { width: 20px; height: 20px; border: 0px solid #ffff…" at bounding box center [304, 117] width 328 height 171
click at [402, 85] on div "Jira" at bounding box center [399, 86] width 34 height 8
click at [408, 95] on icon at bounding box center [409, 95] width 2 height 2
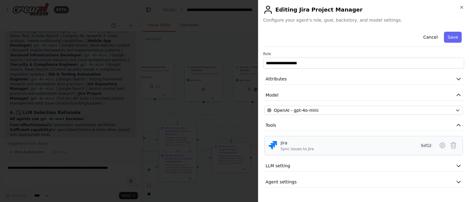
click at [423, 147] on span "5 of 12" at bounding box center [426, 146] width 14 height 6
click at [441, 144] on icon at bounding box center [442, 145] width 7 height 7
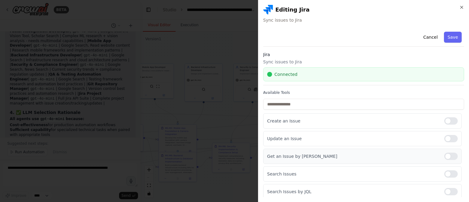
click at [447, 156] on div at bounding box center [450, 156] width 13 height 7
click at [448, 172] on div at bounding box center [450, 174] width 13 height 7
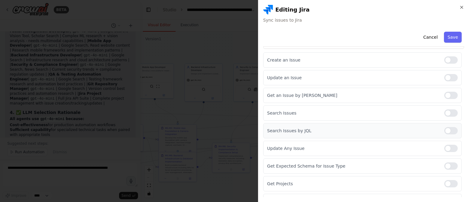
click at [444, 131] on div at bounding box center [450, 130] width 13 height 7
click at [447, 147] on div at bounding box center [450, 148] width 13 height 7
click at [448, 164] on div at bounding box center [450, 166] width 13 height 7
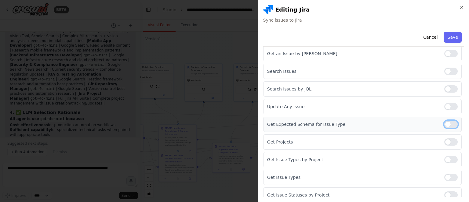
scroll to position [124, 0]
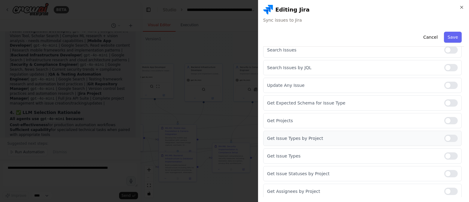
click at [448, 138] on div at bounding box center [450, 138] width 13 height 7
click at [447, 155] on div at bounding box center [450, 156] width 13 height 7
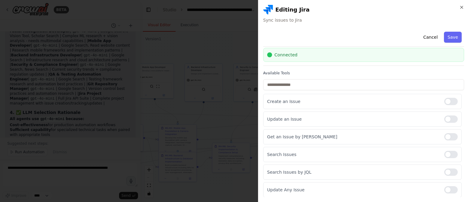
scroll to position [0, 0]
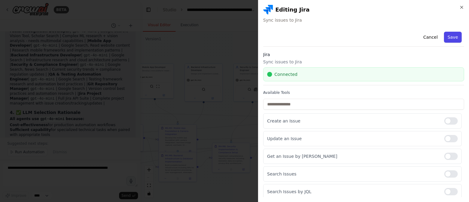
click at [448, 35] on button "Save" at bounding box center [453, 37] width 18 height 11
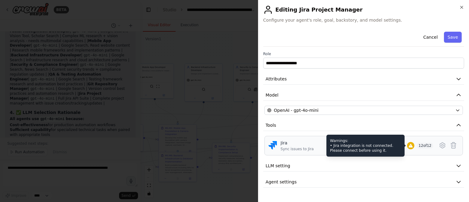
click at [410, 147] on icon at bounding box center [410, 146] width 4 height 4
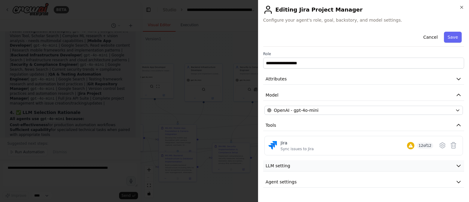
click at [452, 167] on button "LLM setting" at bounding box center [363, 166] width 201 height 11
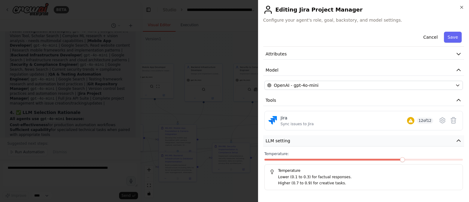
scroll to position [38, 0]
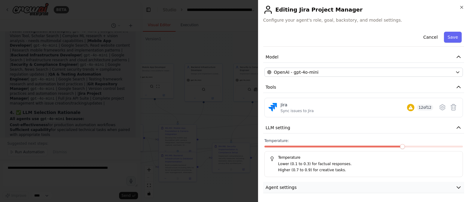
click at [398, 190] on button "Agent settings" at bounding box center [363, 187] width 201 height 11
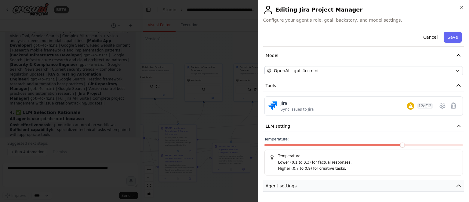
scroll to position [14, 0]
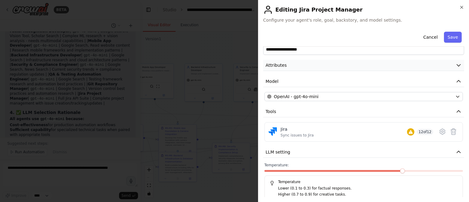
click at [425, 68] on button "Attributes" at bounding box center [363, 65] width 201 height 11
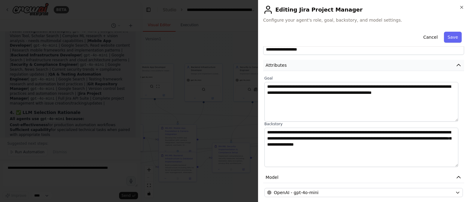
click at [425, 68] on button "Attributes" at bounding box center [363, 65] width 201 height 11
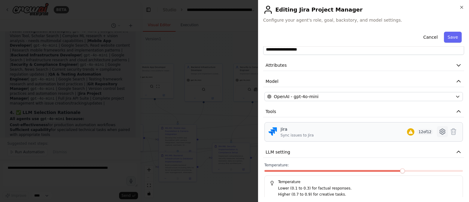
click at [439, 129] on icon at bounding box center [442, 131] width 7 height 7
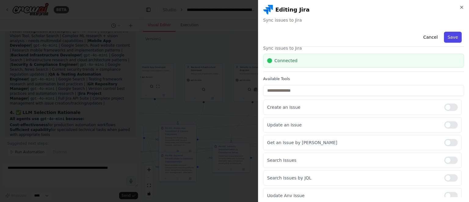
click at [447, 40] on button "Save" at bounding box center [453, 37] width 18 height 11
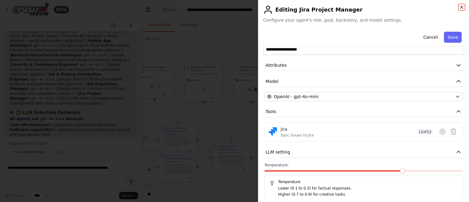
click at [462, 8] on icon "button" at bounding box center [461, 7] width 2 height 2
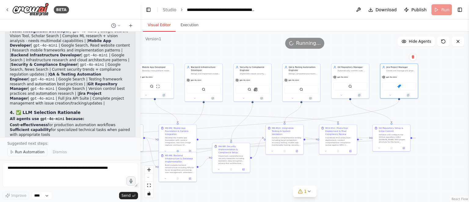
click at [19, 154] on span "Run Automation" at bounding box center [30, 152] width 30 height 5
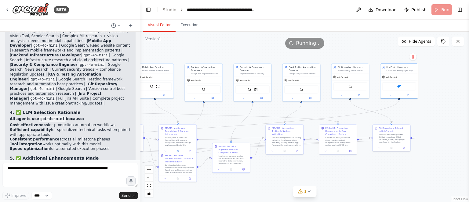
scroll to position [4653, 0]
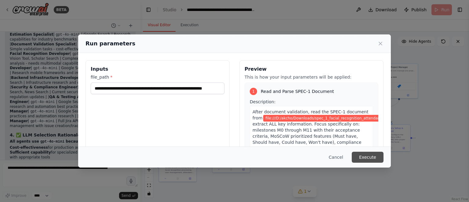
click at [367, 157] on button "Execute" at bounding box center [368, 157] width 32 height 11
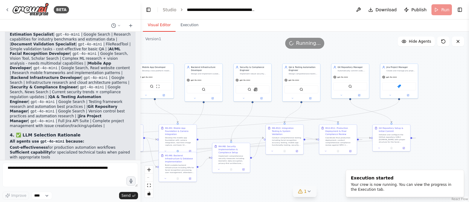
click at [309, 192] on icon at bounding box center [308, 191] width 5 height 5
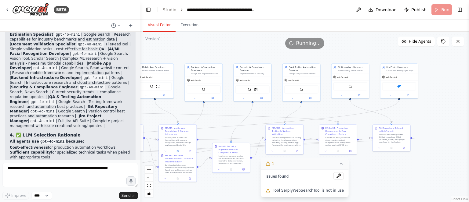
click at [254, 189] on div ".deletable-edge-delete-btn { width: 20px; height: 20px; border: 0px solid #ffff…" at bounding box center [304, 117] width 328 height 171
click at [339, 166] on icon at bounding box center [341, 163] width 5 height 5
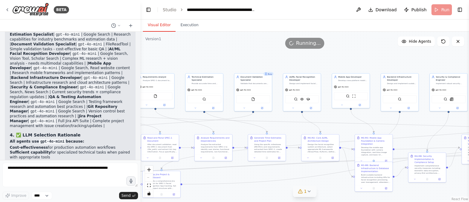
drag, startPoint x: 261, startPoint y: 175, endPoint x: 460, endPoint y: 180, distance: 199.4
click at [460, 180] on div ".deletable-edge-delete-btn { width: 20px; height: 20px; border: 0px solid #ffff…" at bounding box center [304, 117] width 328 height 171
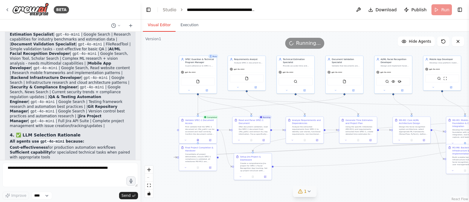
drag, startPoint x: 310, startPoint y: 178, endPoint x: 397, endPoint y: 165, distance: 88.9
click at [397, 165] on div ".deletable-edge-delete-btn { width: 20px; height: 20px; border: 0px solid #ffff…" at bounding box center [304, 117] width 328 height 171
click at [393, 163] on div ".deletable-edge-delete-btn { width: 20px; height: 20px; border: 0px solid #ffff…" at bounding box center [304, 117] width 328 height 171
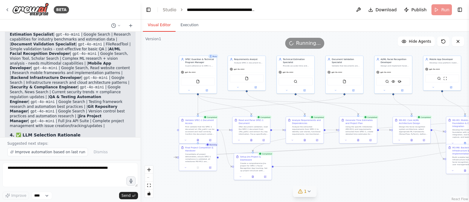
scroll to position [4676, 0]
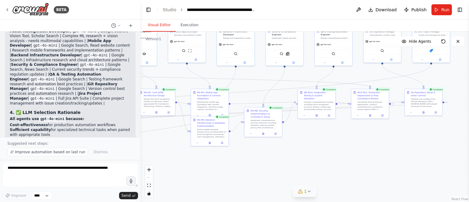
drag, startPoint x: 421, startPoint y: 167, endPoint x: 161, endPoint y: 139, distance: 261.9
click at [161, 139] on div ".deletable-edge-delete-btn { width: 20px; height: 20px; border: 0px solid #ffff…" at bounding box center [304, 117] width 328 height 171
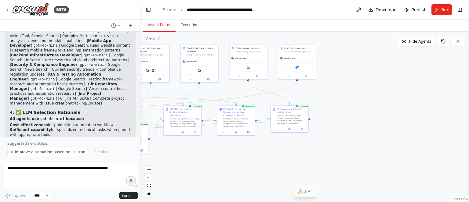
drag, startPoint x: 414, startPoint y: 138, endPoint x: 285, endPoint y: 155, distance: 129.9
click at [285, 155] on div ".deletable-edge-delete-btn { width: 20px; height: 20px; border: 0px solid #ffff…" at bounding box center [304, 117] width 328 height 171
click at [262, 93] on icon "Edge from a82f222a-2da9-491d-a602-6b74f429c0c7 to c46b55c3-72b5-4b58-9b2a-40fe2…" at bounding box center [80, 111] width 433 height 60
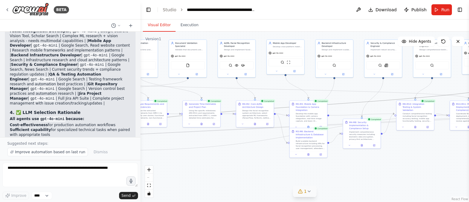
drag, startPoint x: 214, startPoint y: 155, endPoint x: 458, endPoint y: 143, distance: 243.9
click at [458, 143] on div ".deletable-edge-delete-btn { width: 20px; height: 20px; border: 0px solid #ffff…" at bounding box center [304, 117] width 328 height 171
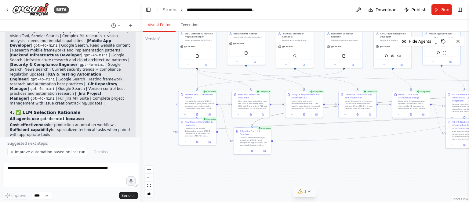
drag, startPoint x: 209, startPoint y: 150, endPoint x: 354, endPoint y: 148, distance: 145.0
click at [354, 148] on div ".deletable-edge-delete-btn { width: 20px; height: 20px; border: 0px solid #ffff…" at bounding box center [304, 117] width 328 height 171
click at [179, 27] on button "Execution" at bounding box center [190, 25] width 28 height 13
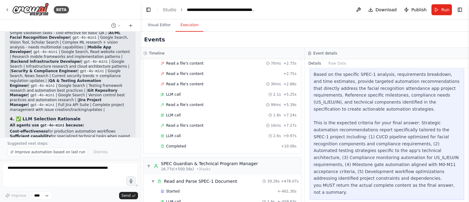
scroll to position [4663, 0]
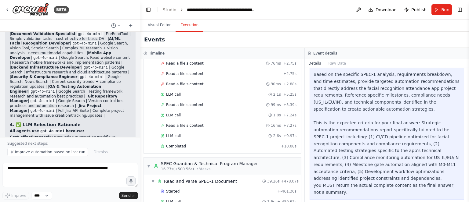
click at [139, 36] on div at bounding box center [139, 101] width 2 height 202
click at [187, 26] on button "Execution" at bounding box center [190, 25] width 28 height 13
click at [148, 164] on span "▼" at bounding box center [149, 166] width 4 height 5
click at [148, 164] on span "▶" at bounding box center [149, 166] width 4 height 5
click at [148, 164] on span "▼" at bounding box center [149, 166] width 4 height 5
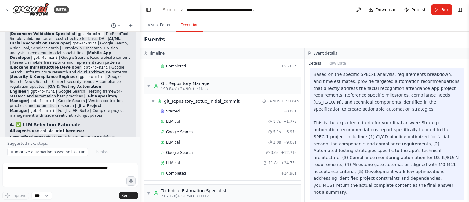
scroll to position [2237, 0]
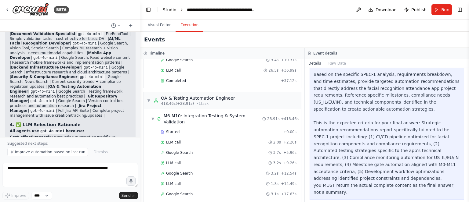
click at [167, 9] on link "Studio" at bounding box center [170, 9] width 14 height 5
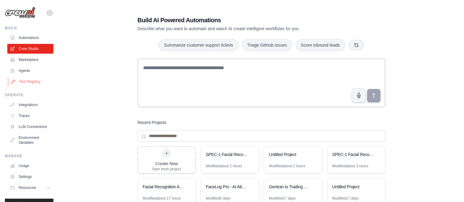
click at [26, 81] on link "Tool Registry" at bounding box center [31, 82] width 46 height 10
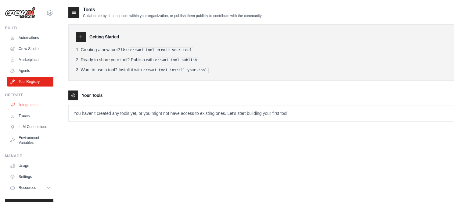
click at [31, 105] on link "Integrations" at bounding box center [31, 105] width 46 height 10
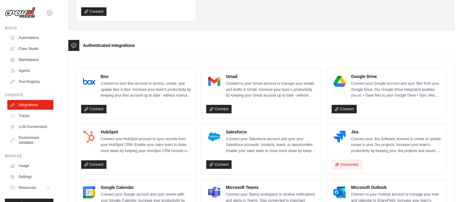
scroll to position [122, 0]
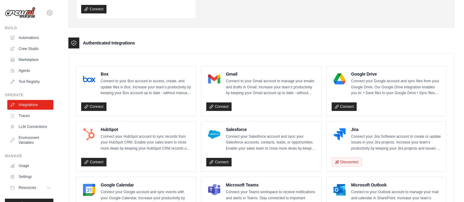
click at [379, 141] on p "Connect your Jira Software account to create or update issues in your Jira proj…" at bounding box center [396, 143] width 90 height 18
click at [353, 130] on h4 "Jira" at bounding box center [396, 130] width 90 height 6
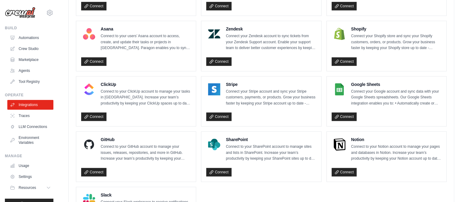
scroll to position [397, 0]
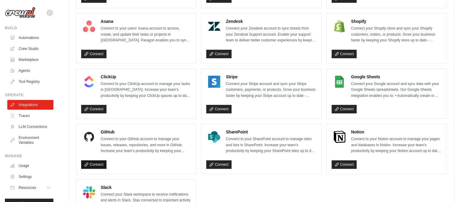
click at [90, 162] on link "Connect" at bounding box center [93, 165] width 25 height 9
click at [26, 145] on link "Environment Variables" at bounding box center [31, 140] width 46 height 15
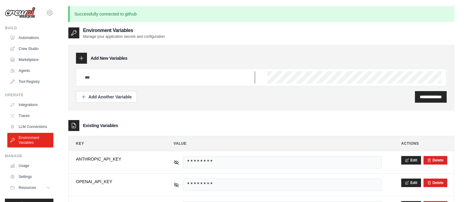
click at [99, 76] on input "text" at bounding box center [168, 77] width 174 height 12
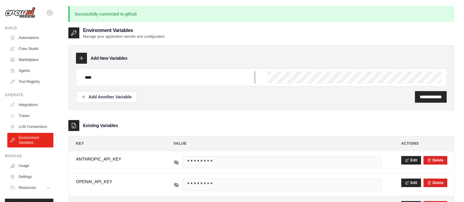
type input "****"
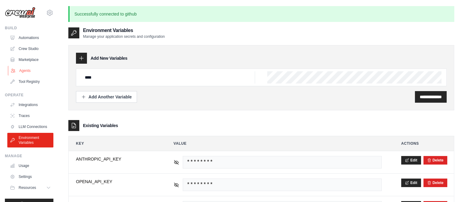
click at [22, 71] on link "Agents" at bounding box center [31, 71] width 46 height 10
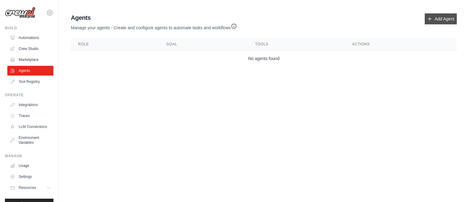
click at [446, 21] on link "Add Agent" at bounding box center [441, 18] width 32 height 11
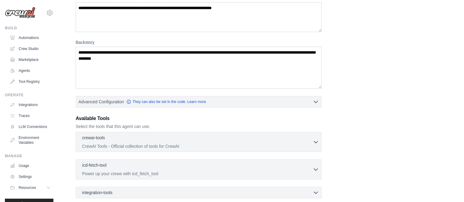
scroll to position [124, 0]
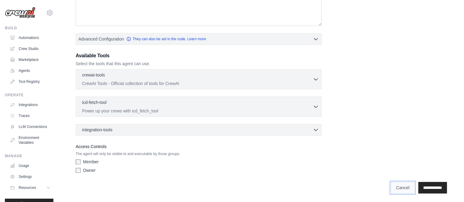
click at [399, 185] on link "Cancel" at bounding box center [403, 188] width 24 height 12
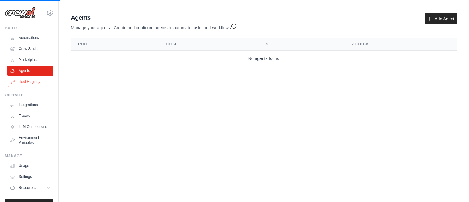
click at [36, 80] on link "Tool Registry" at bounding box center [31, 82] width 46 height 10
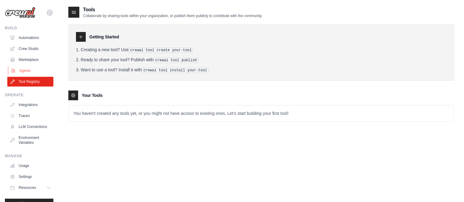
click at [27, 66] on link "Agents" at bounding box center [31, 71] width 46 height 10
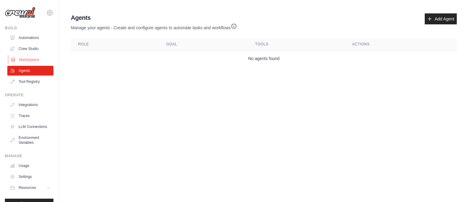
click at [24, 60] on link "Marketplace" at bounding box center [31, 60] width 46 height 10
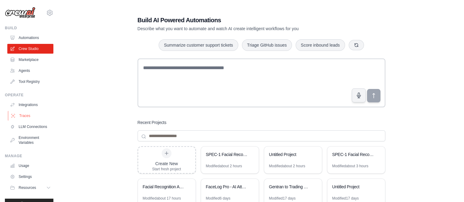
click at [25, 117] on link "Traces" at bounding box center [31, 116] width 46 height 10
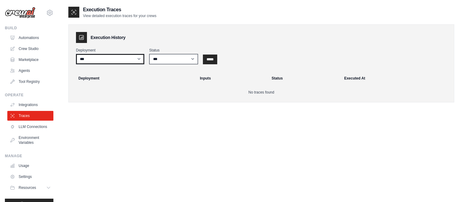
click at [140, 60] on select "***" at bounding box center [110, 59] width 68 height 10
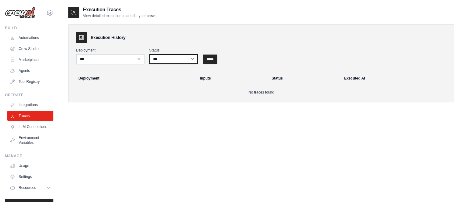
click at [171, 61] on select "*** ********* ******* *****" at bounding box center [173, 59] width 49 height 10
click at [25, 71] on link "Agents" at bounding box center [31, 71] width 46 height 10
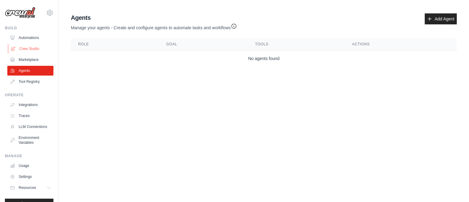
click at [32, 49] on link "Crew Studio" at bounding box center [31, 49] width 46 height 10
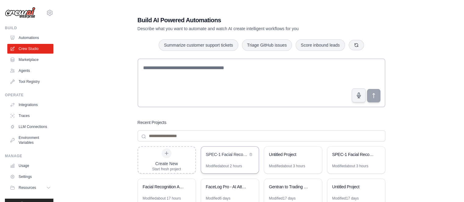
click at [222, 157] on div "SPEC-1 Facial Recognition App: Analysis to Implementation" at bounding box center [227, 155] width 42 height 6
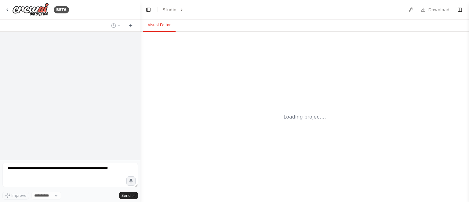
select select "****"
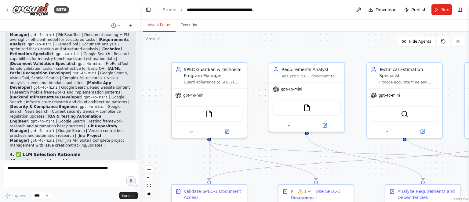
scroll to position [4653, 0]
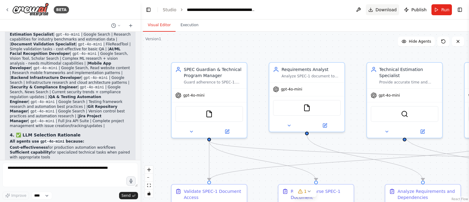
click at [386, 8] on span "Download" at bounding box center [385, 10] width 21 height 6
